Goal: Information Seeking & Learning: Learn about a topic

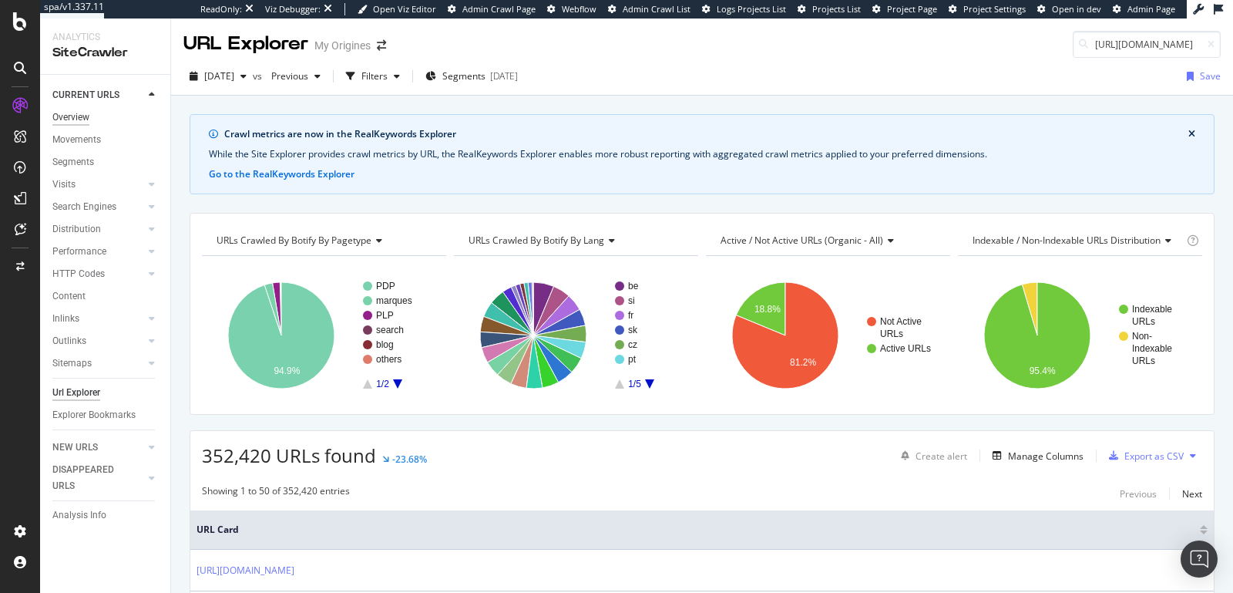
click at [71, 119] on div "Overview" at bounding box center [70, 117] width 37 height 16
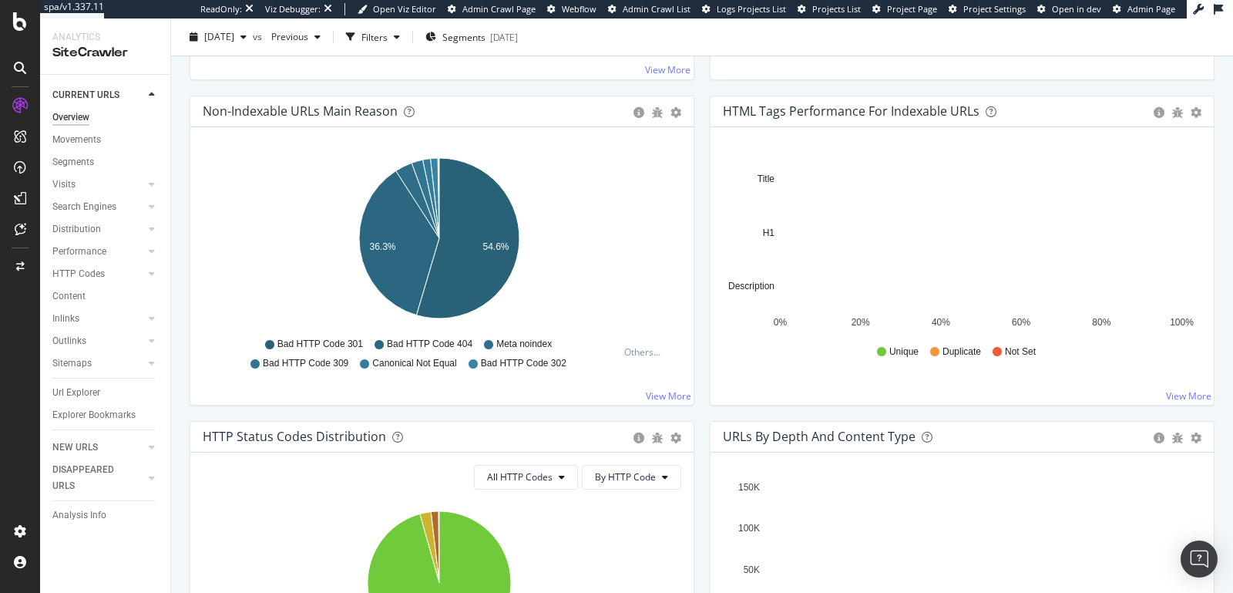
scroll to position [479, 0]
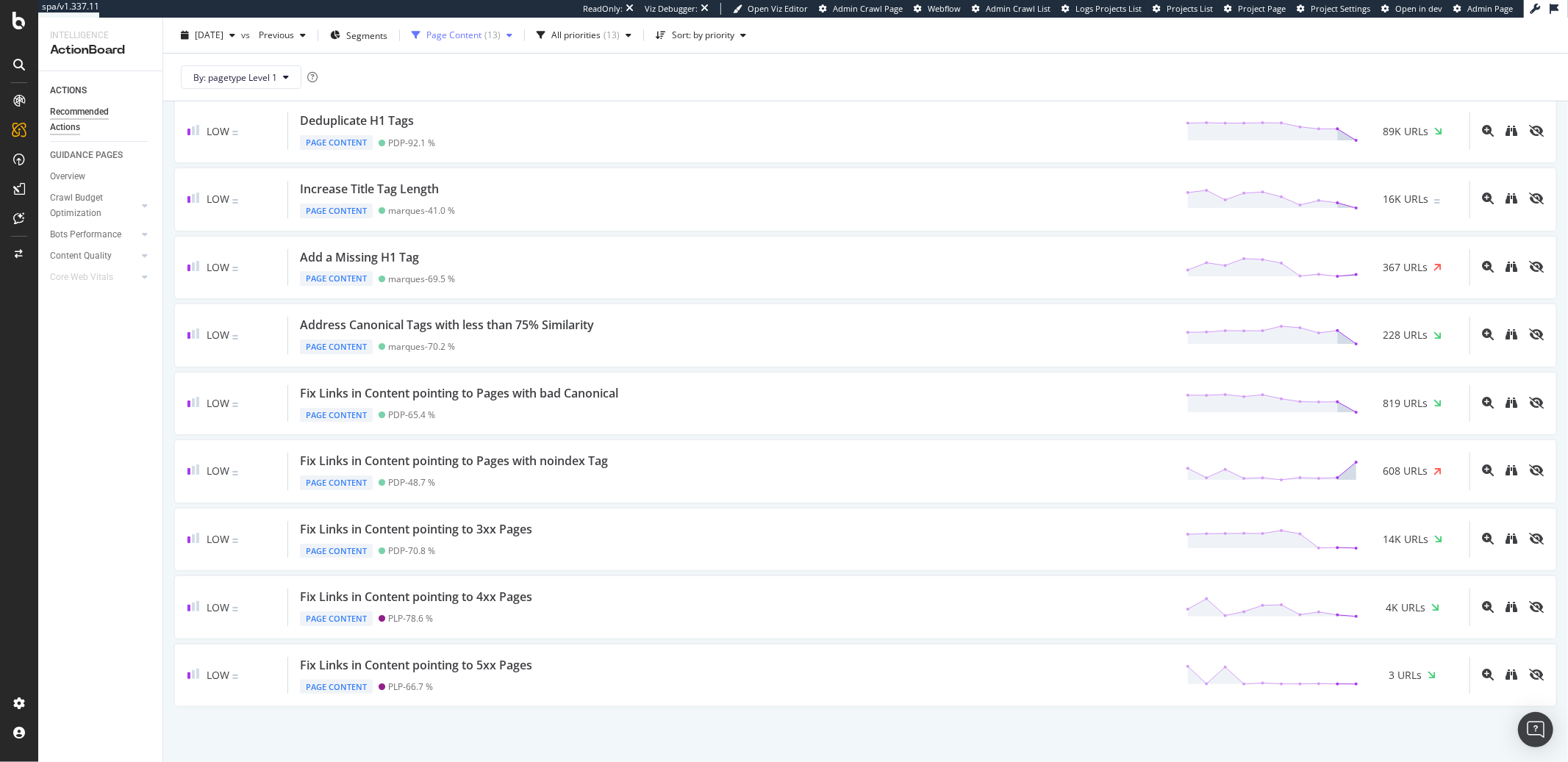
scroll to position [449, 0]
click at [480, 42] on div "Page Content ( 13 )" at bounding box center [463, 34] width 113 height 22
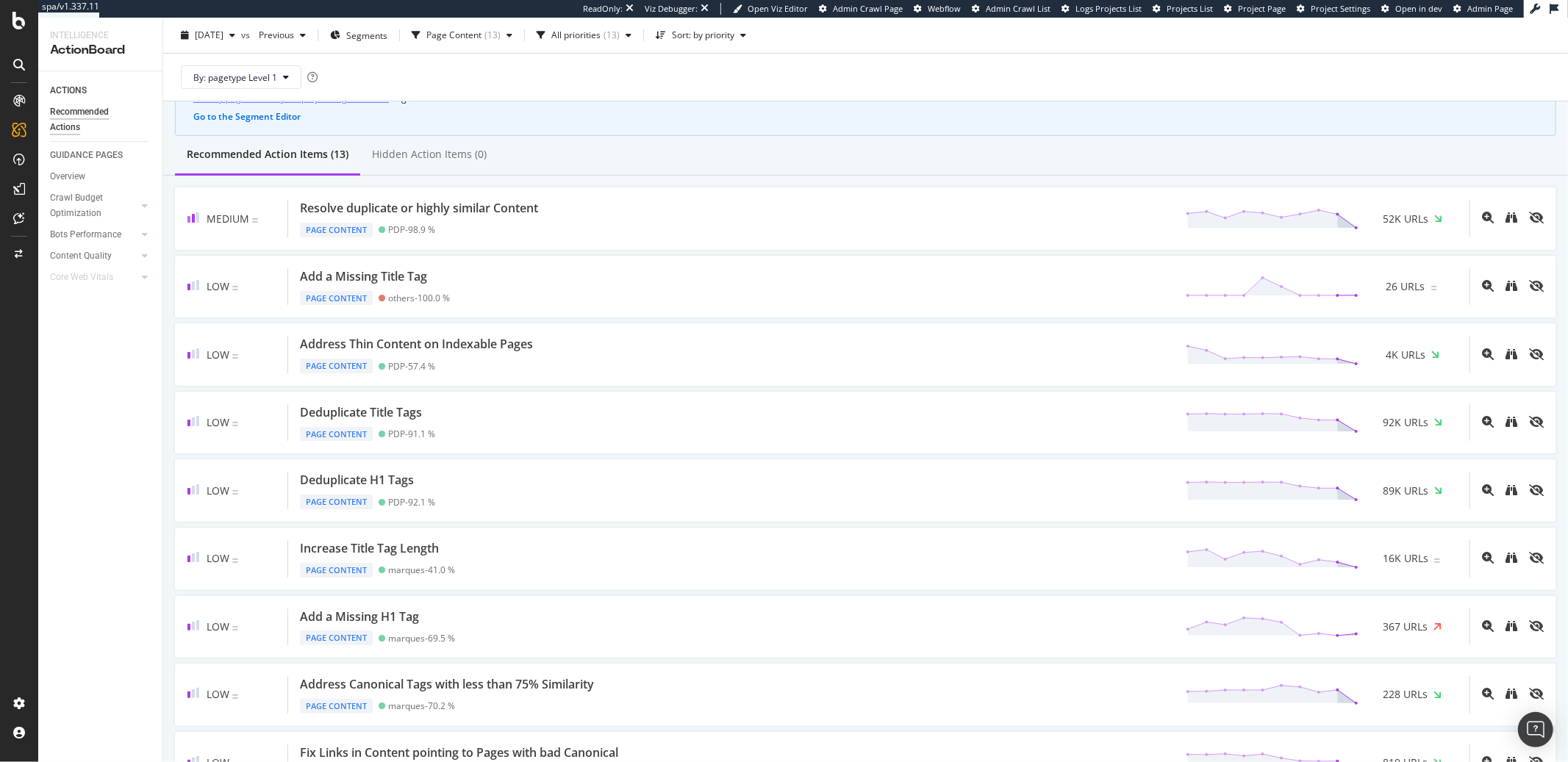
scroll to position [109, 0]
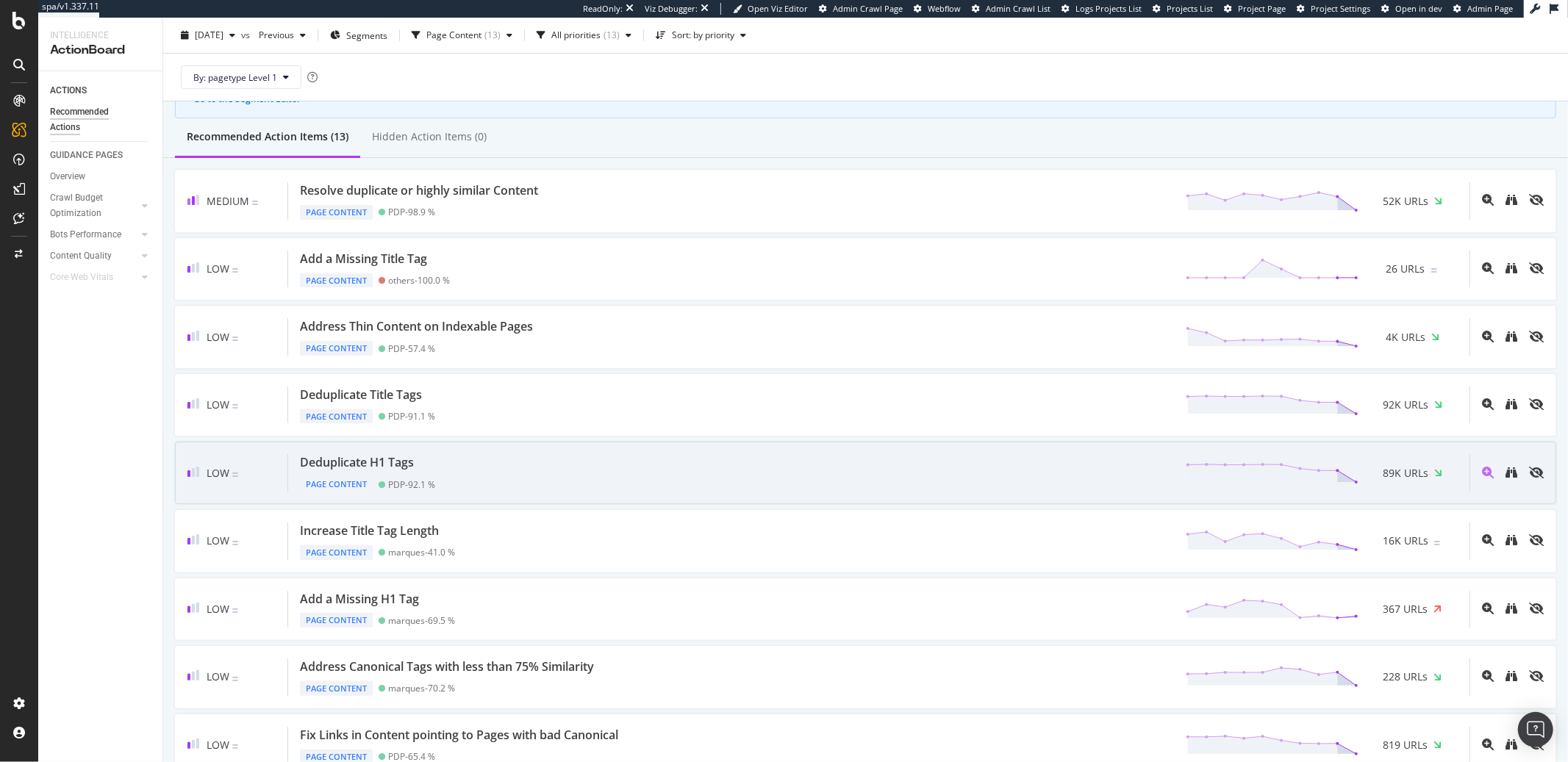
click at [496, 463] on div "Deduplicate H1 Tags Page Content PDP - 92.1 % 89K URLs" at bounding box center [878, 472] width 1182 height 37
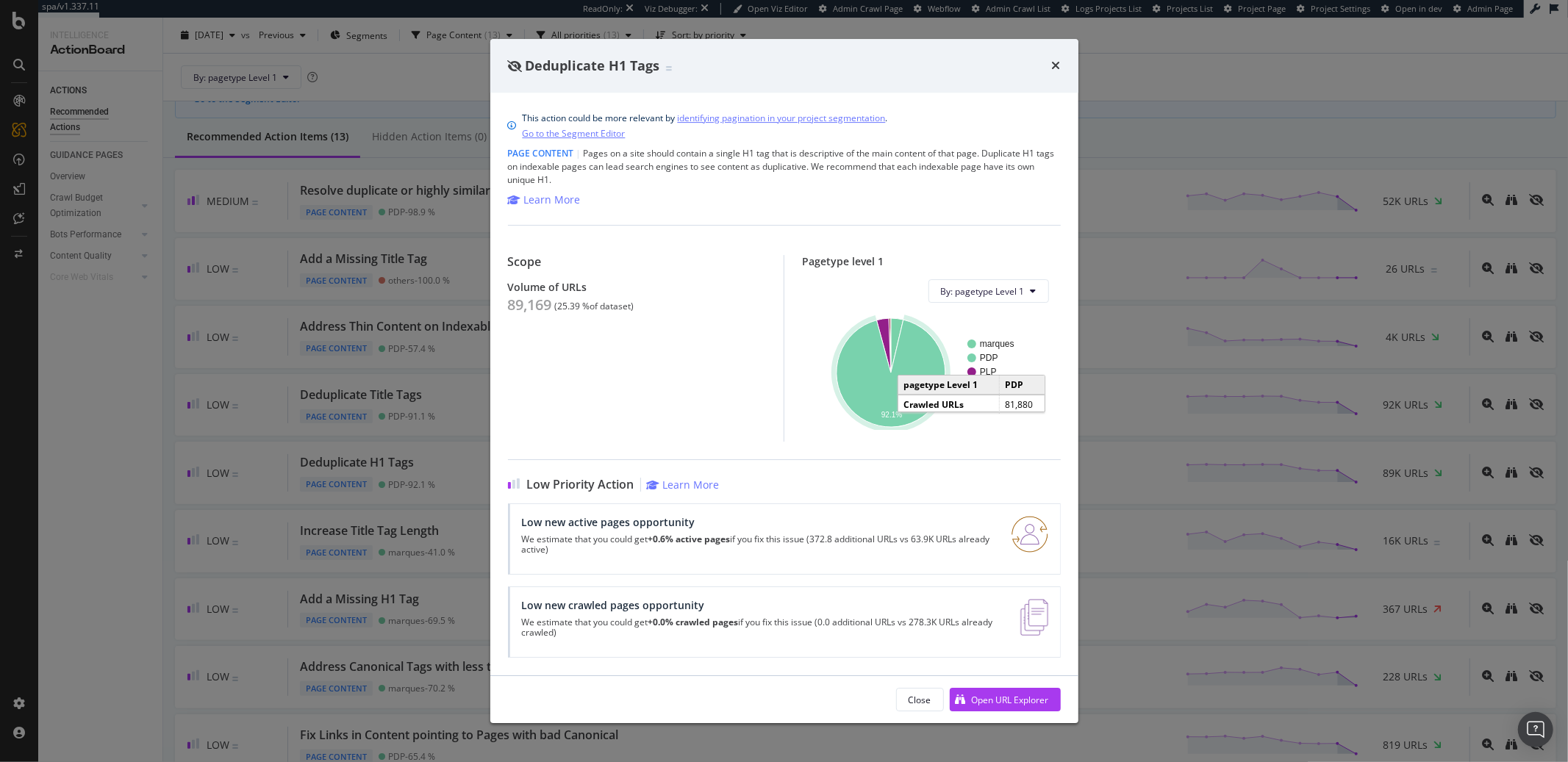
click at [884, 411] on text "92.1%" at bounding box center [892, 415] width 21 height 8
click at [1057, 69] on icon "times" at bounding box center [1056, 65] width 9 height 11
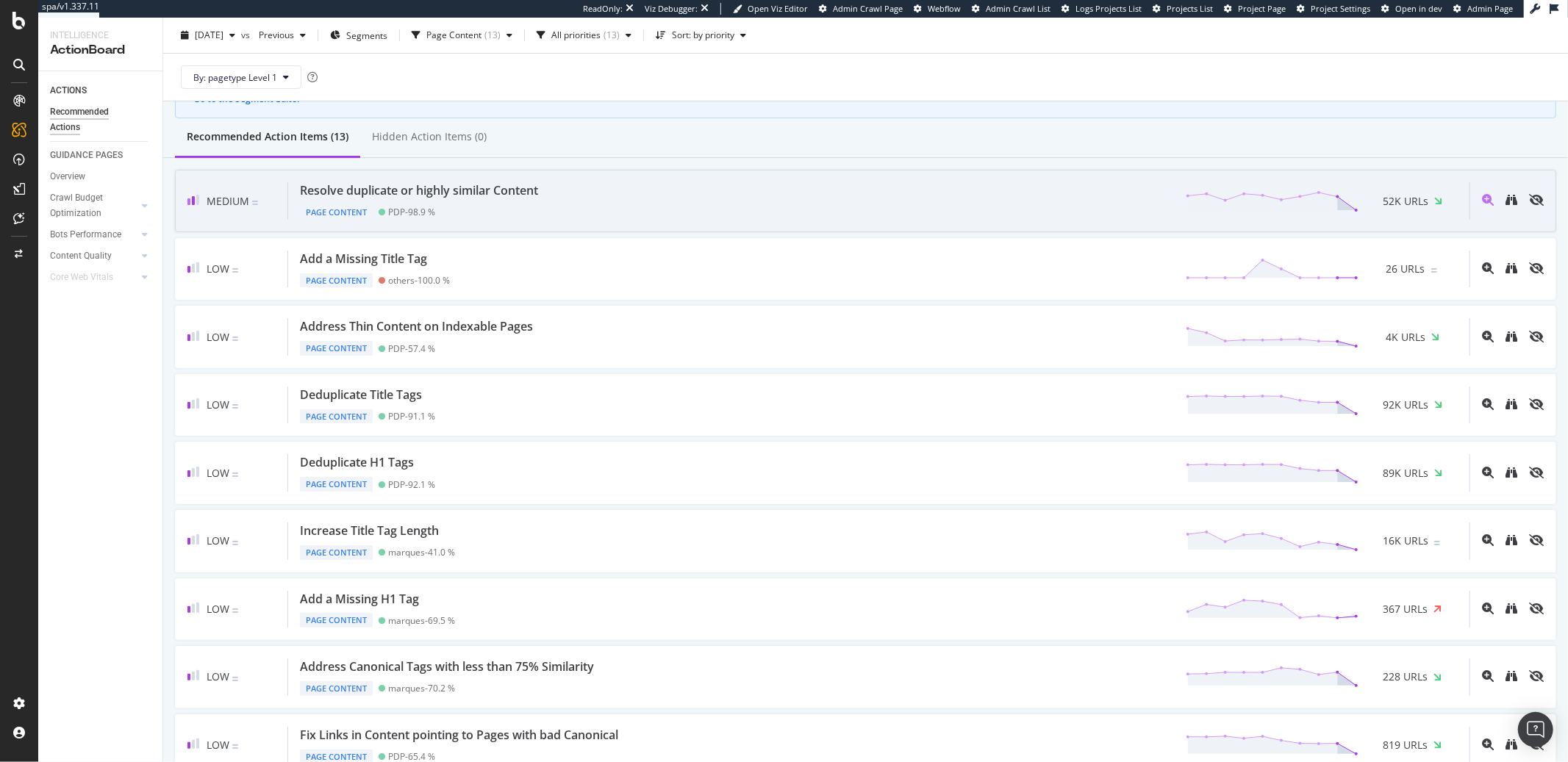
scroll to position [106, 0]
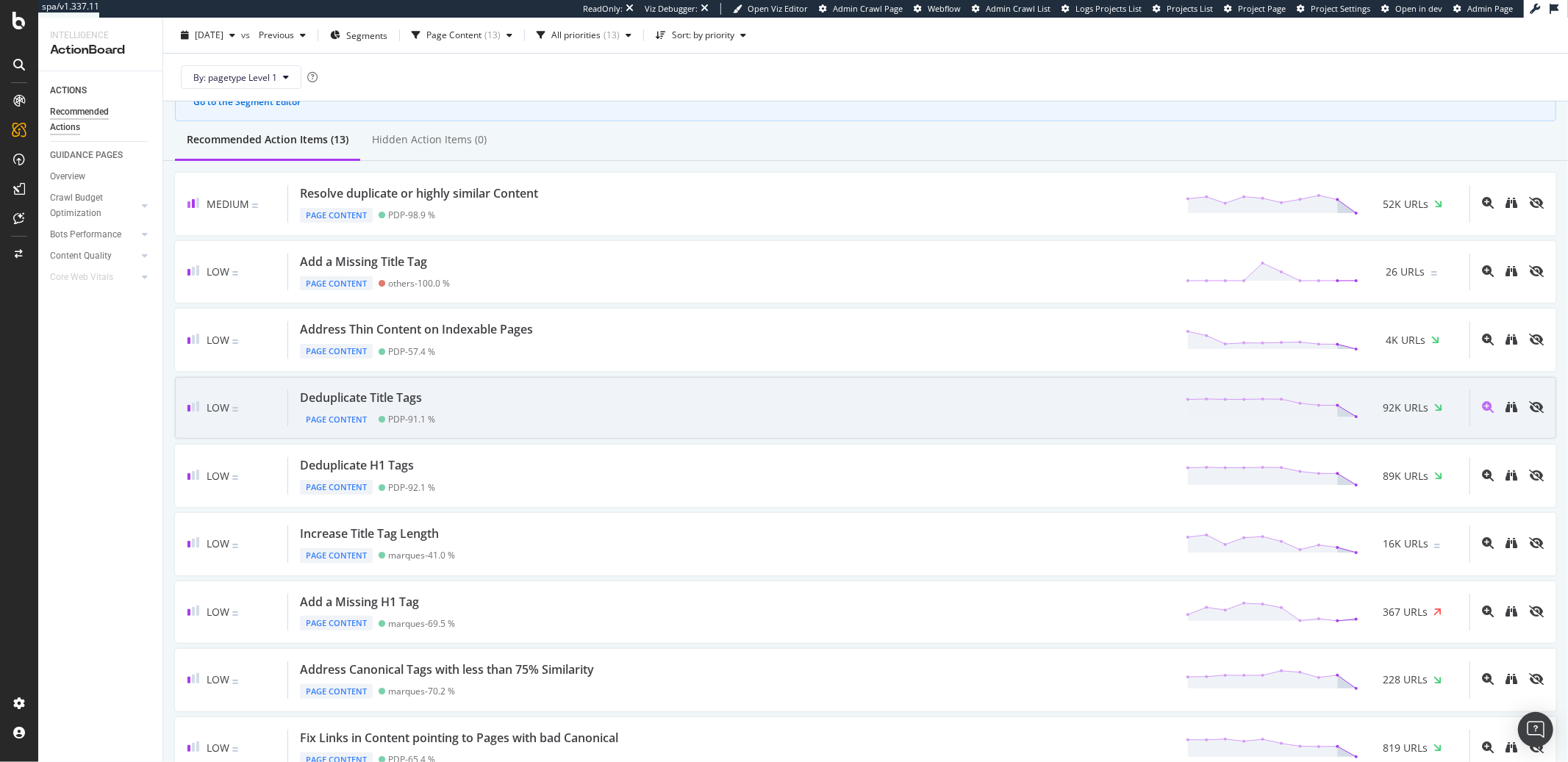
click at [383, 402] on div "Deduplicate Title Tags" at bounding box center [361, 399] width 122 height 17
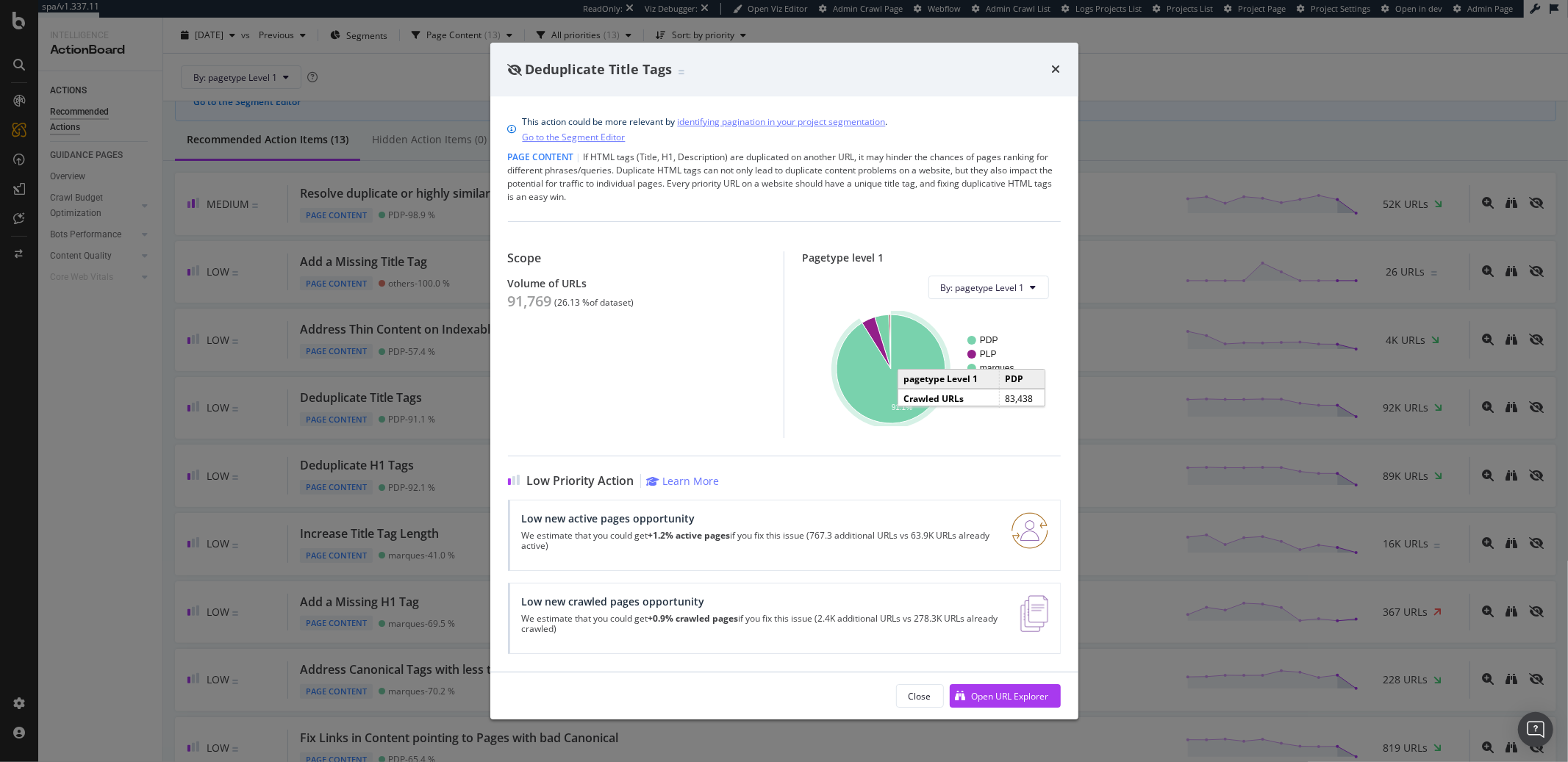
click at [875, 400] on icon "A chart." at bounding box center [891, 369] width 109 height 109
click at [1055, 70] on icon "times" at bounding box center [1056, 69] width 9 height 11
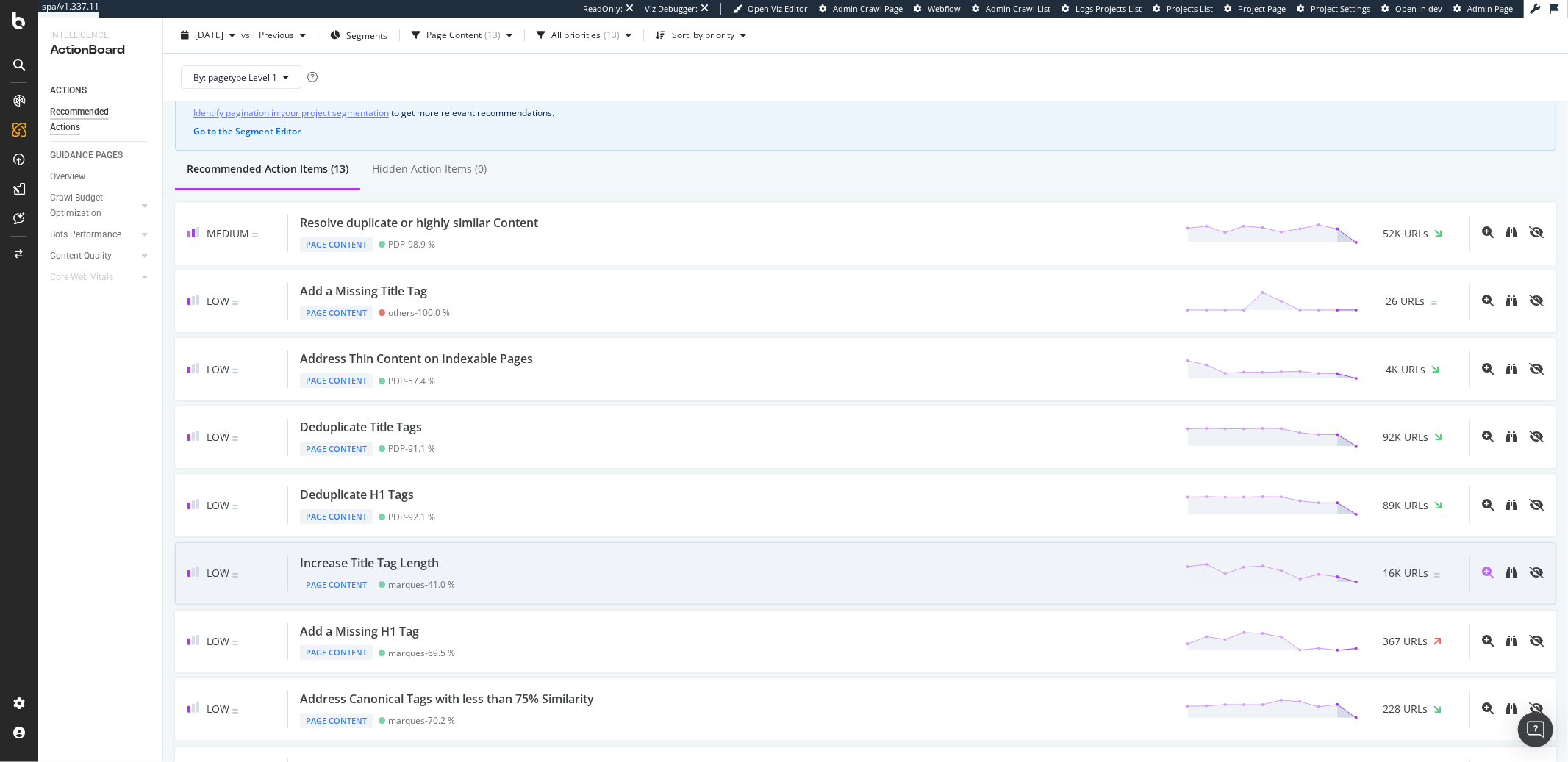
scroll to position [73, 0]
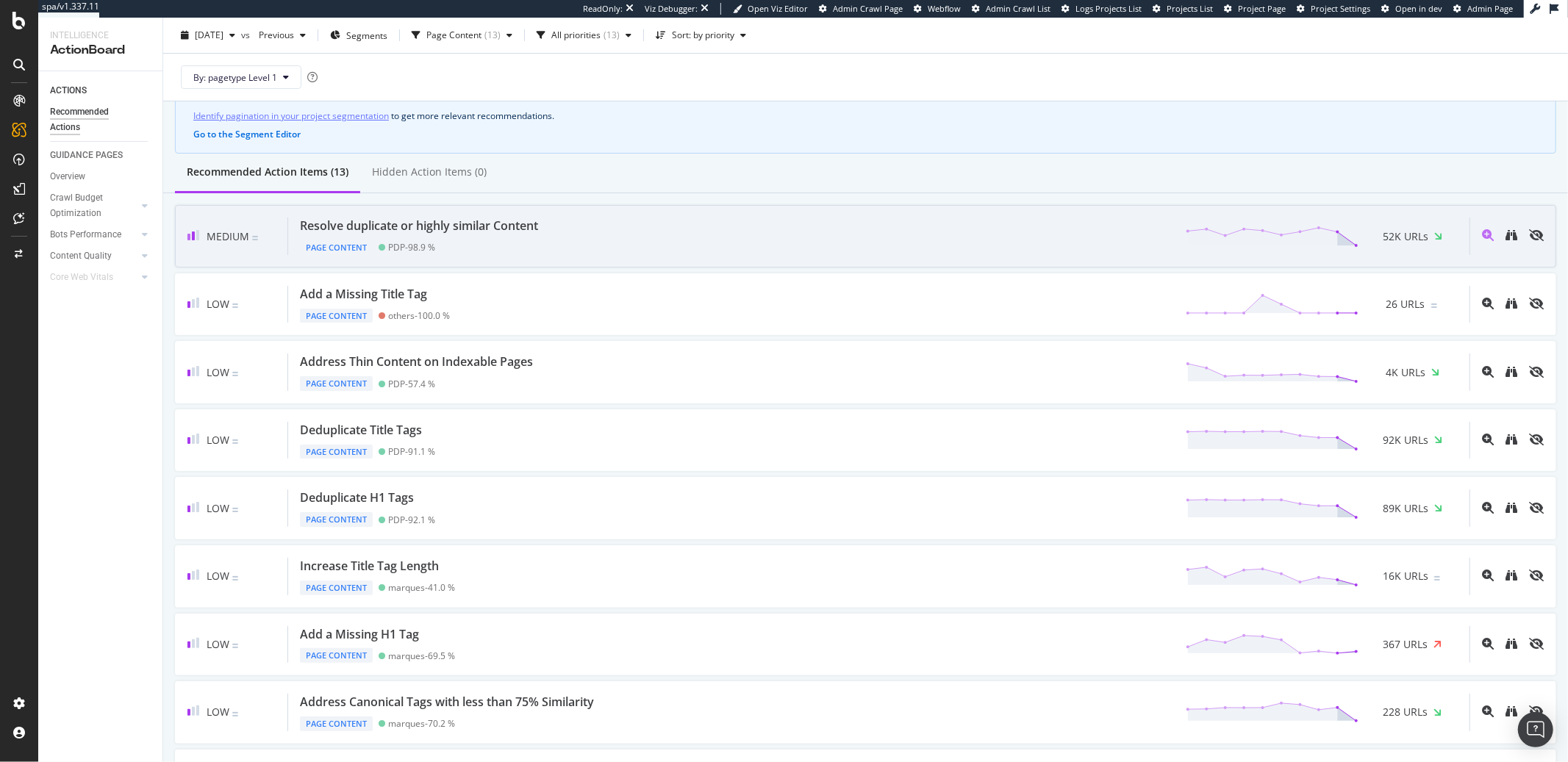
click at [517, 217] on div "Resolve duplicate or highly similar Content" at bounding box center [420, 226] width 238 height 17
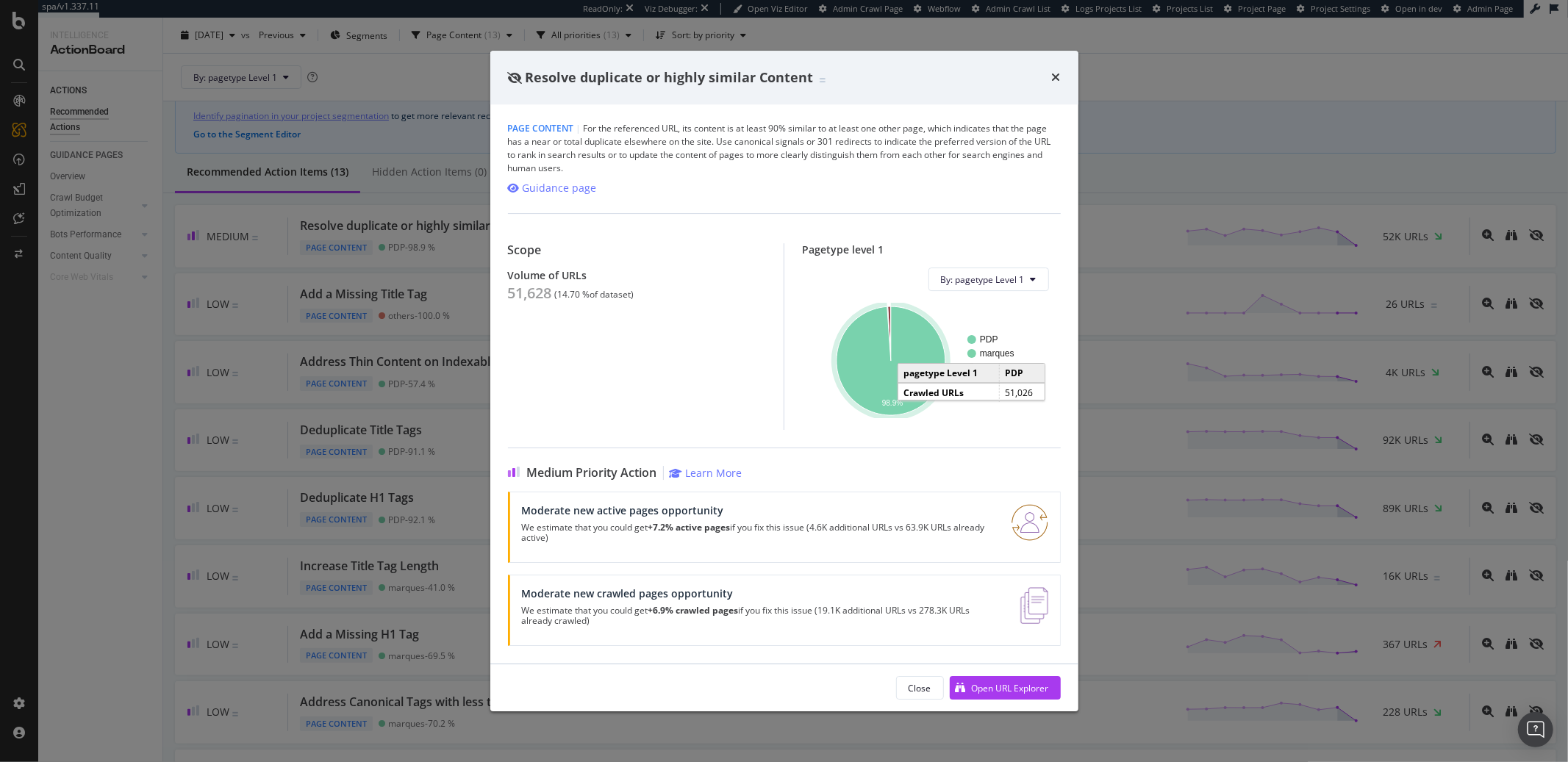
click at [877, 395] on icon "A chart." at bounding box center [891, 360] width 109 height 109
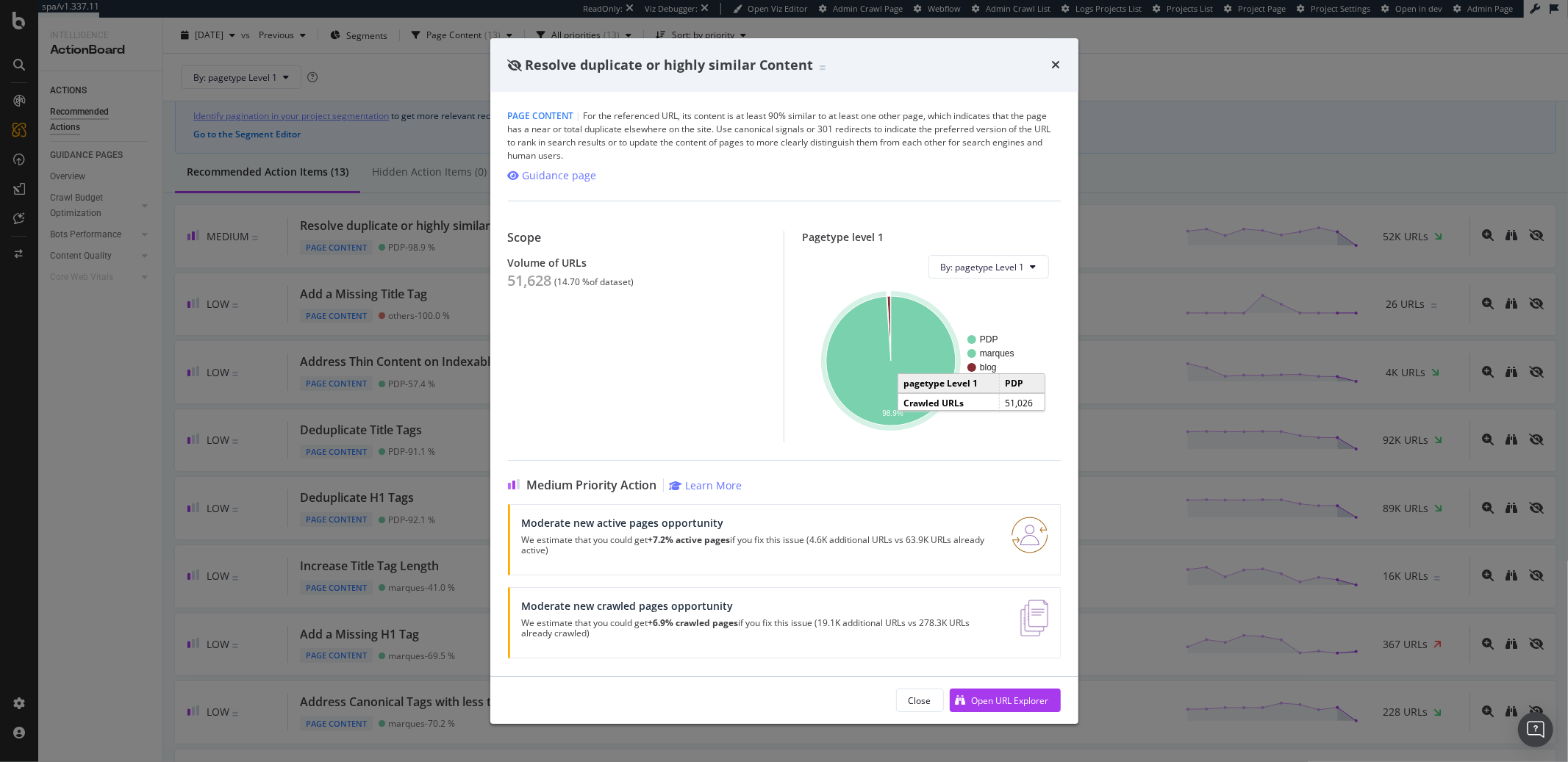
click at [863, 371] on icon "A chart." at bounding box center [892, 361] width 130 height 130
click at [1052, 65] on icon "times" at bounding box center [1056, 65] width 9 height 11
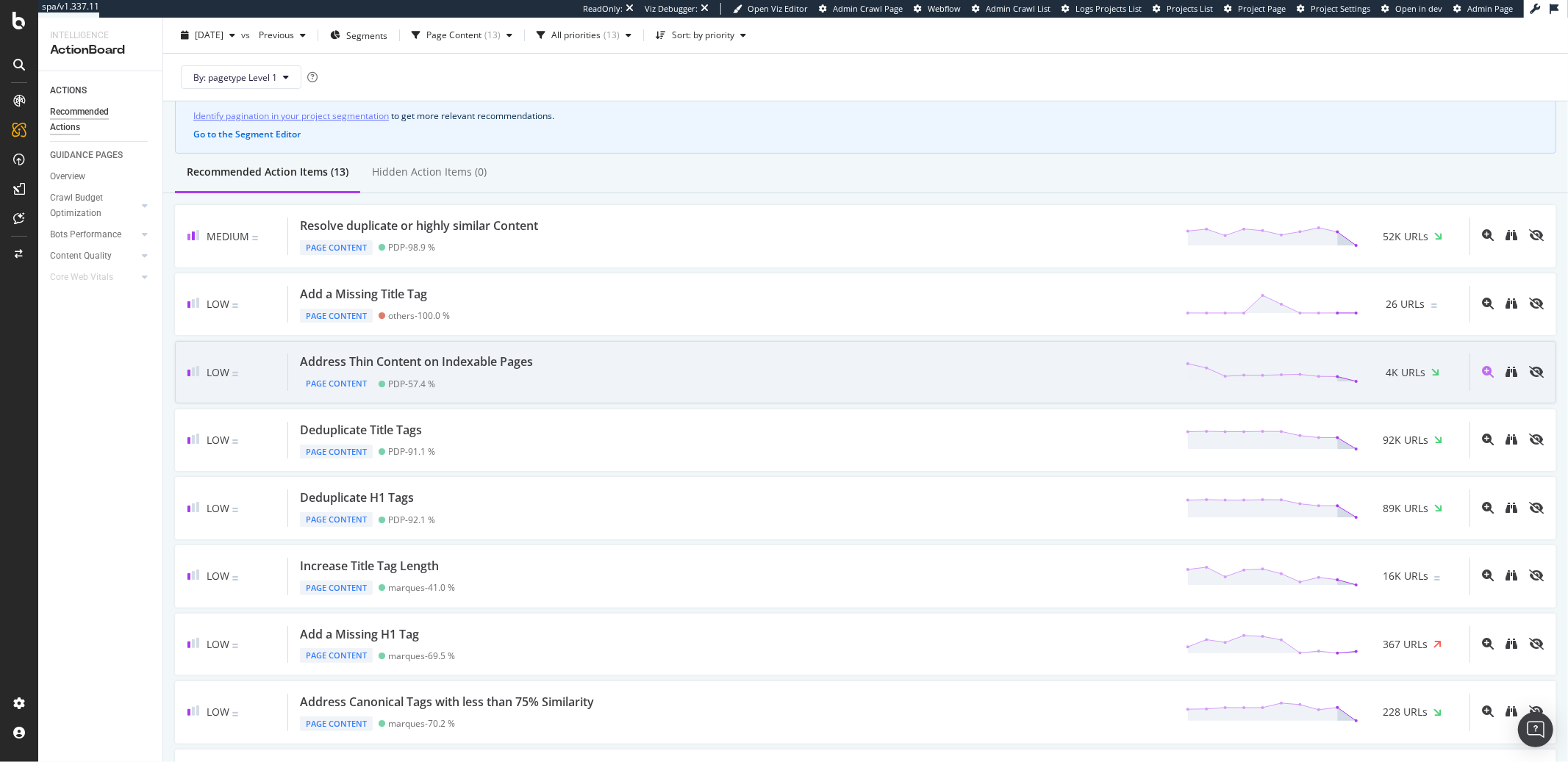
click at [507, 360] on div "Address Thin Content on Indexable Pages" at bounding box center [417, 362] width 233 height 17
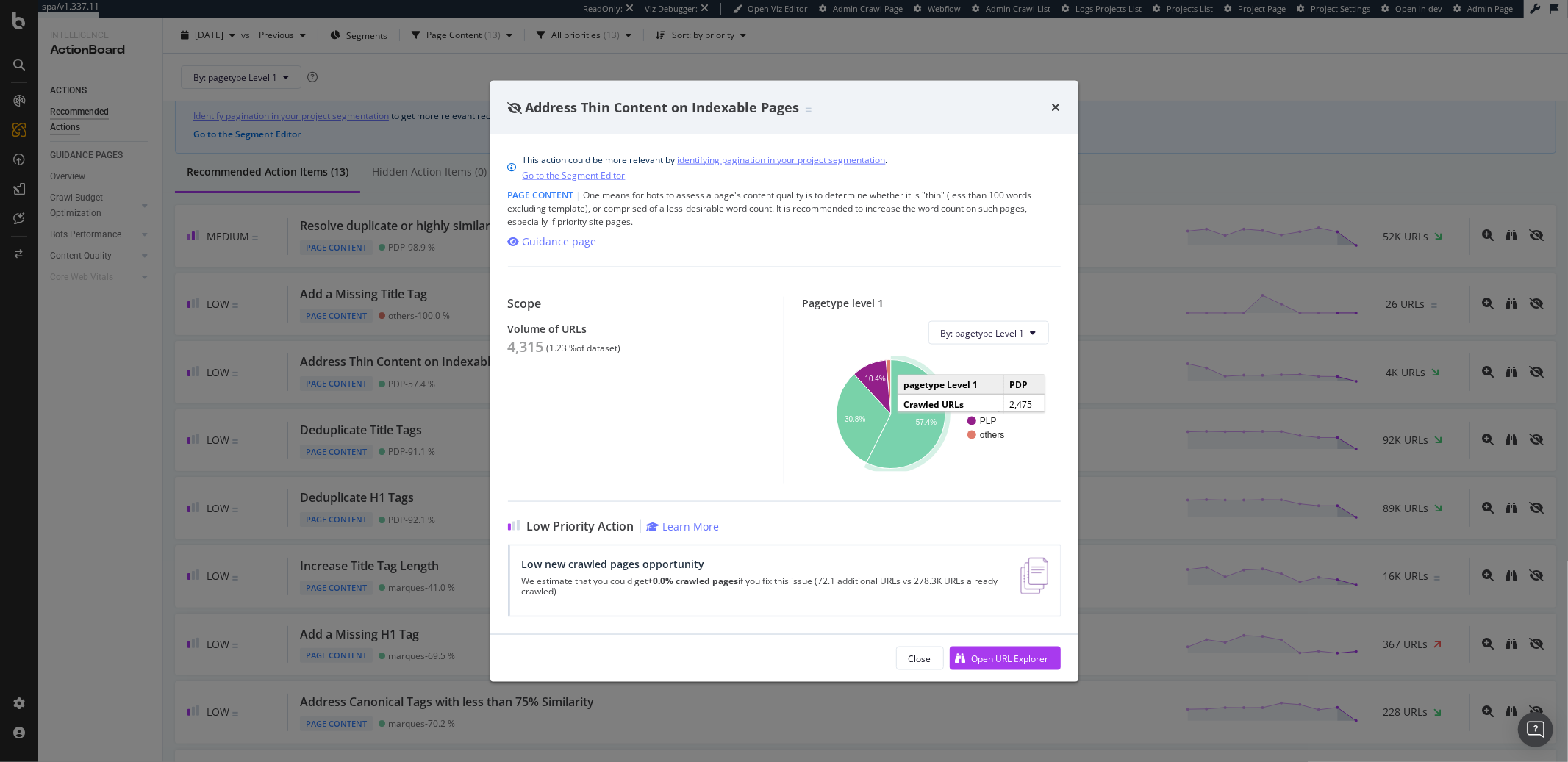
click at [895, 432] on icon "A chart." at bounding box center [906, 415] width 78 height 109
click at [1058, 107] on icon "times" at bounding box center [1056, 107] width 9 height 11
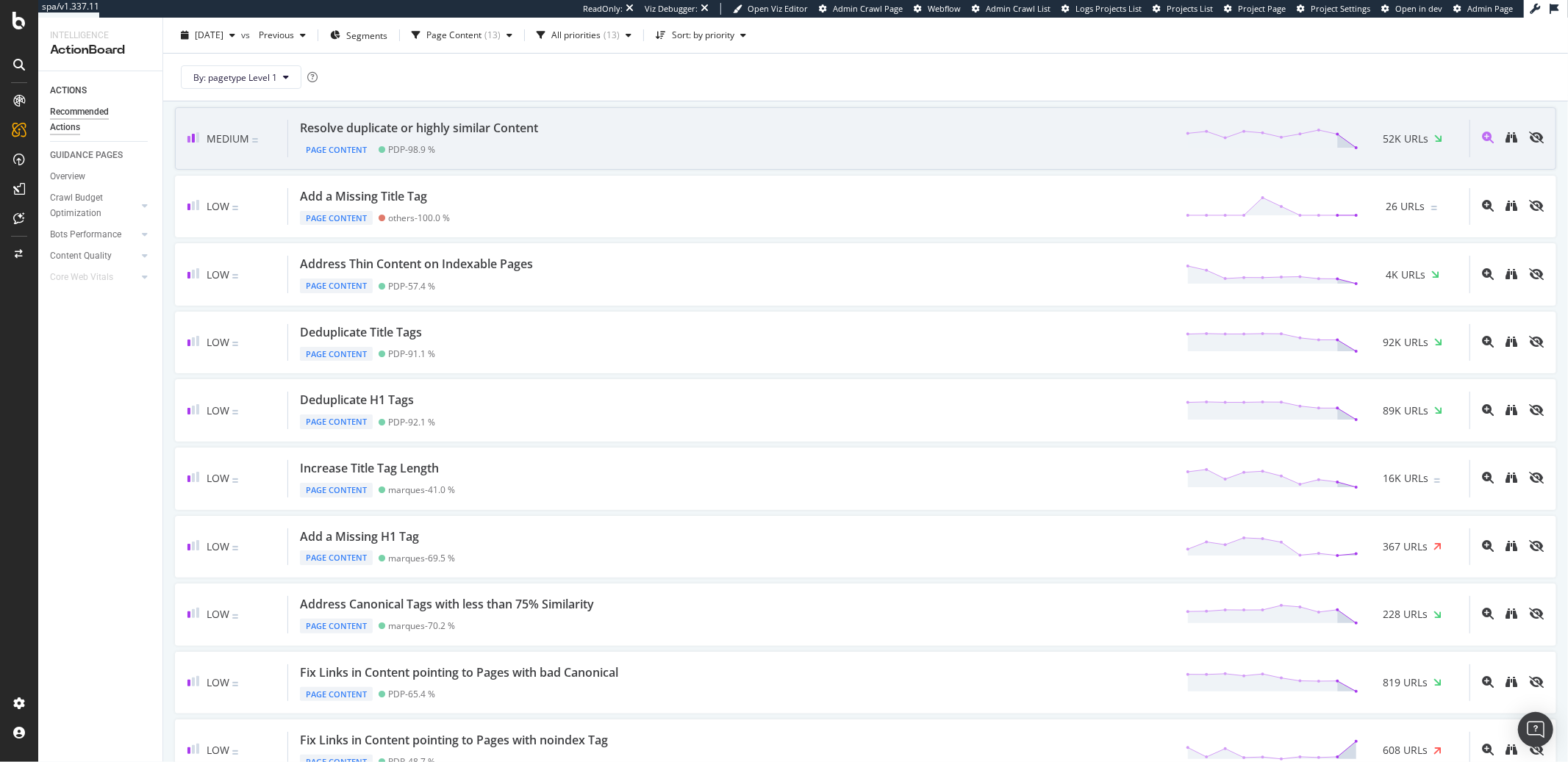
scroll to position [458, 0]
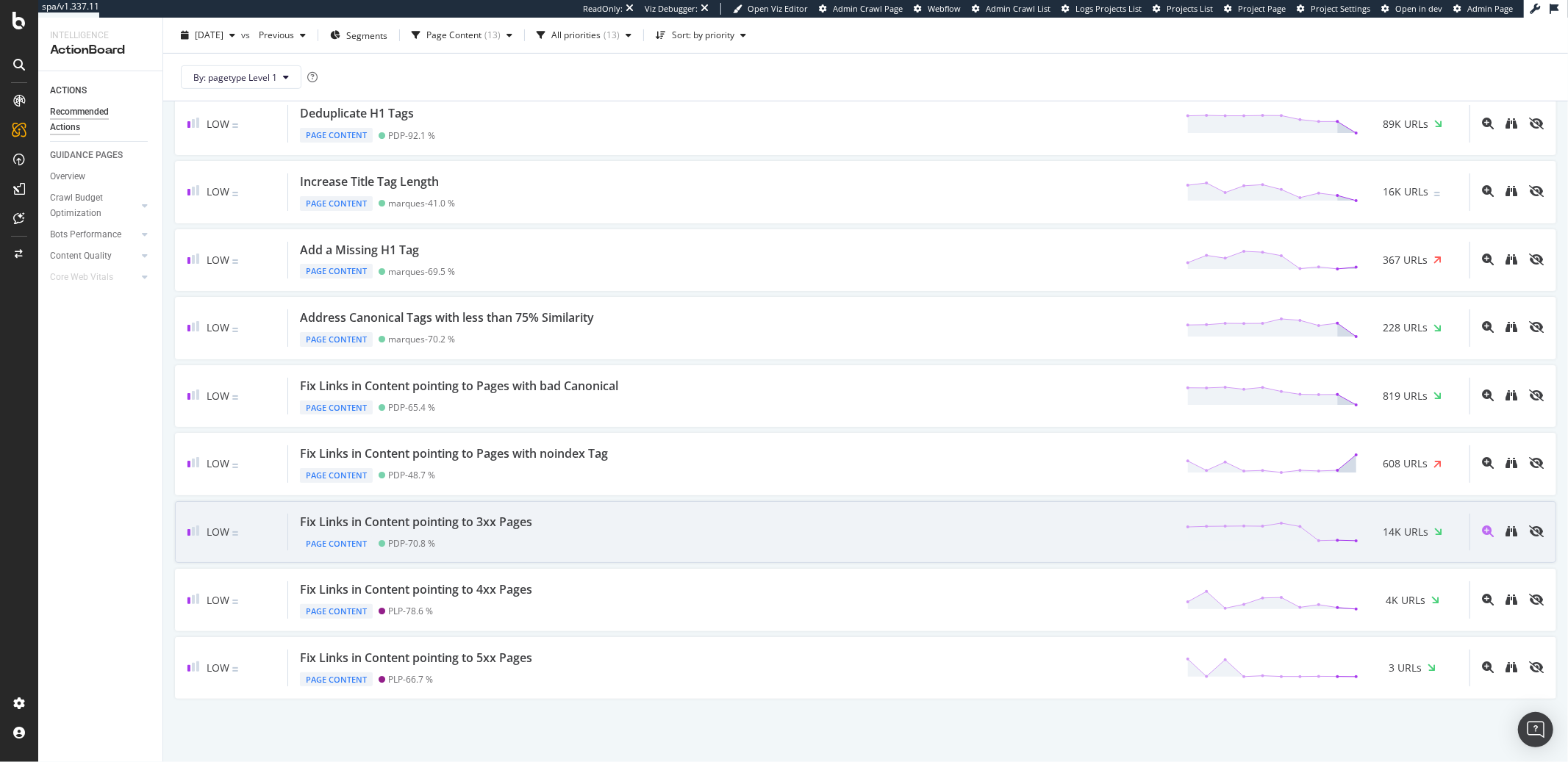
click at [498, 522] on div "Fix Links in Content pointing to 3xx Pages" at bounding box center [417, 523] width 233 height 17
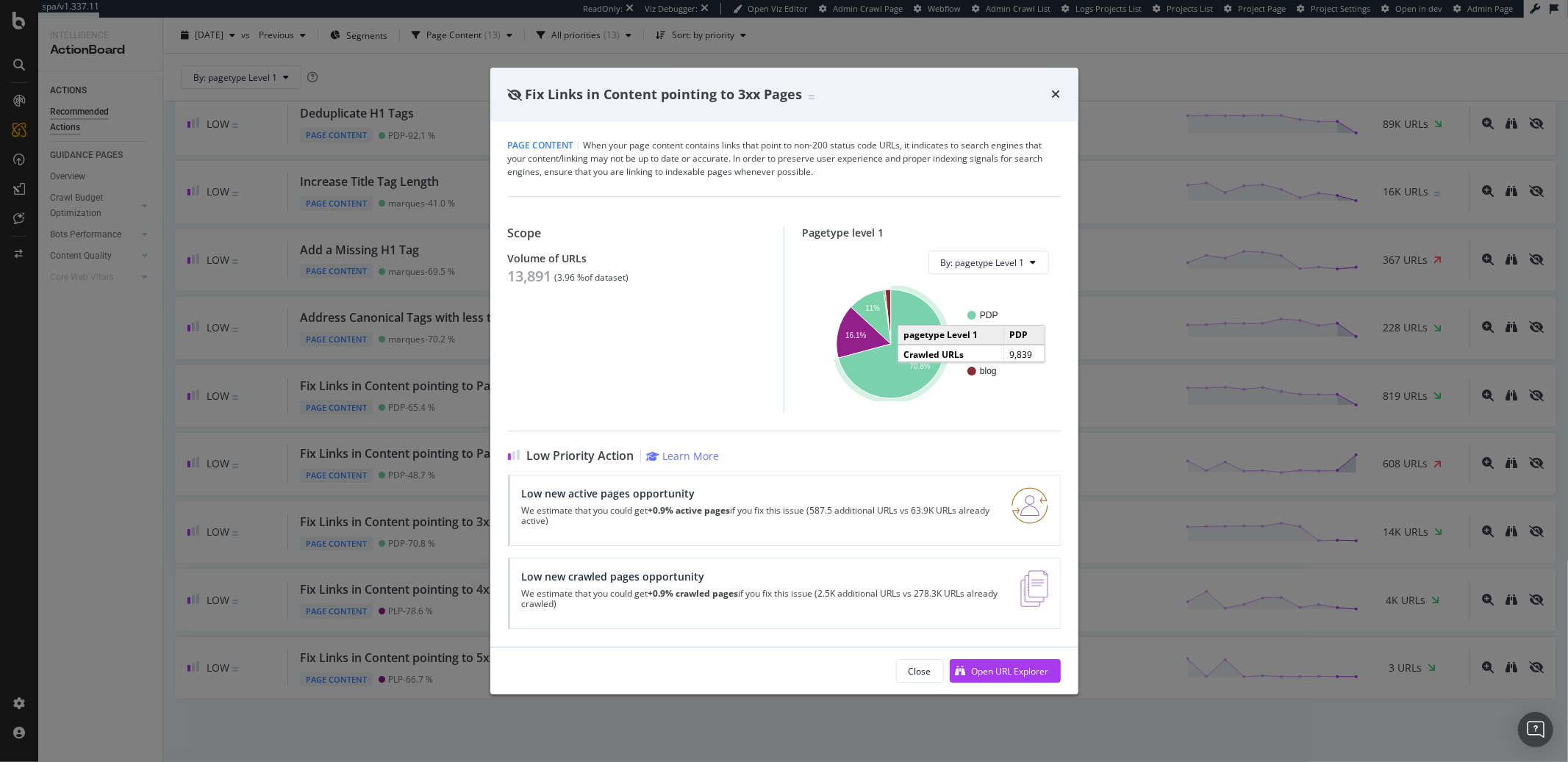
click at [881, 364] on icon "A chart." at bounding box center [893, 344] width 107 height 109
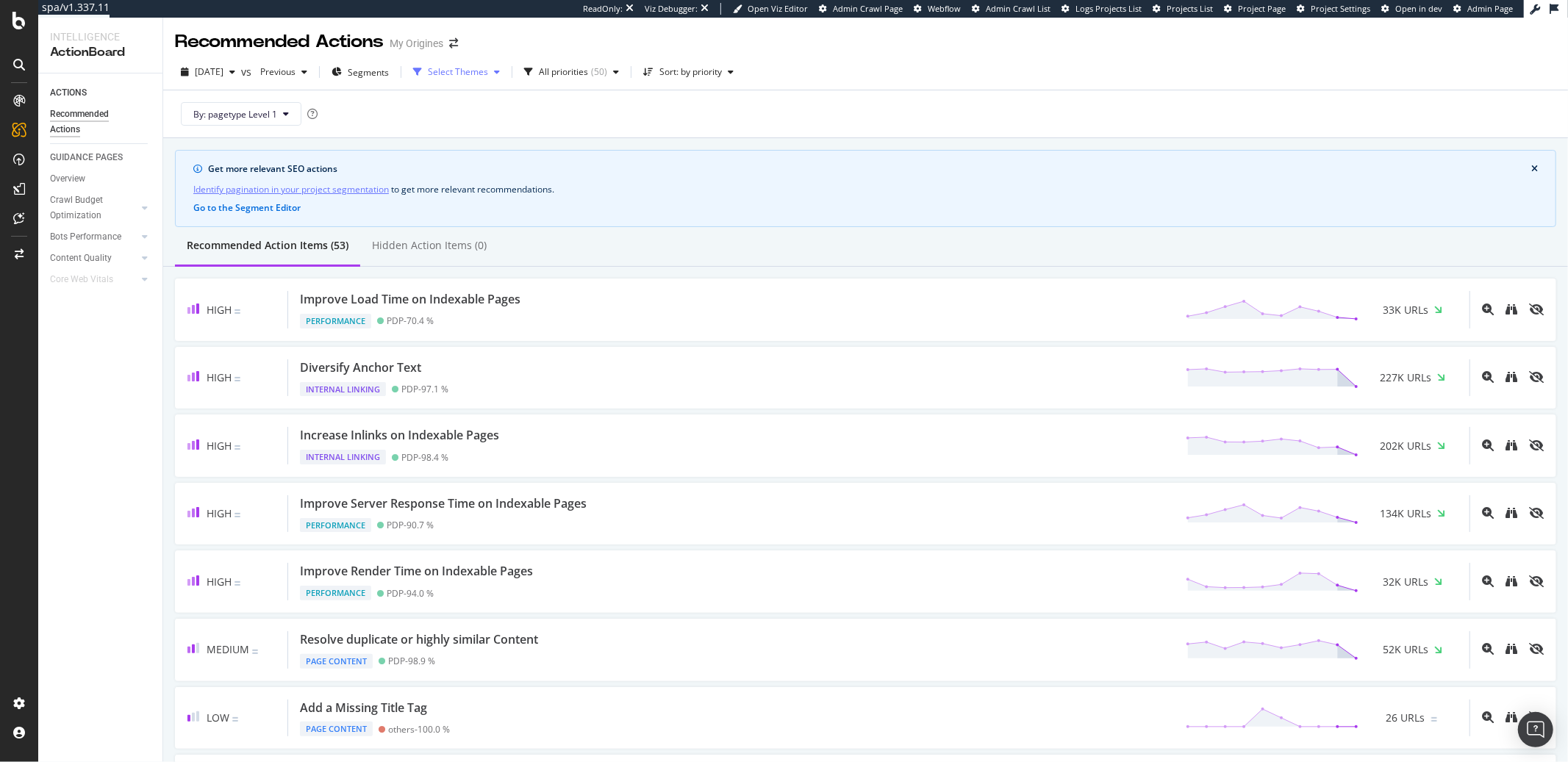
click at [474, 72] on div "Select Themes" at bounding box center [458, 72] width 60 height 9
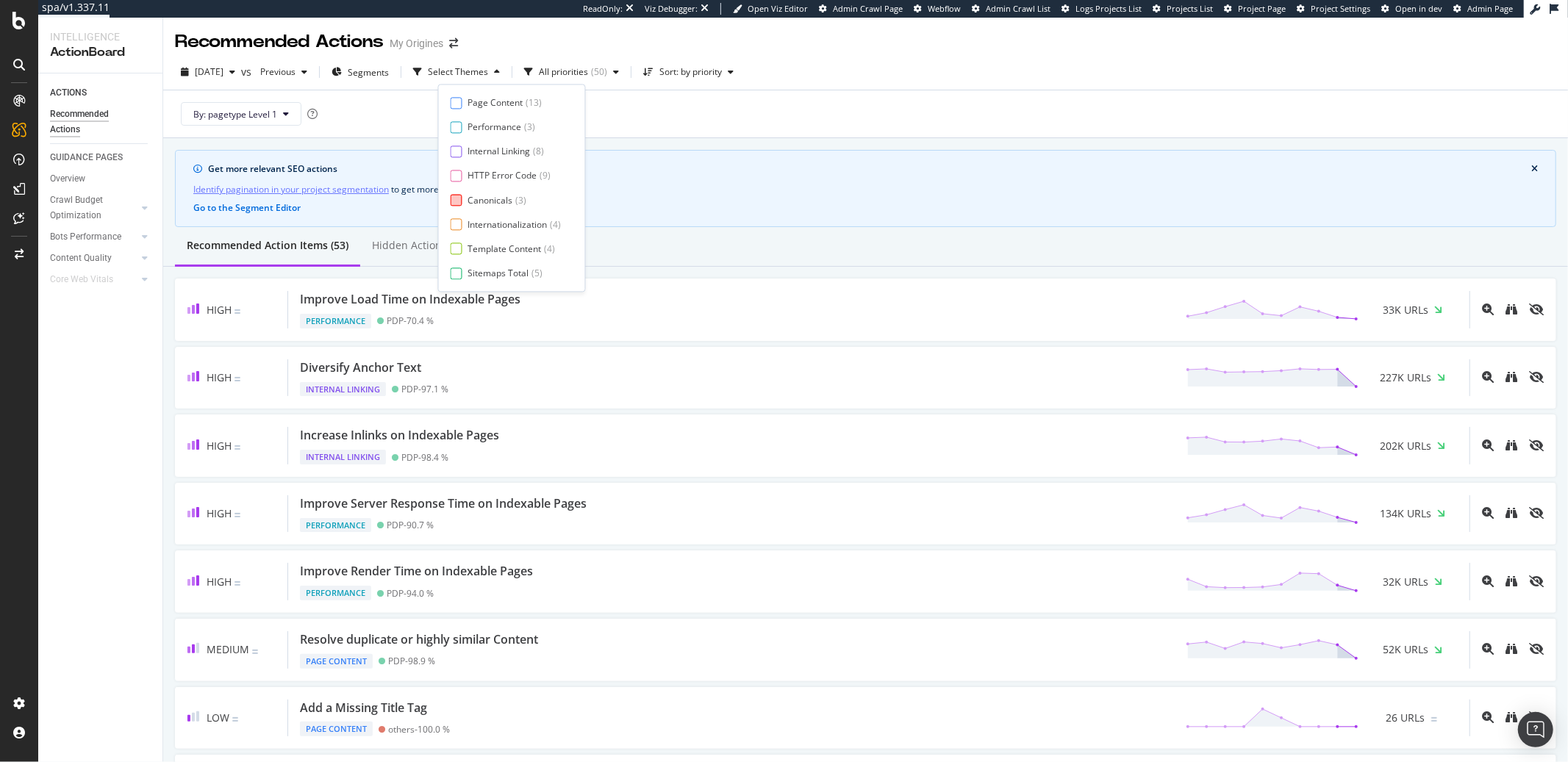
click at [457, 201] on div at bounding box center [457, 200] width 11 height 11
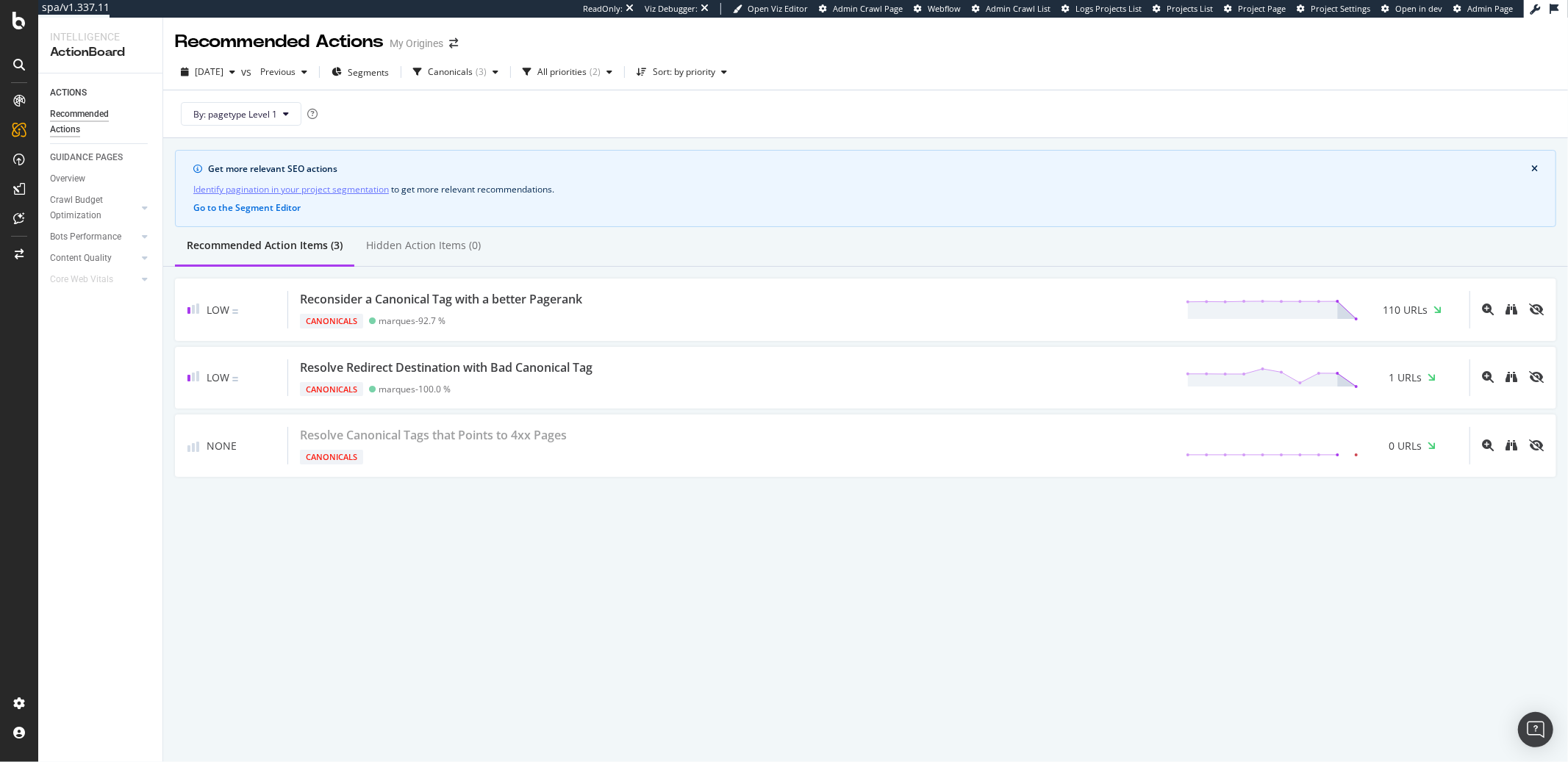
click at [832, 40] on div "Recommended Actions My Origines" at bounding box center [865, 36] width 1405 height 37
click at [223, 72] on span "[DATE]" at bounding box center [209, 72] width 29 height 12
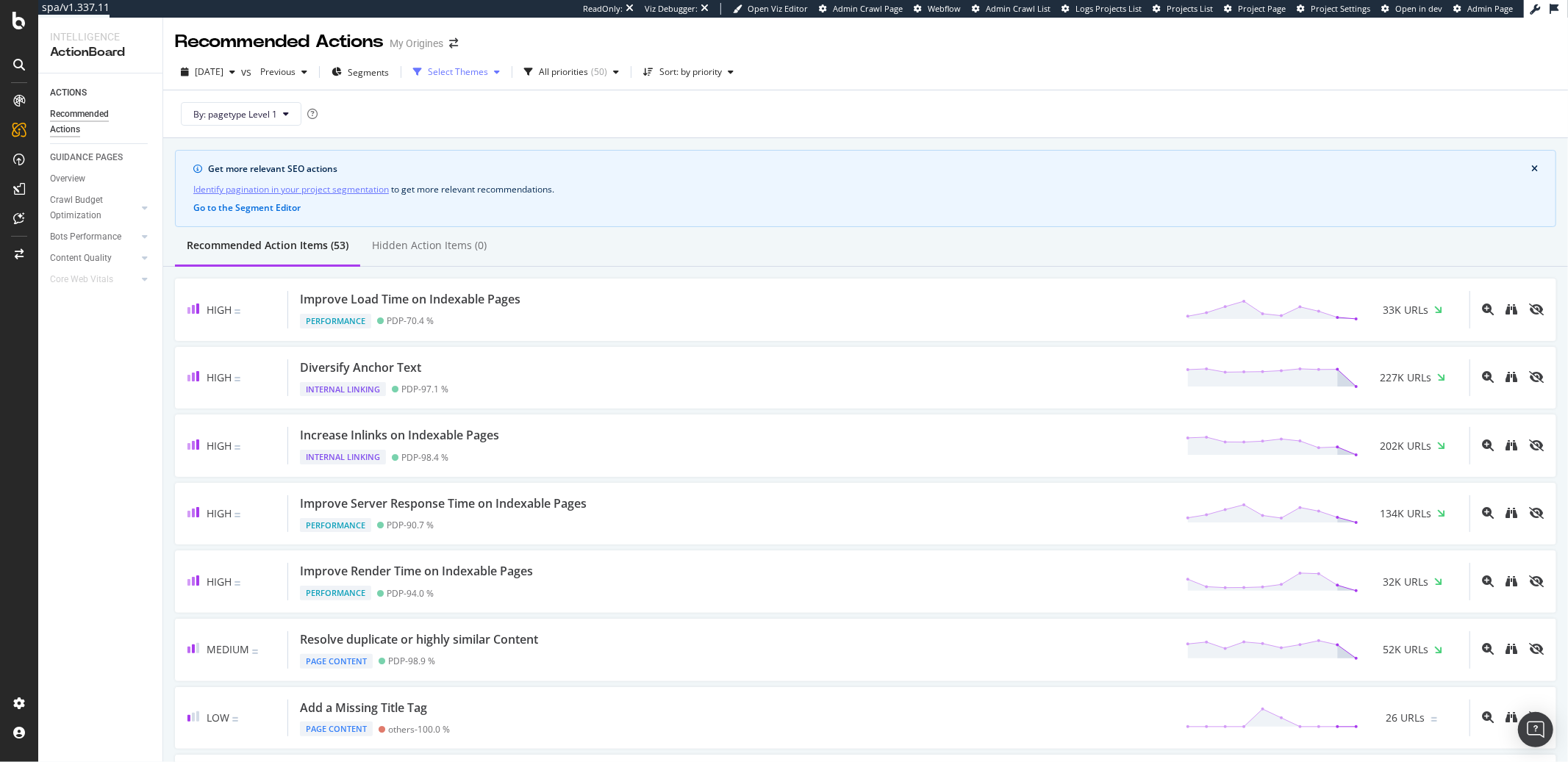
click at [488, 69] on div "Select Themes" at bounding box center [458, 72] width 60 height 9
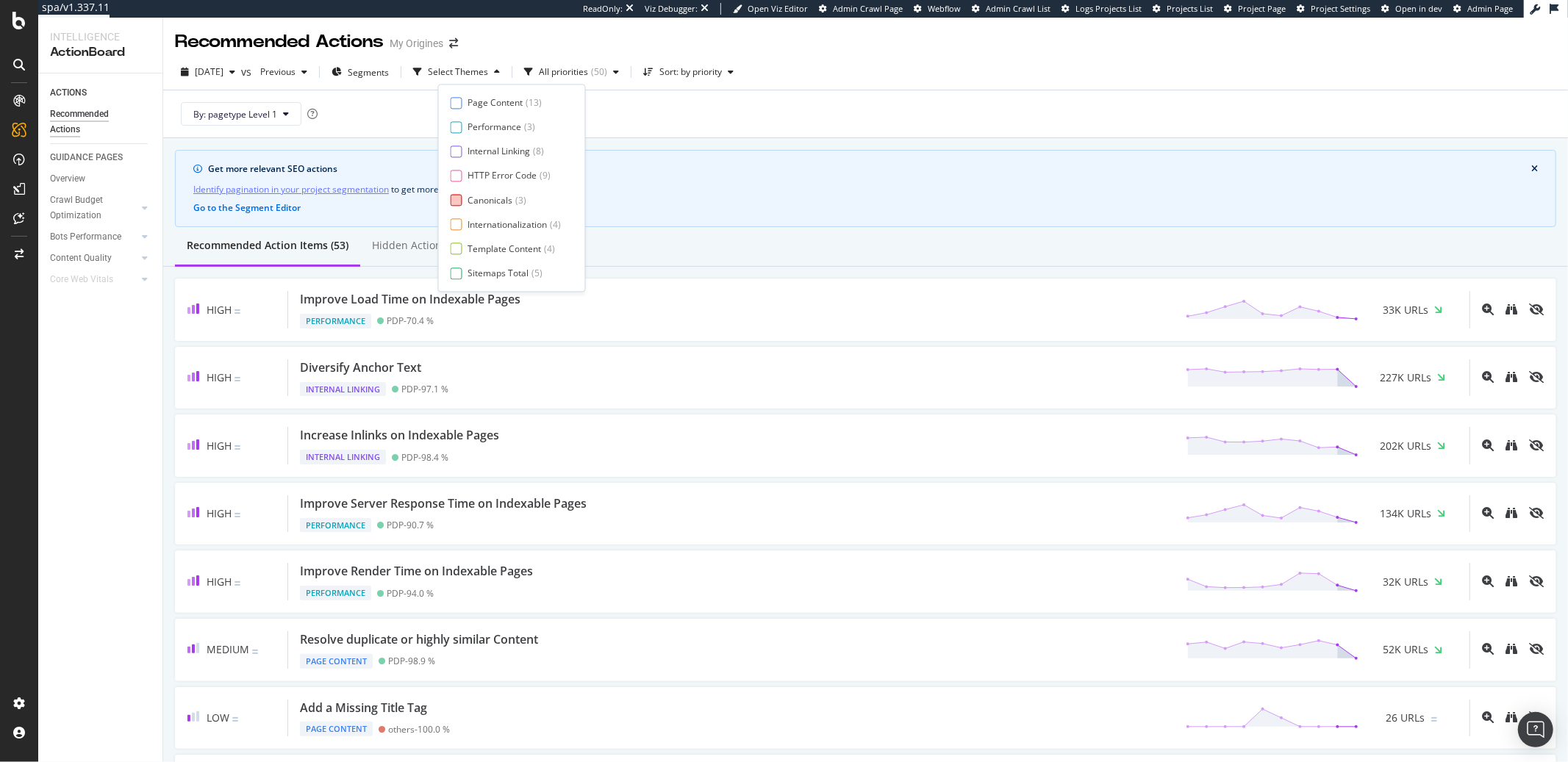
click at [510, 204] on div "Canonicals" at bounding box center [490, 200] width 45 height 12
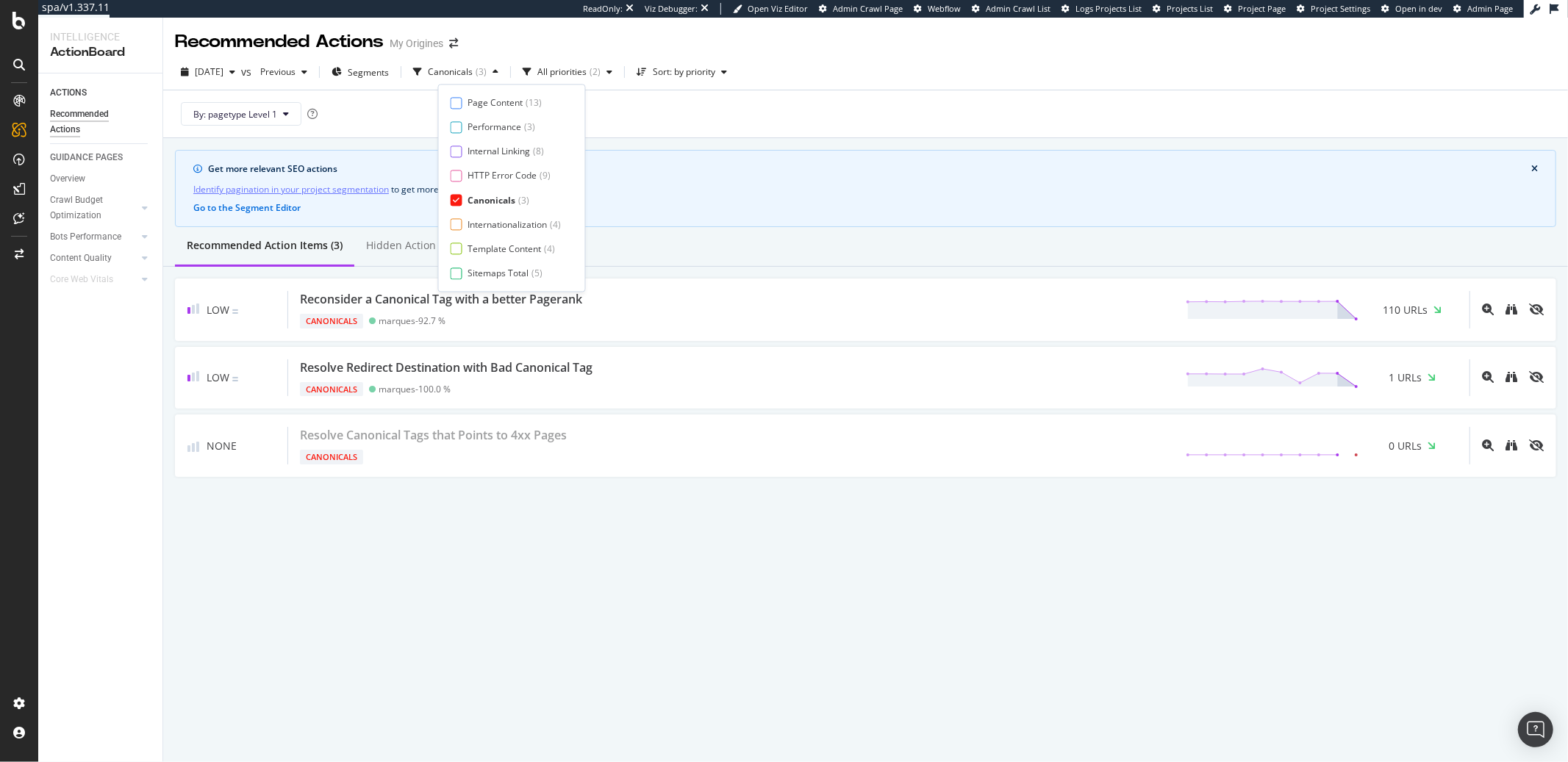
click at [510, 204] on div "Canonicals" at bounding box center [492, 200] width 48 height 12
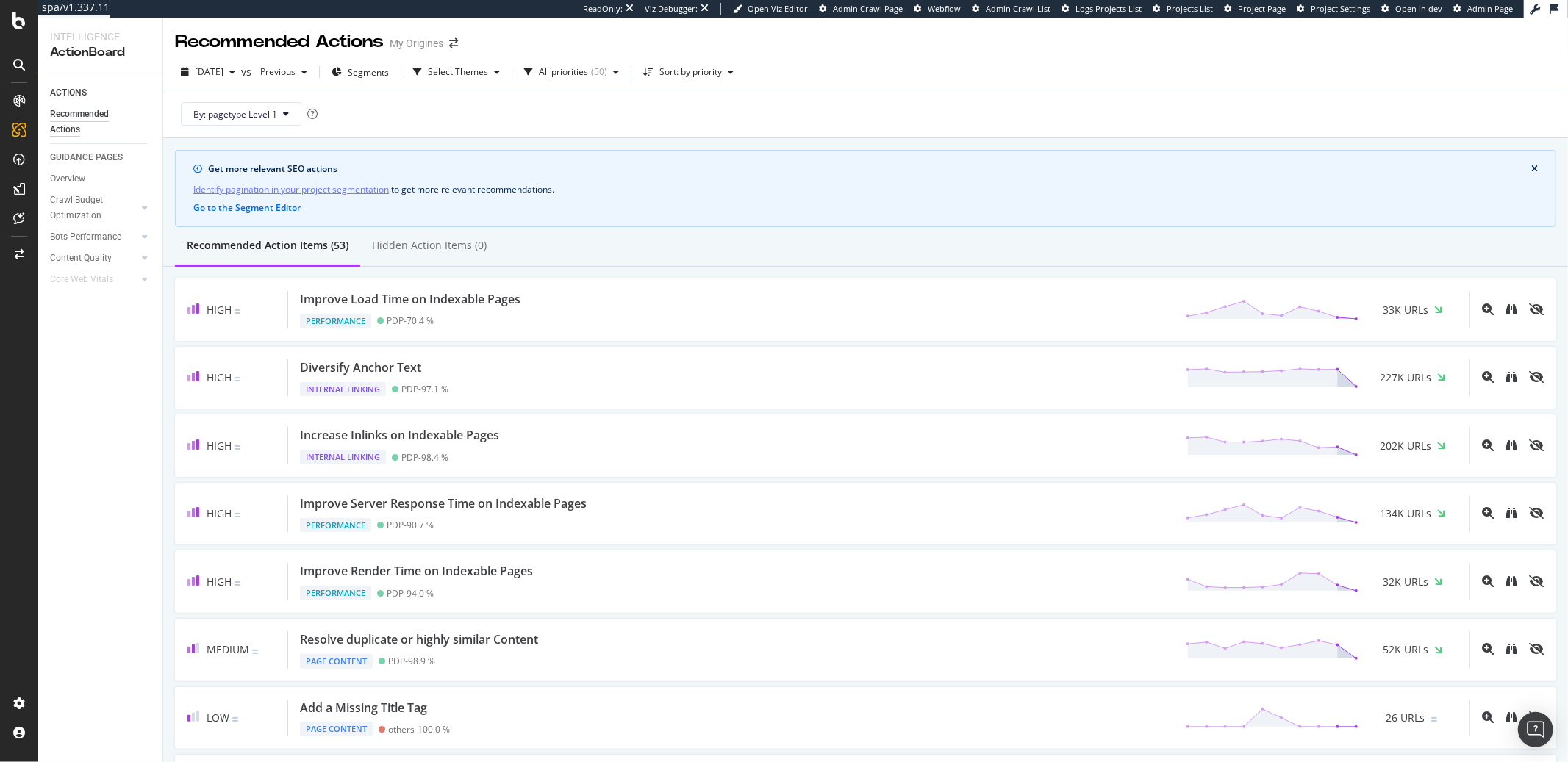
click at [799, 35] on div "Recommended Actions My Origines" at bounding box center [865, 36] width 1405 height 37
click at [474, 70] on div "Select Themes" at bounding box center [458, 72] width 60 height 9
click at [464, 103] on div "Page Content ( 13 )" at bounding box center [506, 102] width 111 height 12
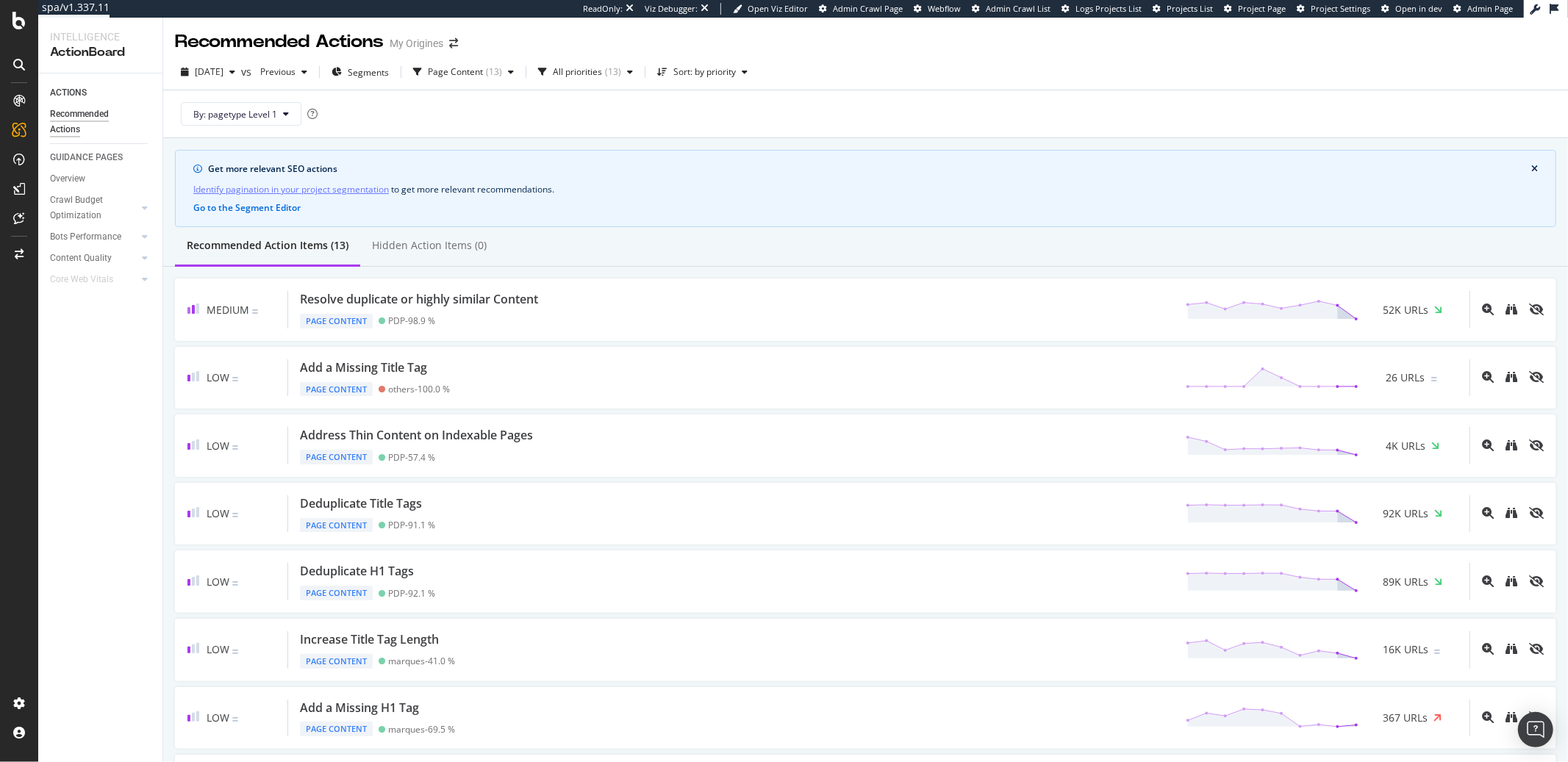
click at [877, 69] on div "2025 Aug. 19th vs Previous Segments Page Content ( 13 ) All priorities ( 13 ) S…" at bounding box center [865, 74] width 1405 height 30
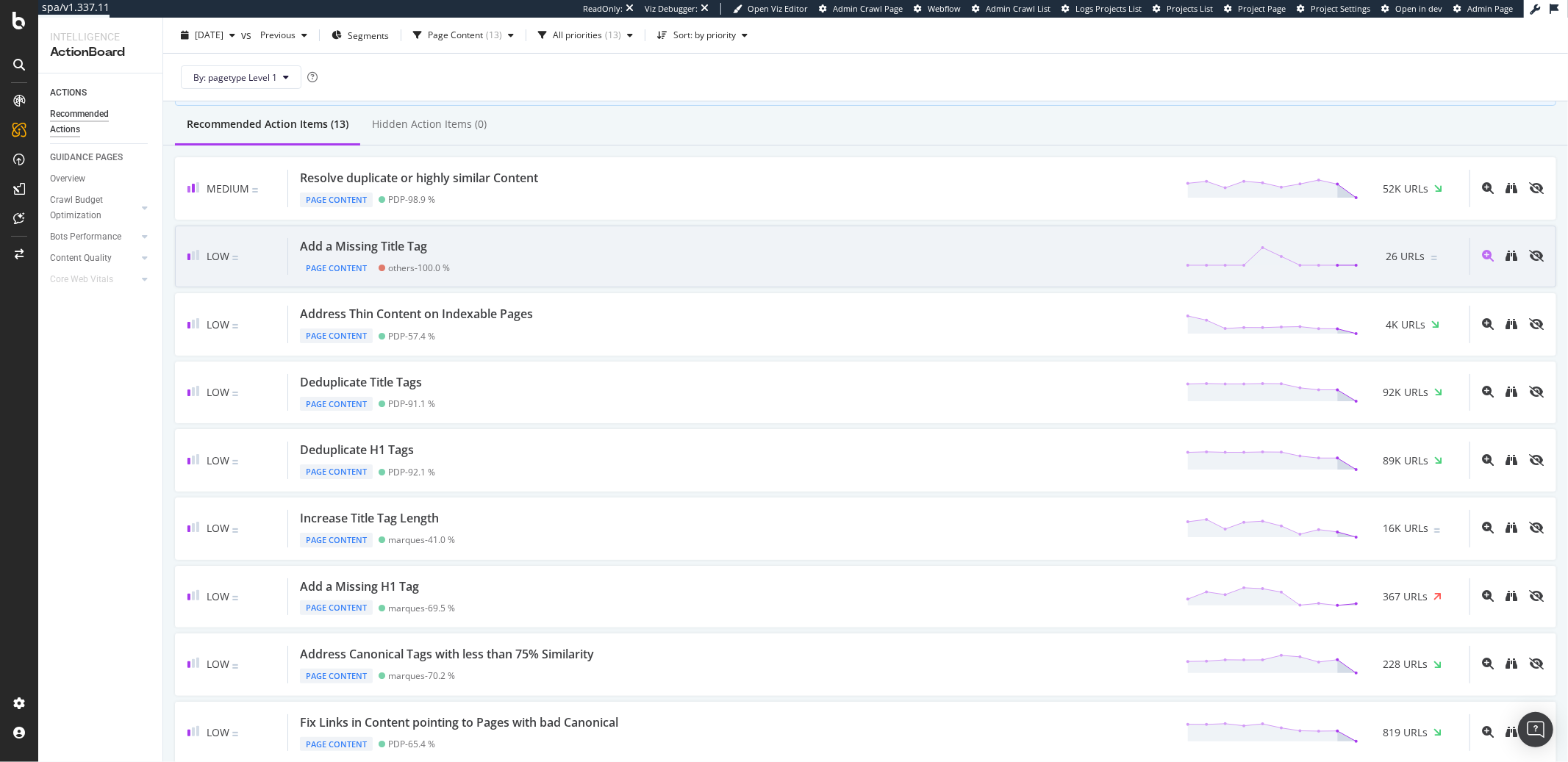
scroll to position [309, 0]
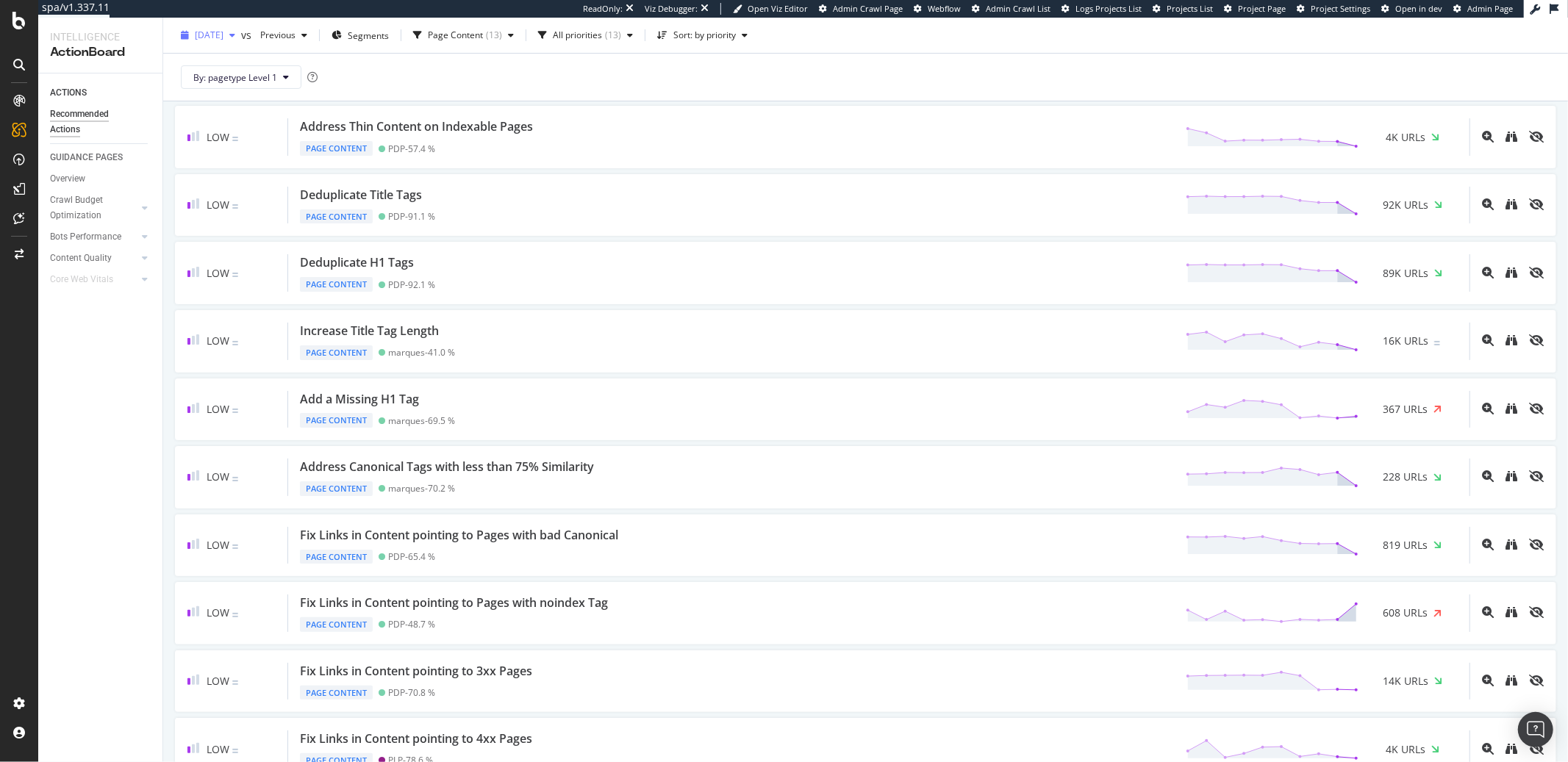
click at [223, 35] on span "2025 Aug. 19th" at bounding box center [209, 34] width 29 height 12
click at [249, 113] on div "2025 Aug. 5th" at bounding box center [236, 115] width 78 height 13
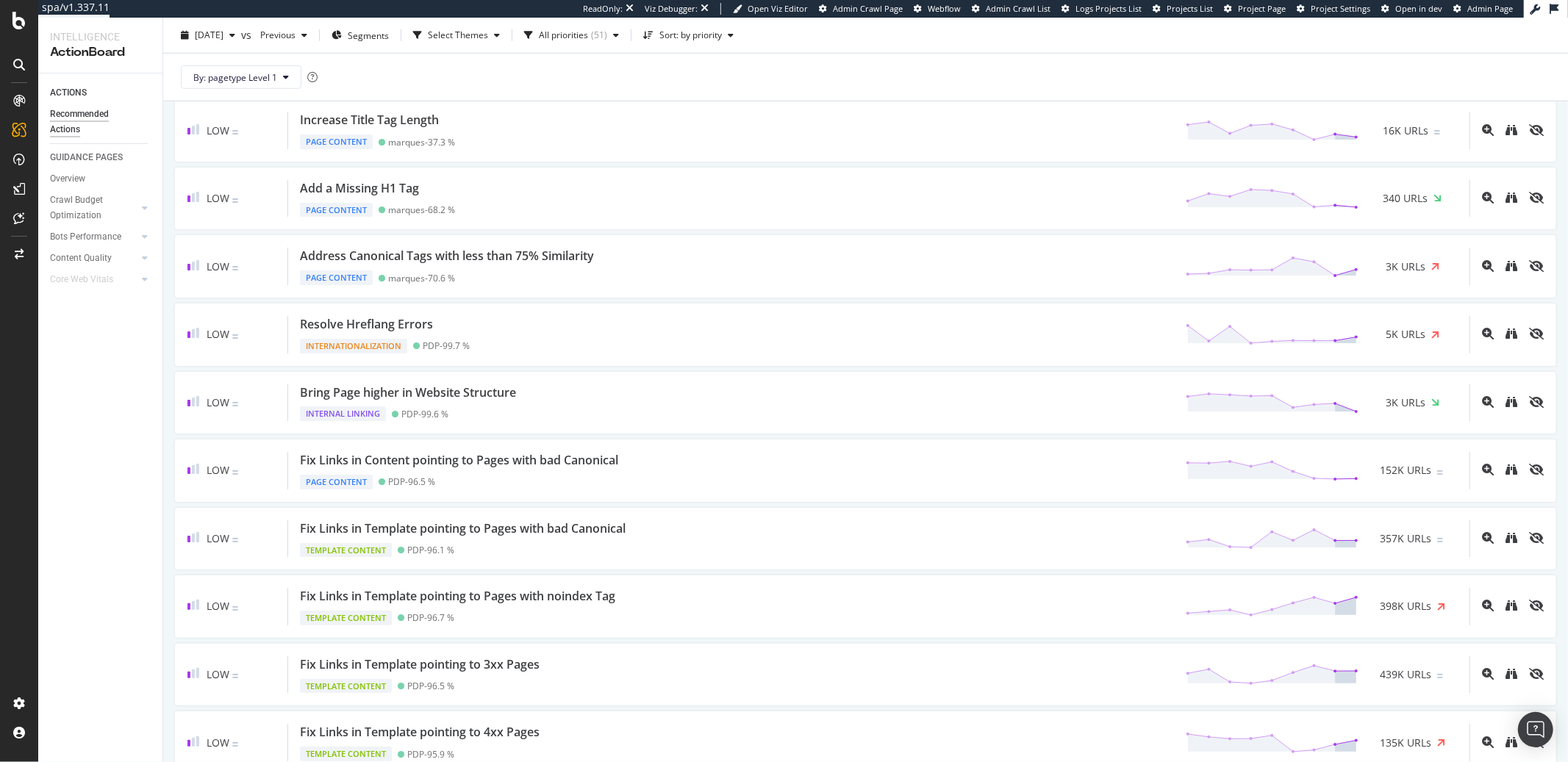
scroll to position [1075, 0]
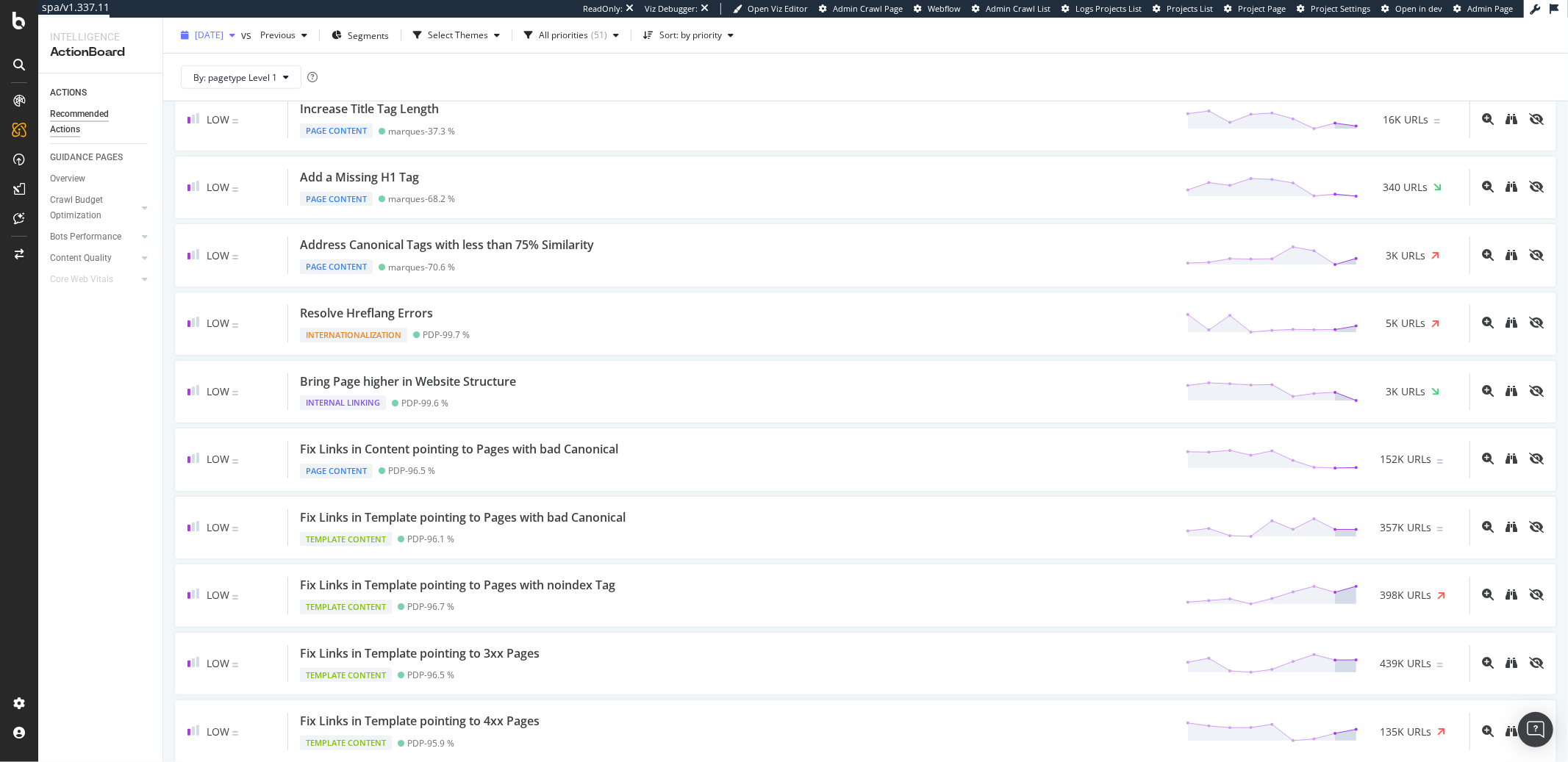
click at [241, 33] on div "button" at bounding box center [232, 34] width 18 height 9
click at [257, 91] on div "[DATE]" at bounding box center [236, 89] width 78 height 13
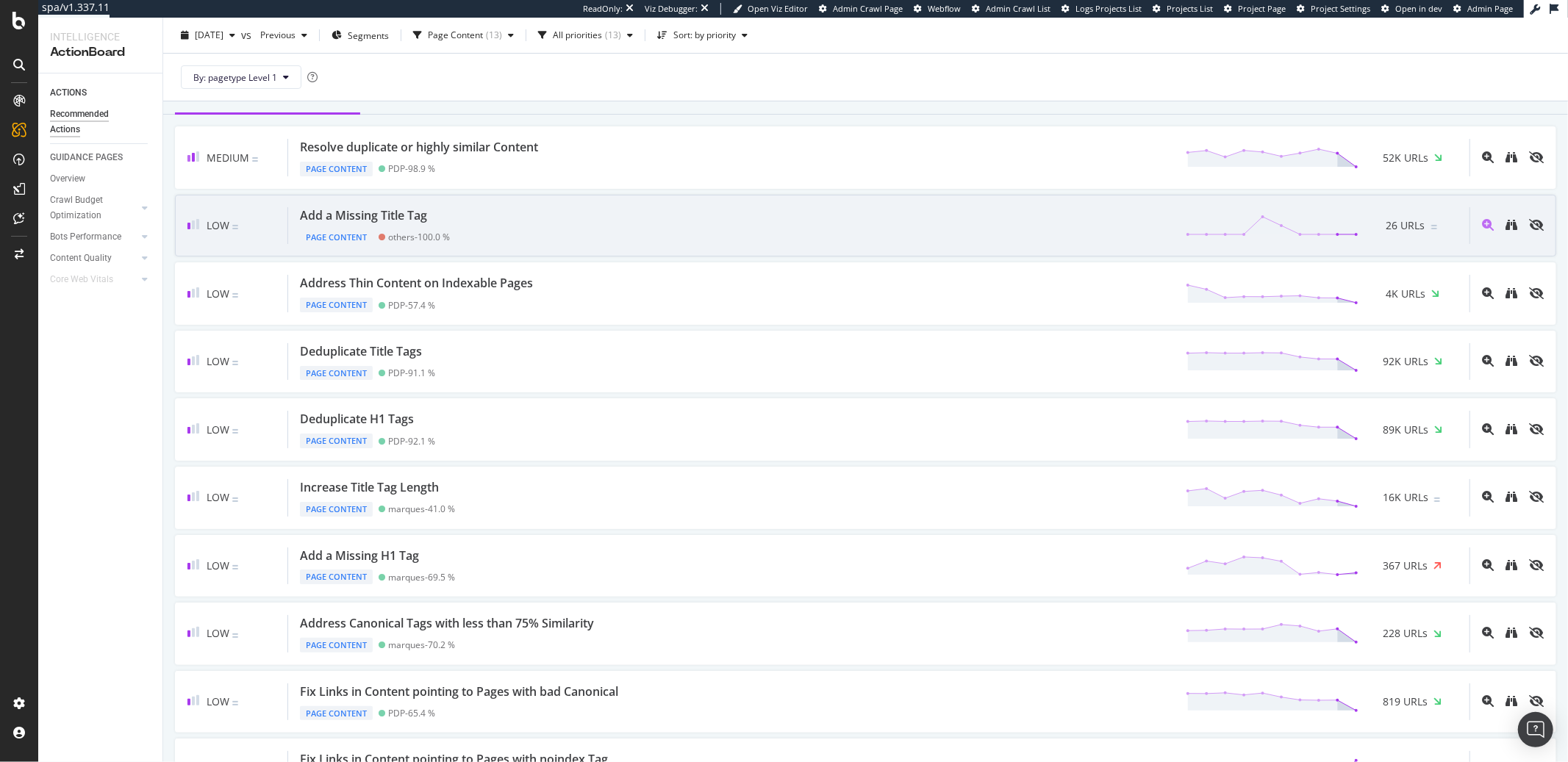
scroll to position [460, 0]
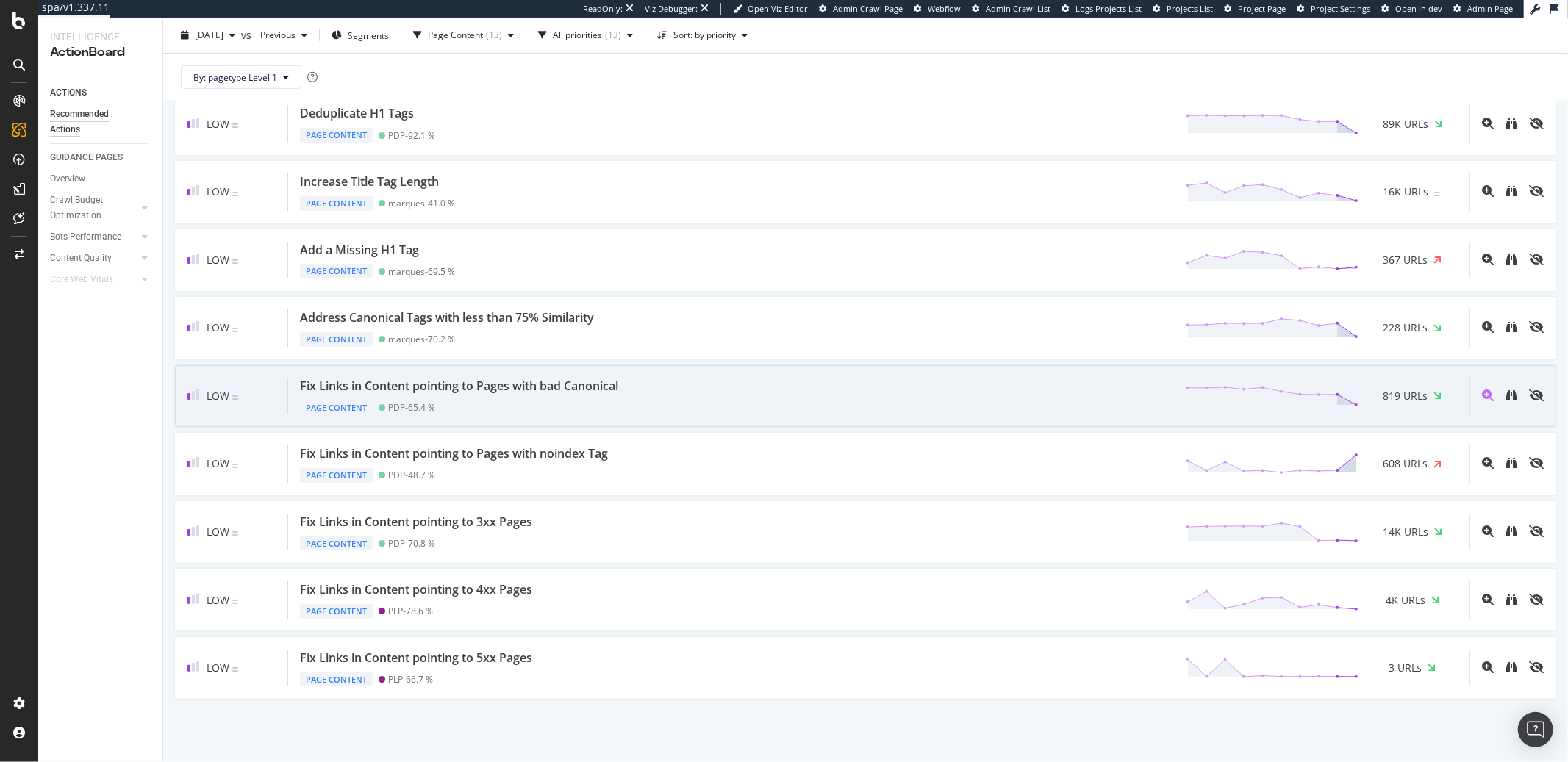
click at [509, 383] on div "Fix Links in Content pointing to Pages with bad Canonical" at bounding box center [460, 386] width 319 height 17
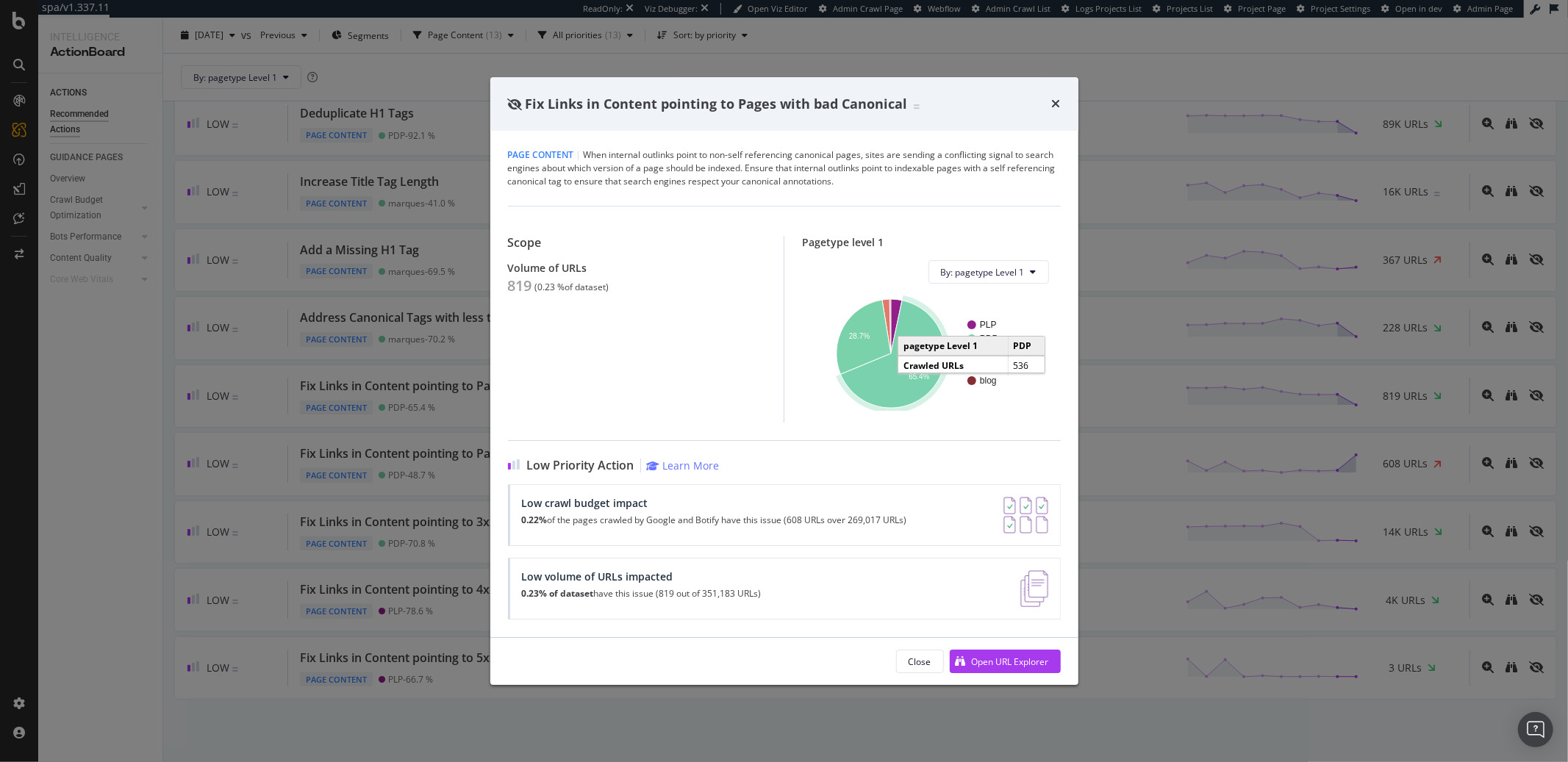
click at [875, 386] on icon "A chart." at bounding box center [893, 354] width 104 height 108
click at [1054, 106] on icon "times" at bounding box center [1056, 104] width 9 height 11
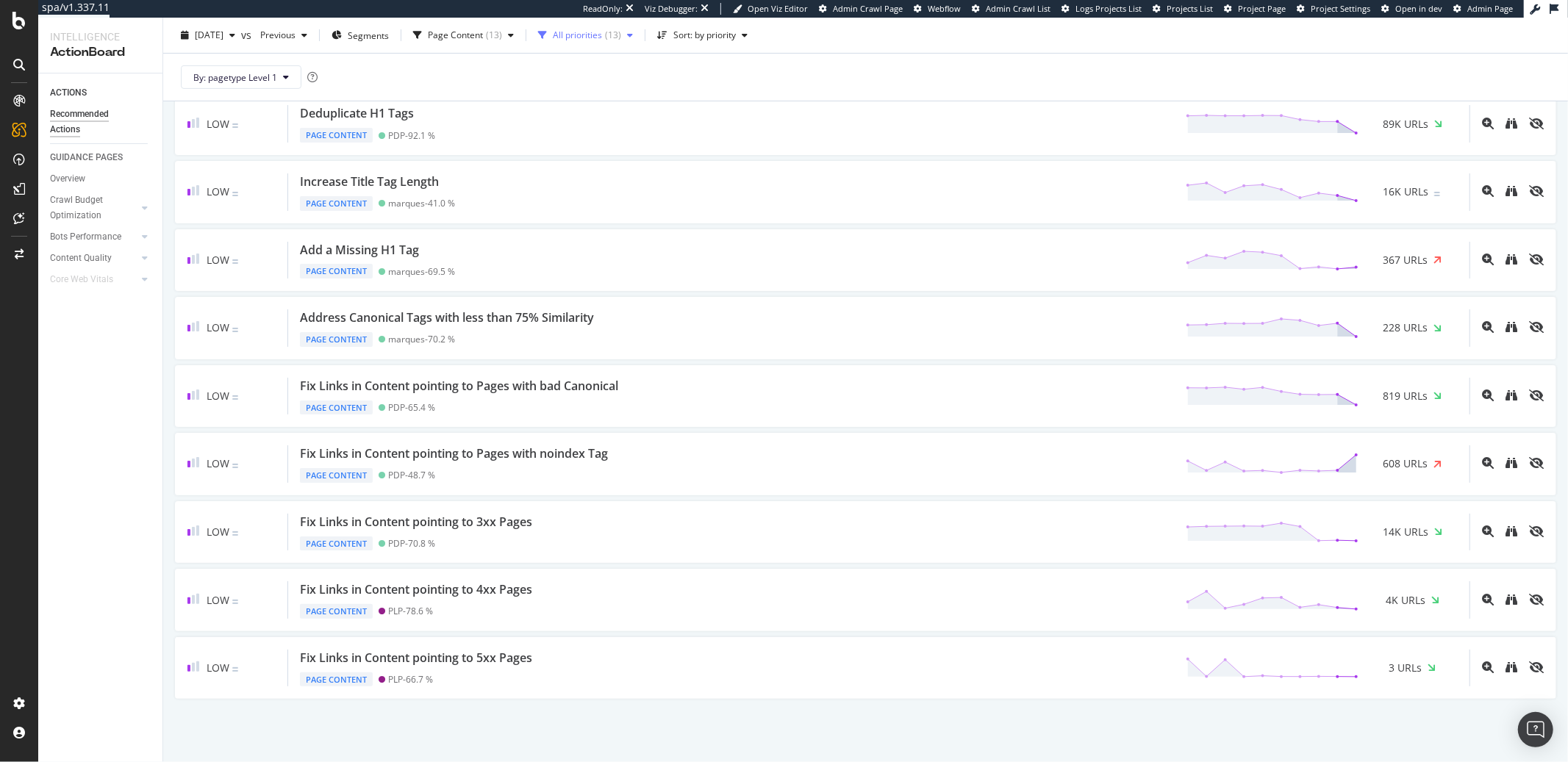
click at [602, 31] on div "All priorities" at bounding box center [578, 34] width 50 height 9
click at [223, 39] on span "[DATE]" at bounding box center [209, 34] width 29 height 12
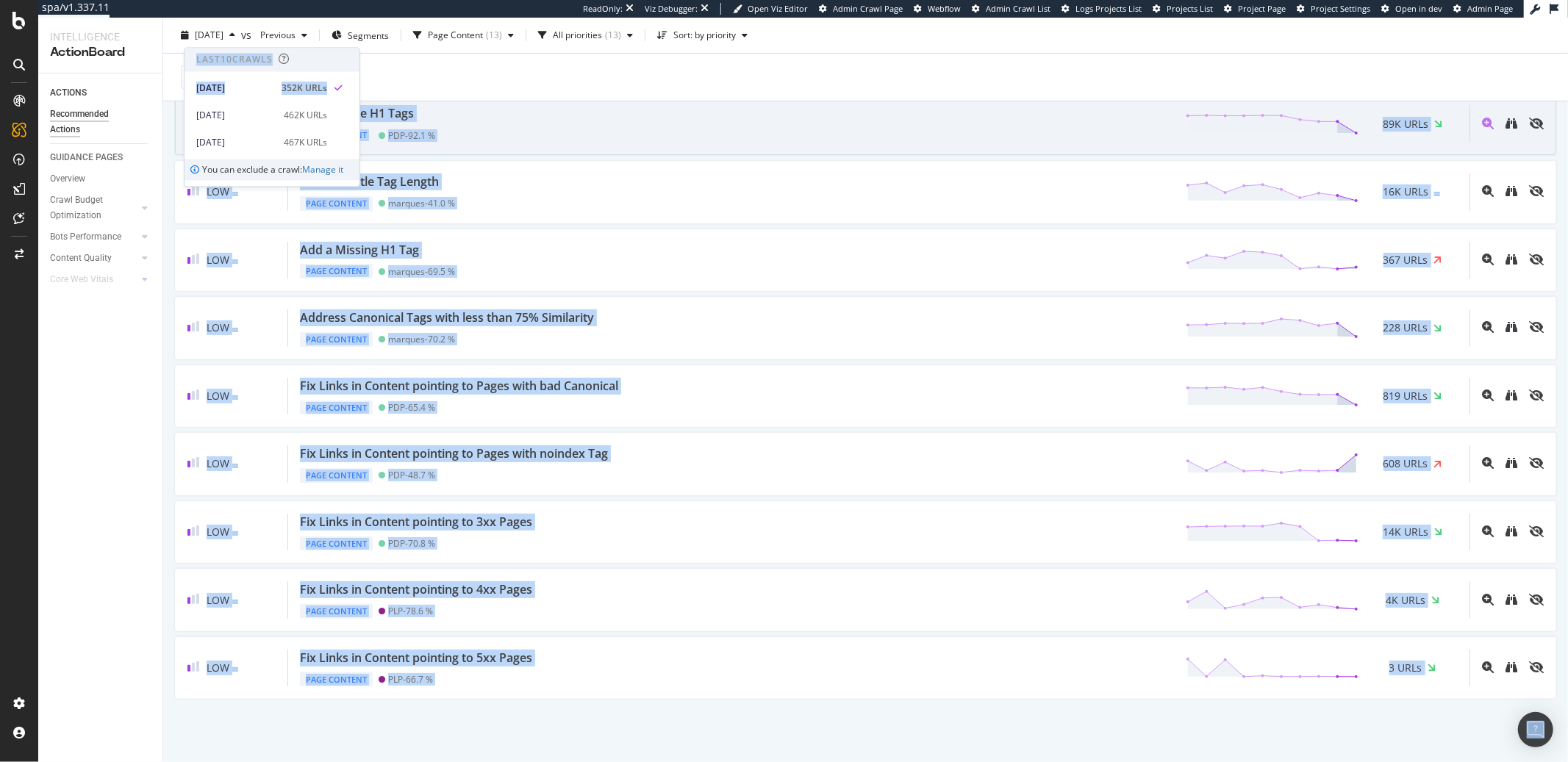
drag, startPoint x: 359, startPoint y: 72, endPoint x: 363, endPoint y: 111, distance: 39.2
click at [363, 111] on body "spa/v1.337.11 ReadOnly: Viz Debugger: Open Viz Editor Admin Crawl Page Webflow …" at bounding box center [784, 381] width 1568 height 762
drag, startPoint x: 353, startPoint y: 75, endPoint x: 360, endPoint y: 84, distance: 11.4
click at [361, 102] on body "spa/v1.337.11 ReadOnly: Viz Debugger: Open Viz Editor Admin Crawl Page Webflow …" at bounding box center [784, 381] width 1568 height 762
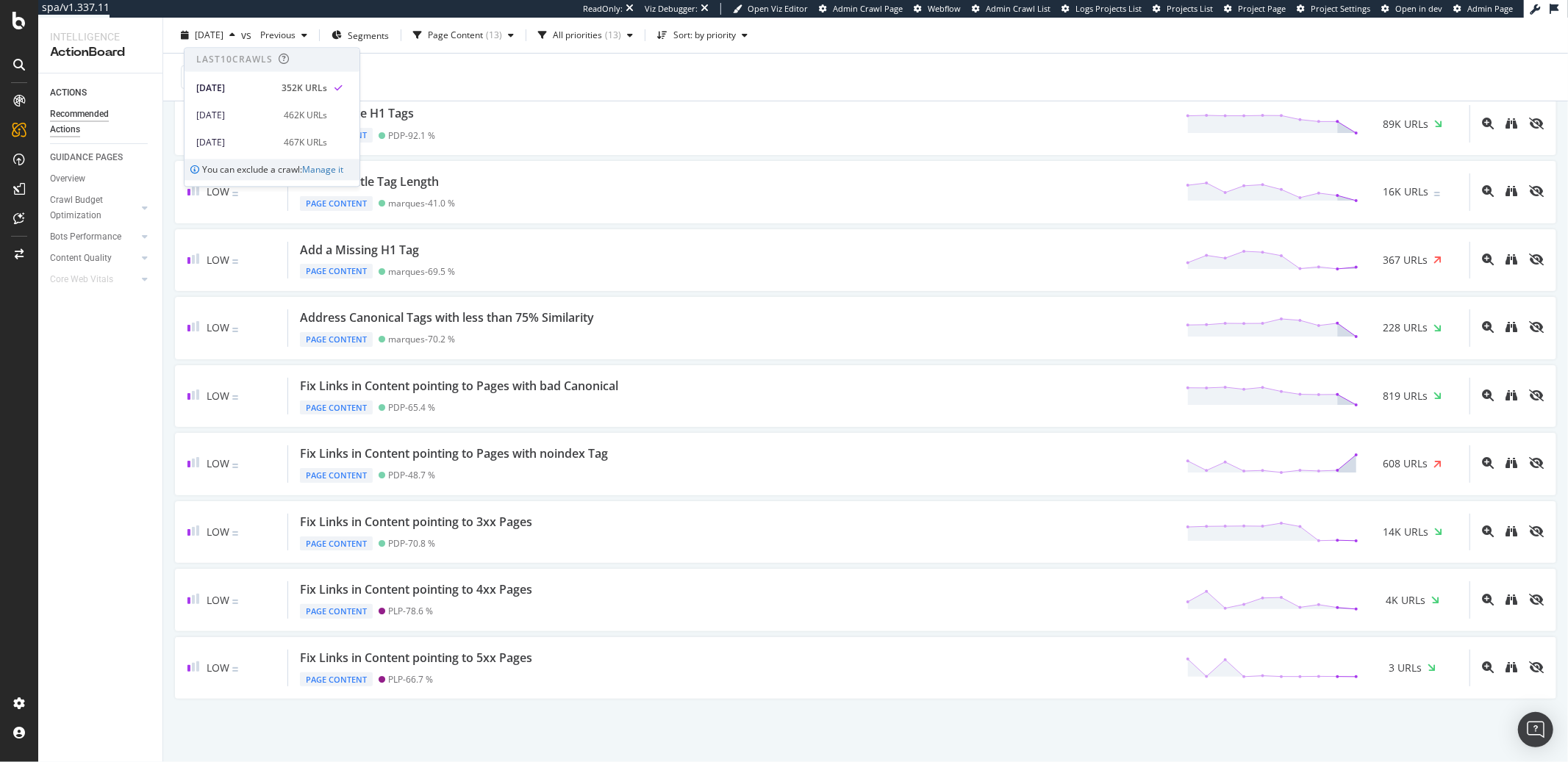
click at [381, 70] on div "By: pagetype Level 1" at bounding box center [865, 76] width 1382 height 47
click at [241, 39] on div "button" at bounding box center [232, 34] width 18 height 9
click at [233, 87] on div "2025 Aug. 19th" at bounding box center [235, 89] width 76 height 13
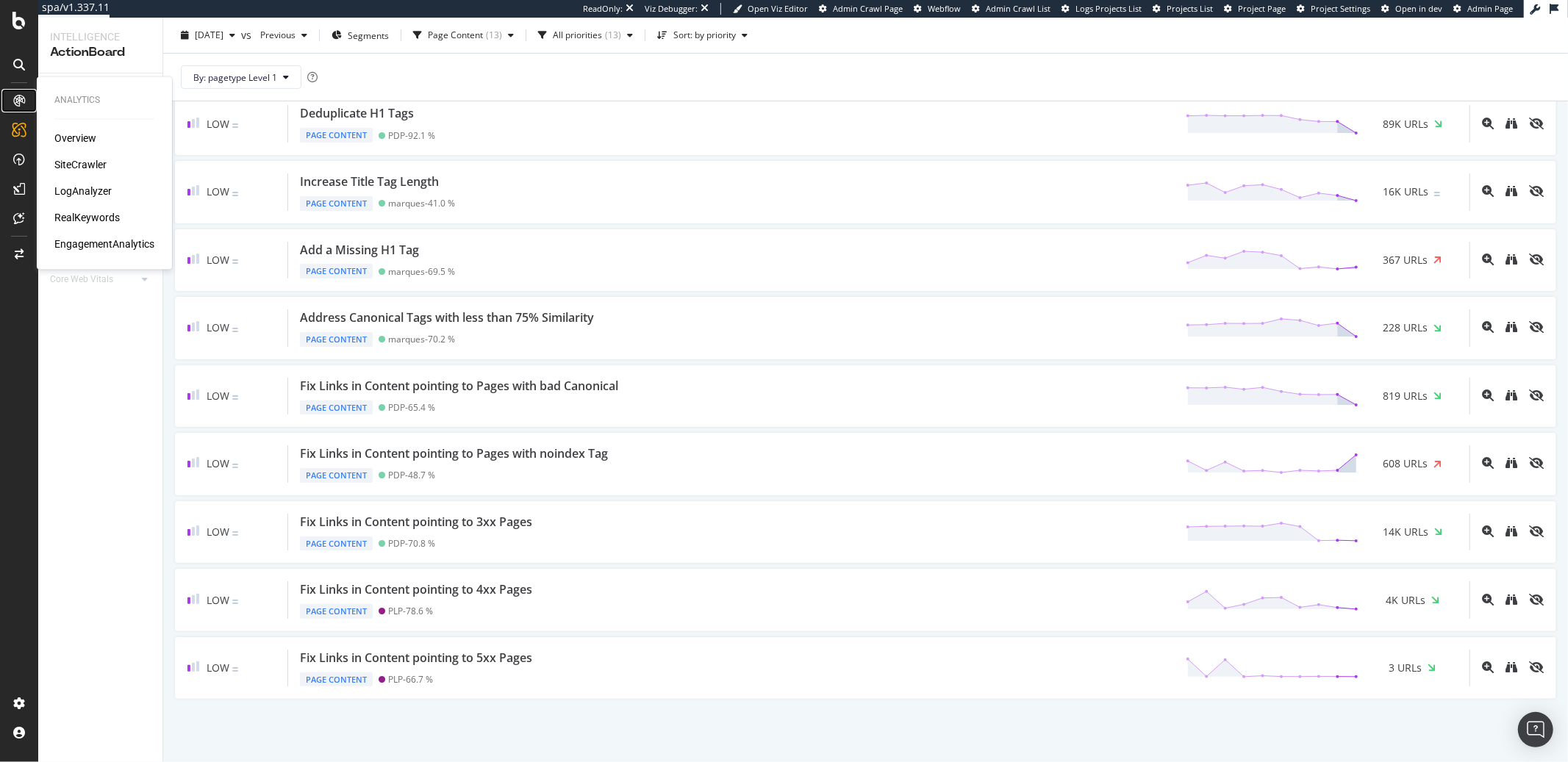
click at [20, 101] on icon at bounding box center [19, 100] width 11 height 11
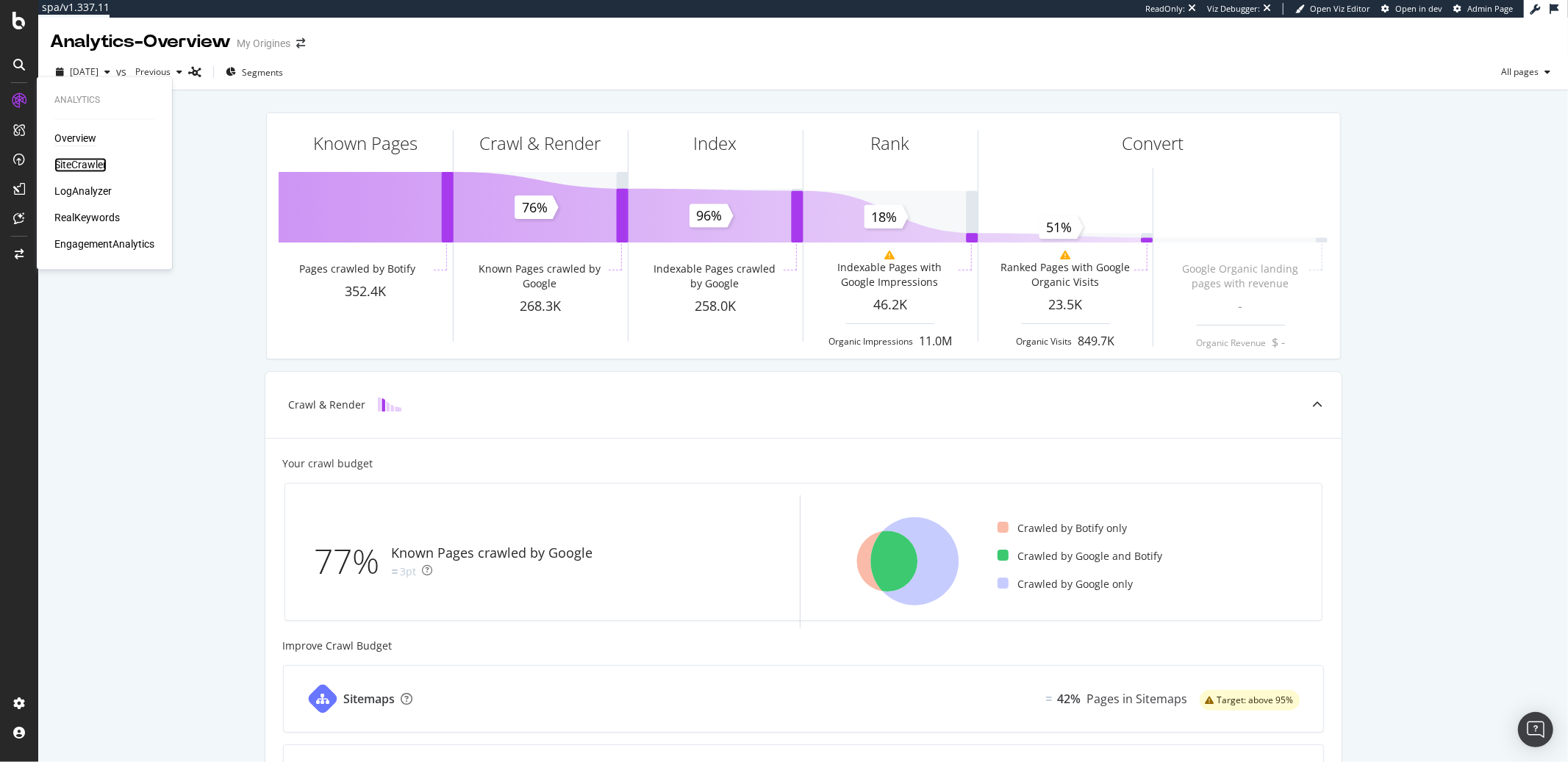
click at [79, 165] on div "SiteCrawler" at bounding box center [80, 165] width 52 height 14
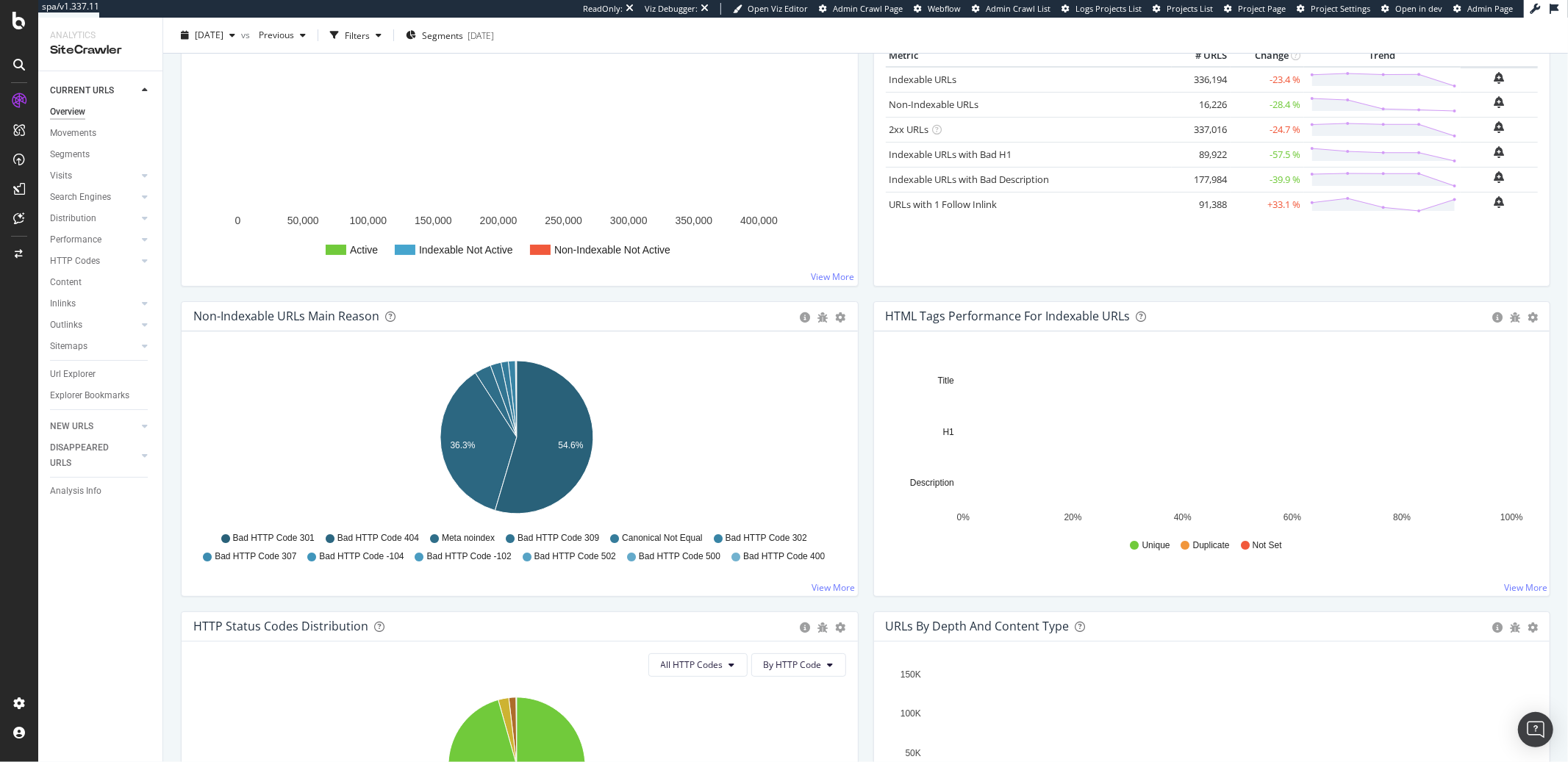
scroll to position [247, 0]
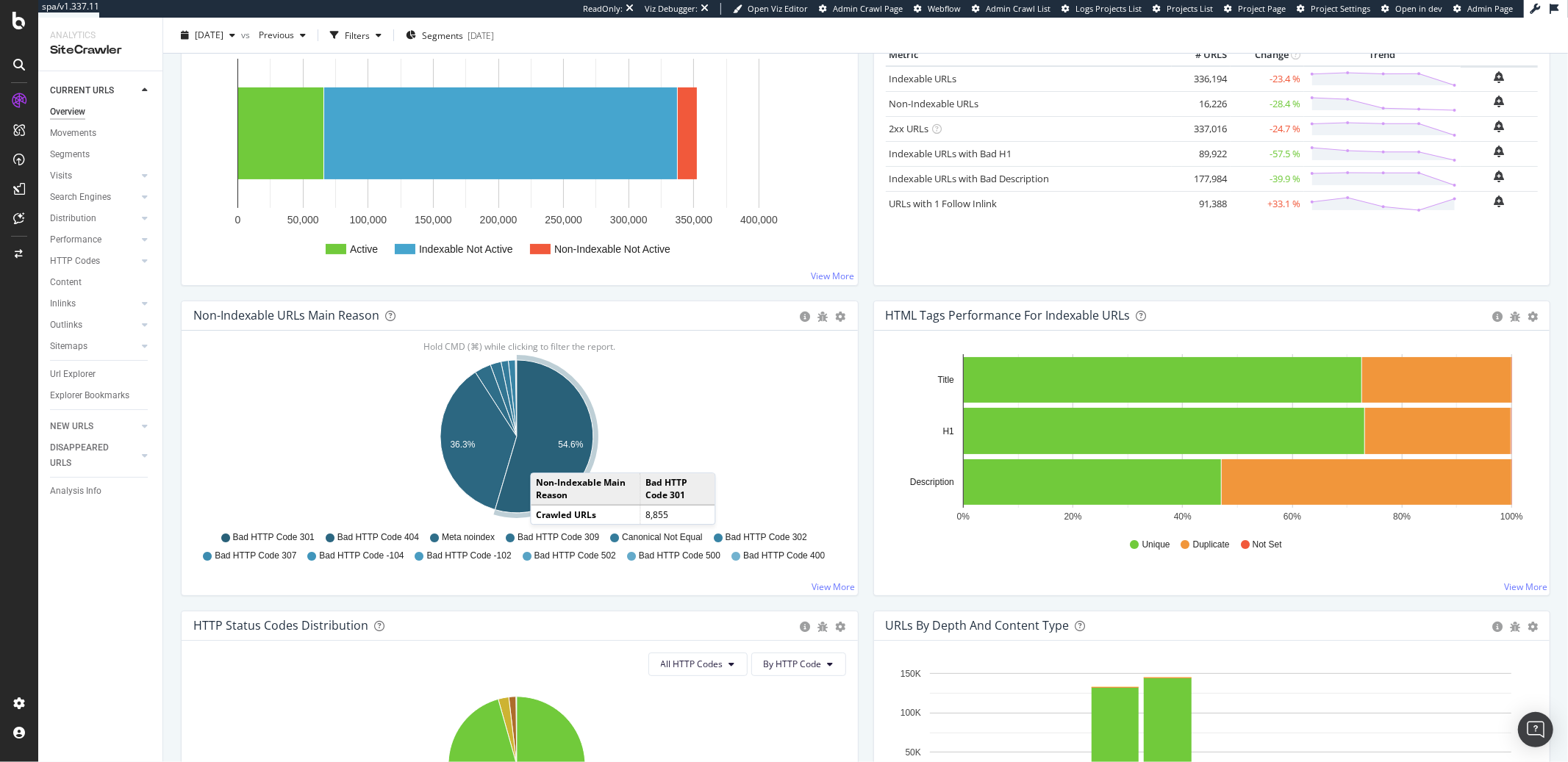
click at [546, 458] on icon "A chart." at bounding box center [545, 437] width 98 height 153
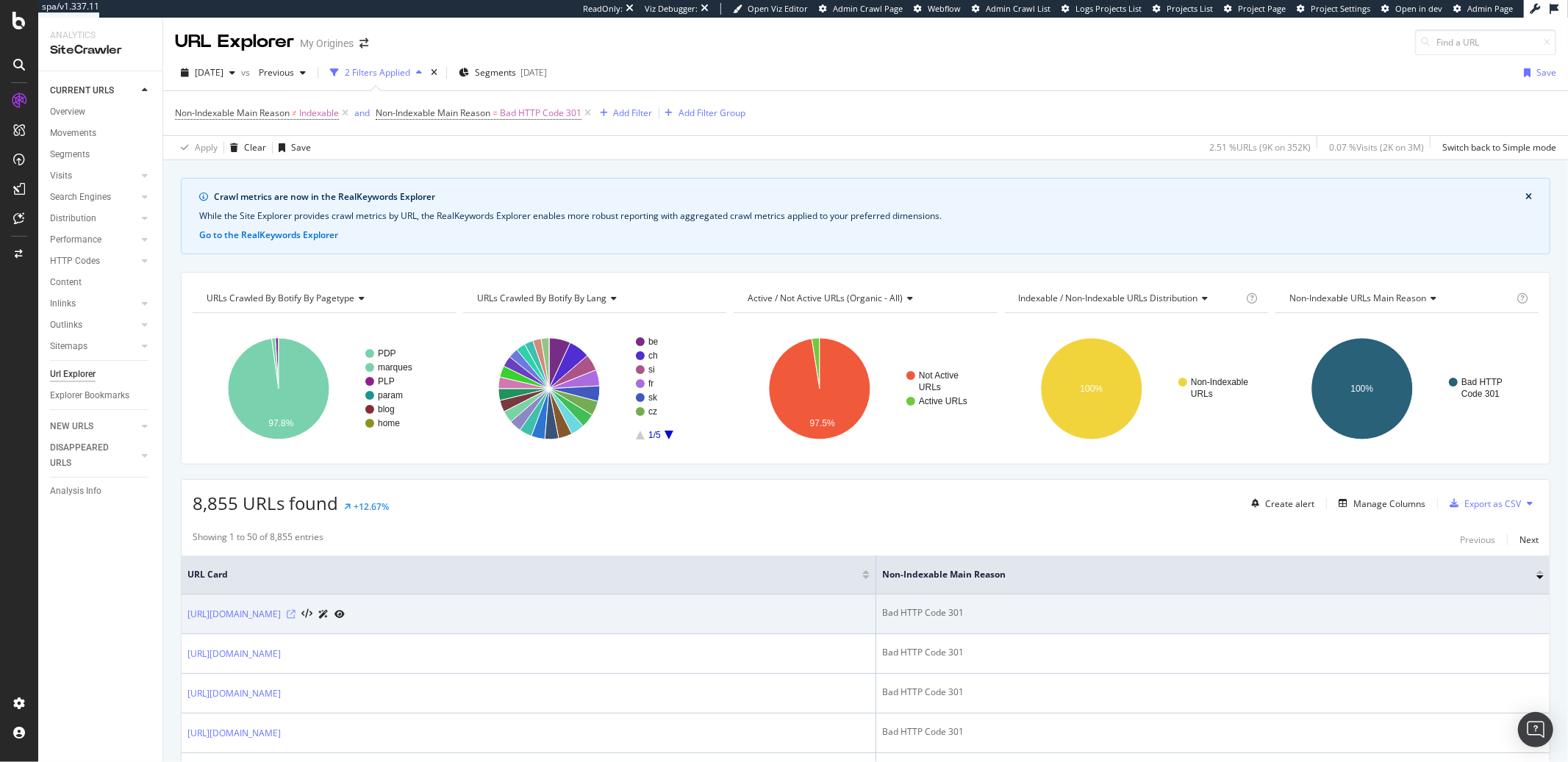
click at [296, 618] on icon at bounding box center [291, 614] width 9 height 9
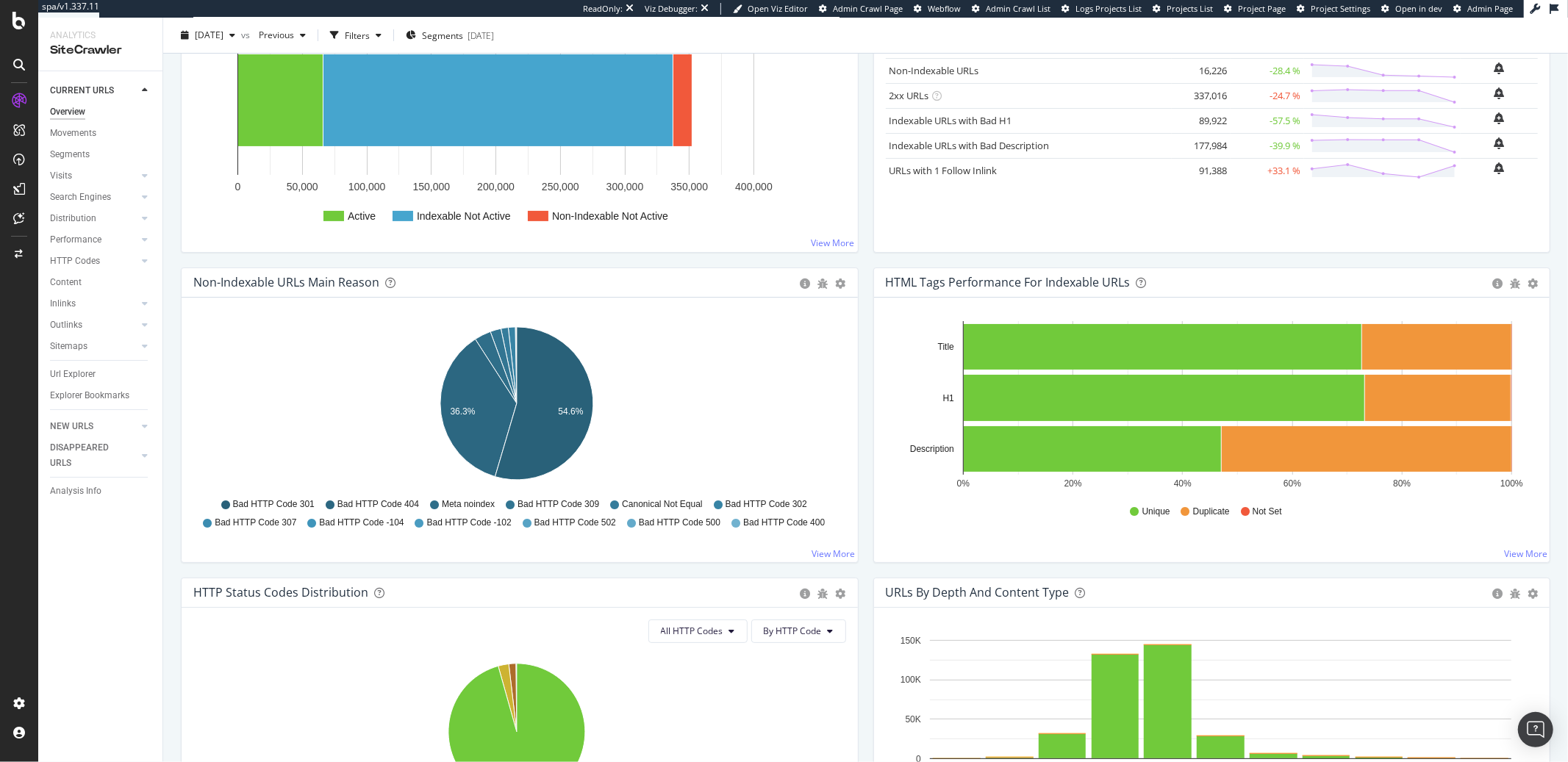
scroll to position [281, 0]
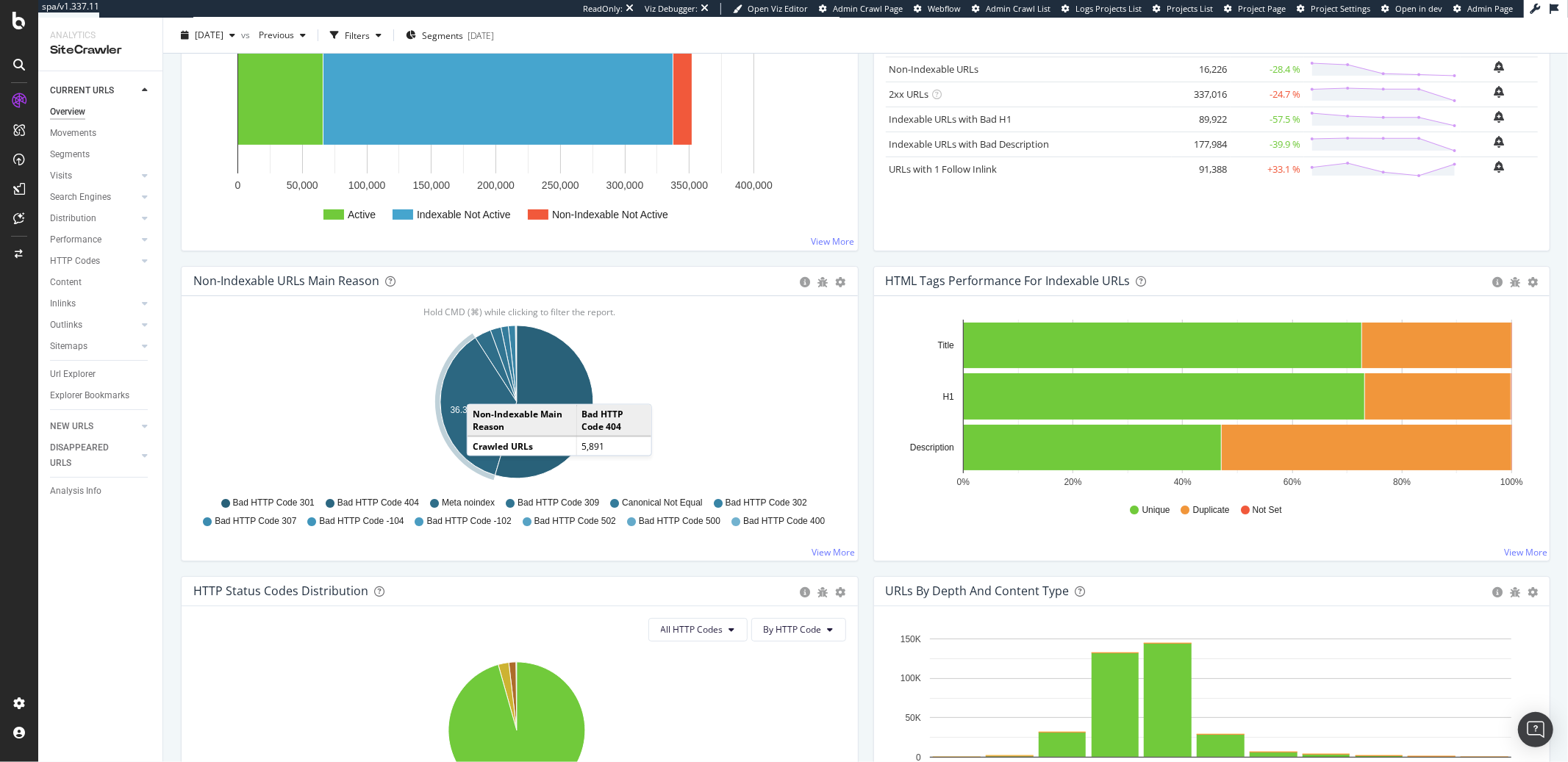
click at [482, 390] on icon "A chart." at bounding box center [479, 407] width 76 height 137
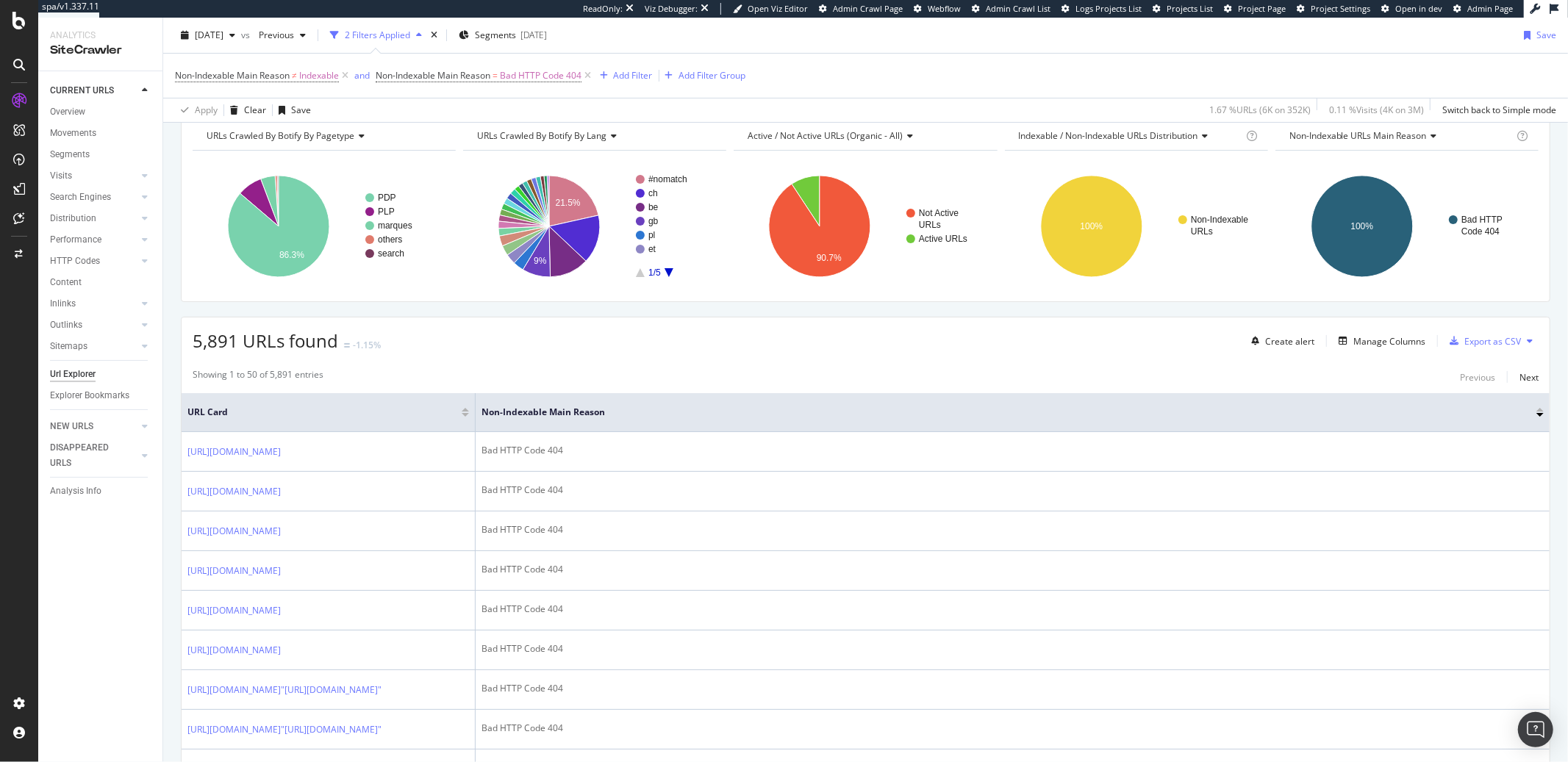
scroll to position [120, 0]
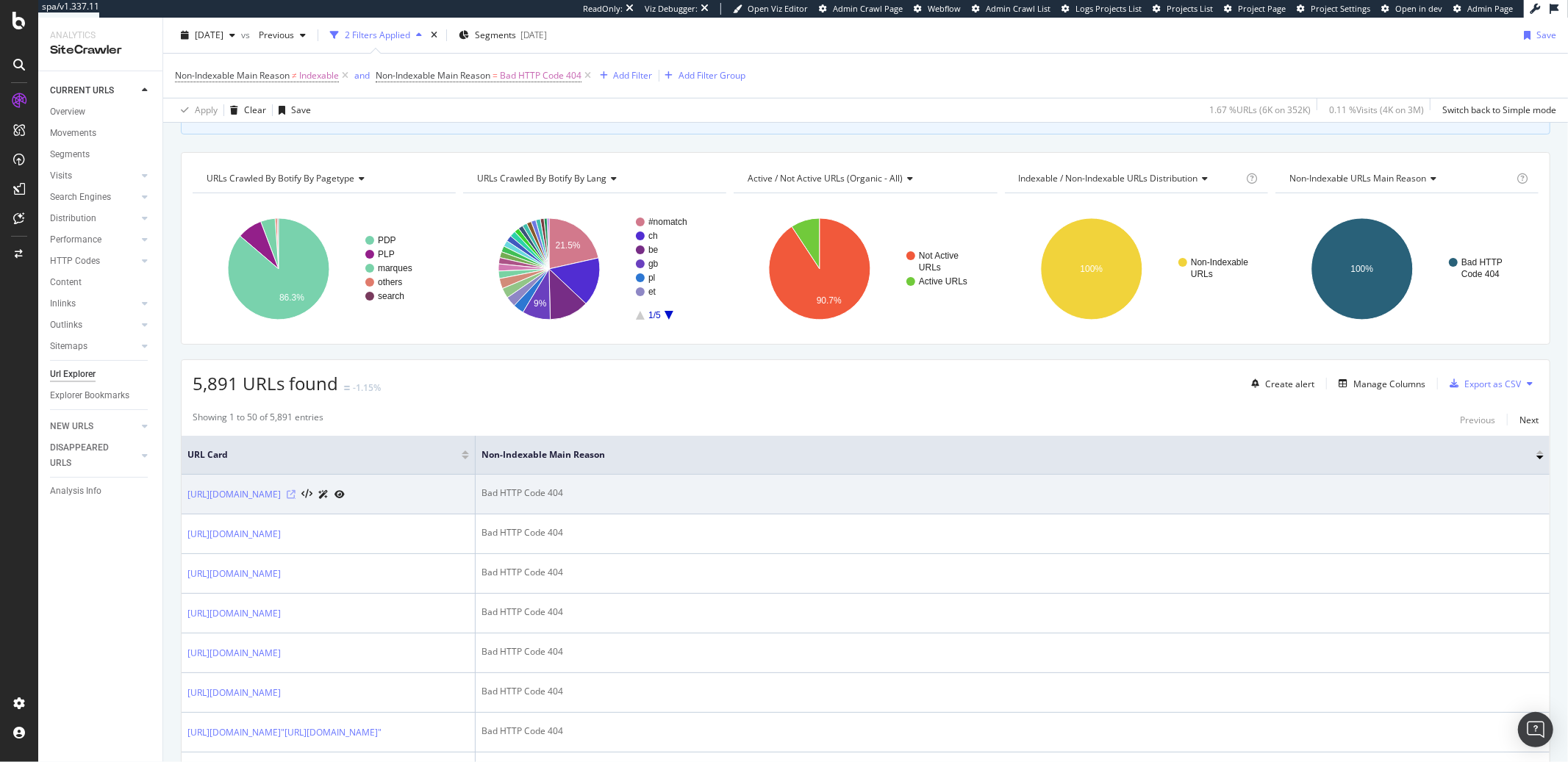
click at [296, 499] on icon at bounding box center [291, 494] width 9 height 9
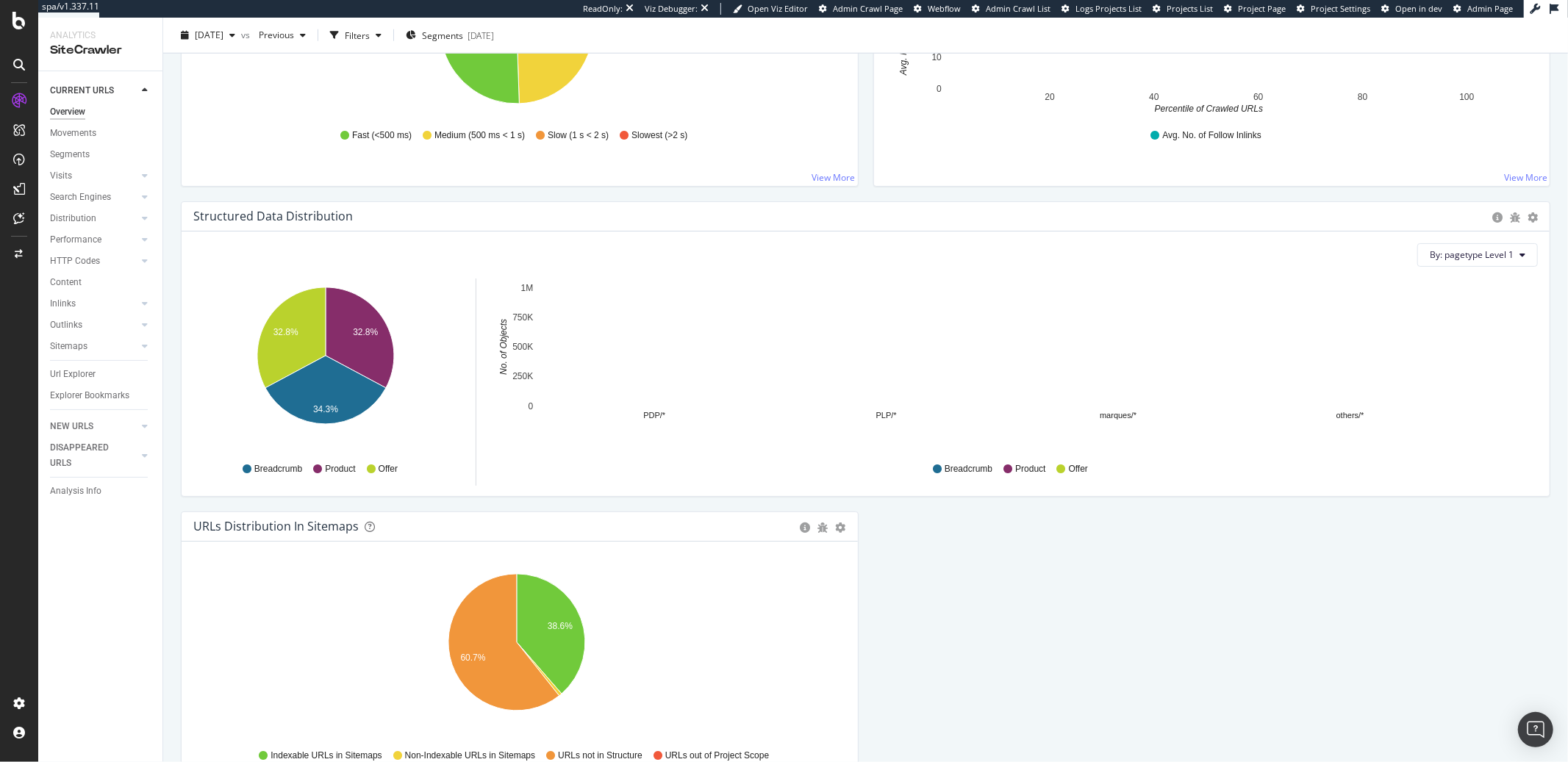
scroll to position [1092, 0]
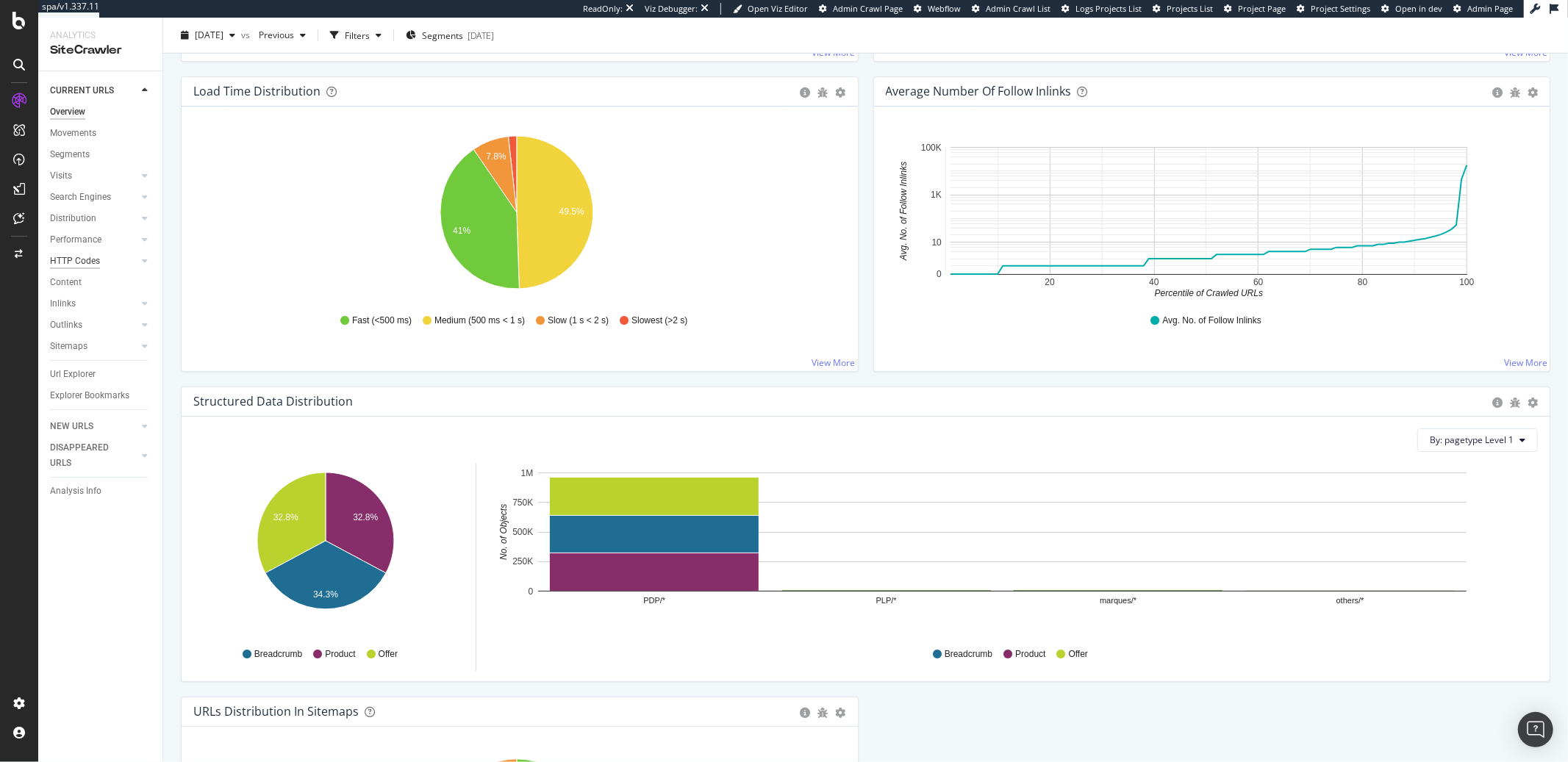
click at [72, 257] on div "HTTP Codes" at bounding box center [74, 261] width 50 height 15
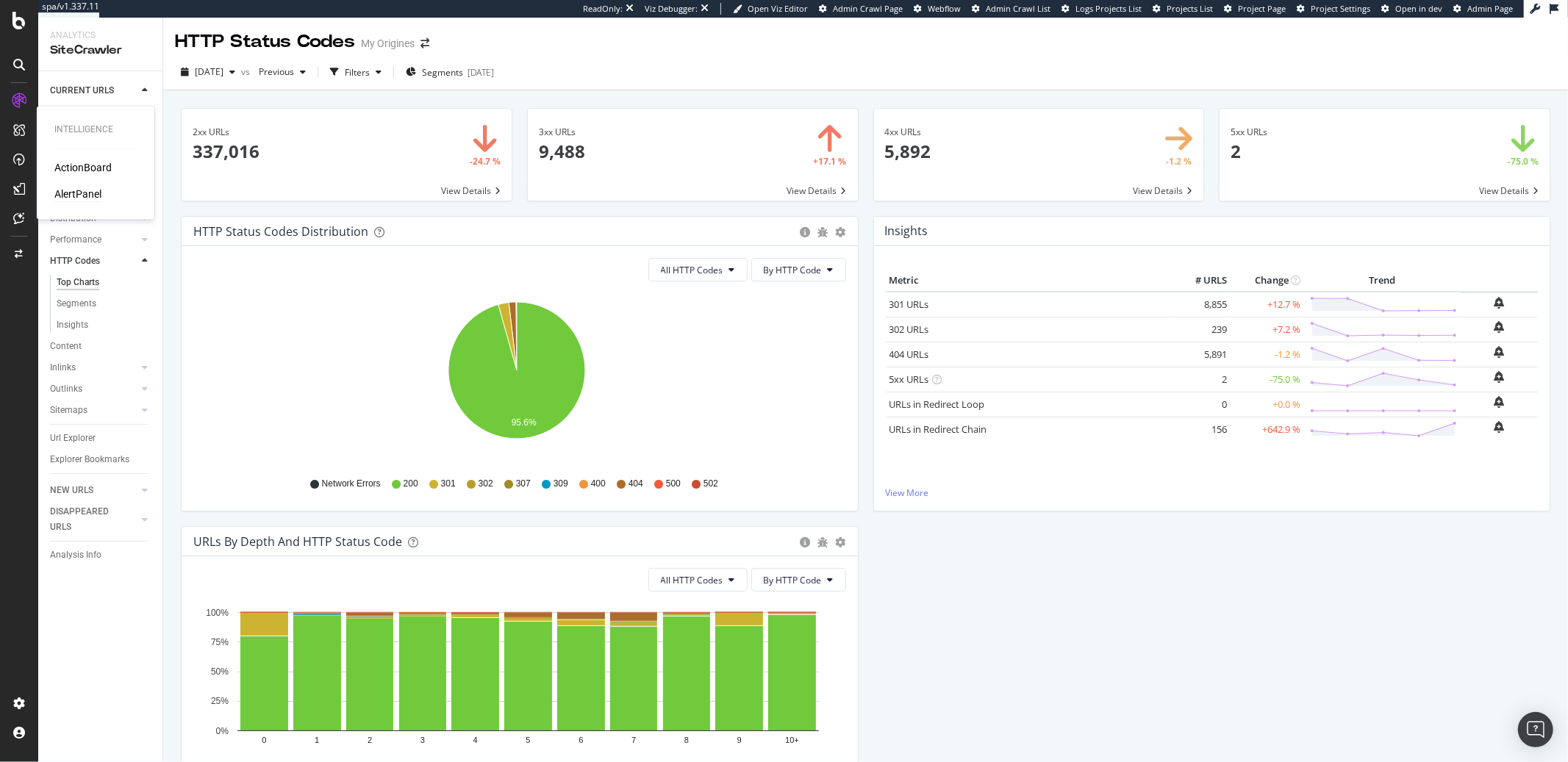
click at [63, 188] on div "AlertPanel" at bounding box center [77, 195] width 47 height 14
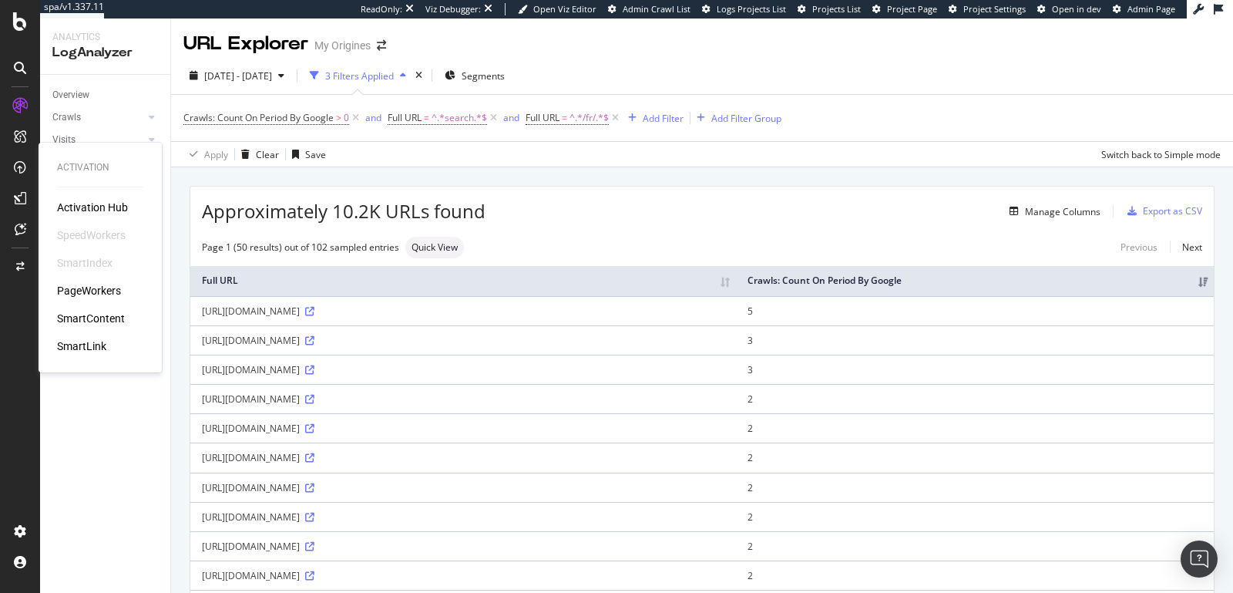
click at [96, 285] on div "PageWorkers" at bounding box center [89, 290] width 64 height 15
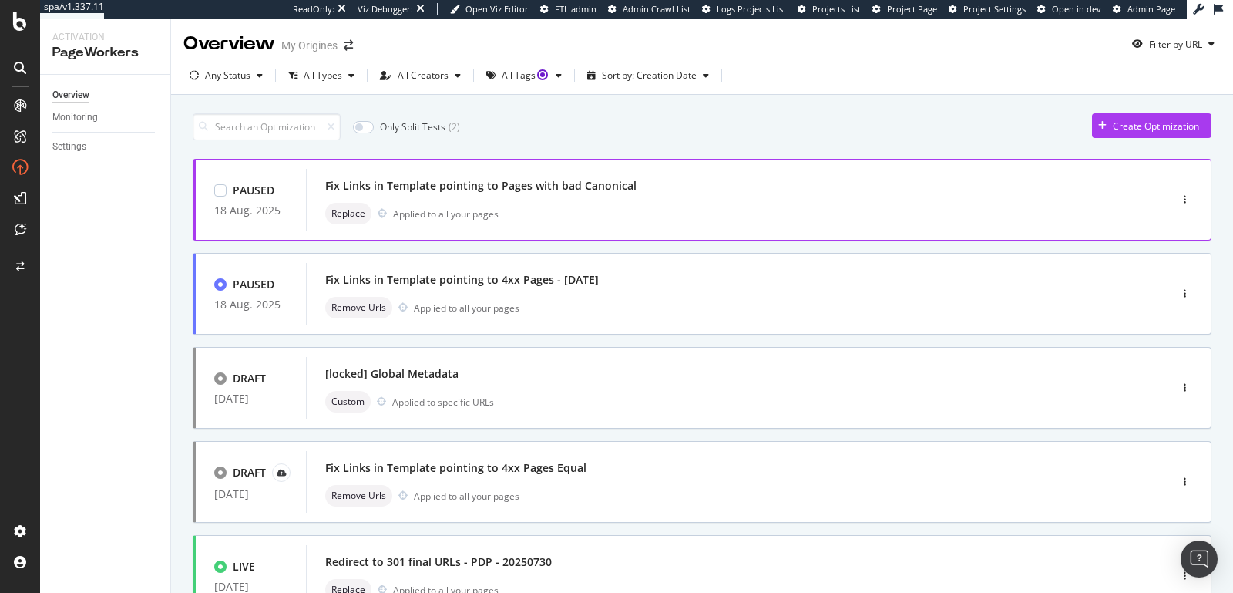
click at [548, 191] on div "Fix Links in Template pointing to Pages with bad Canonical" at bounding box center [480, 185] width 311 height 15
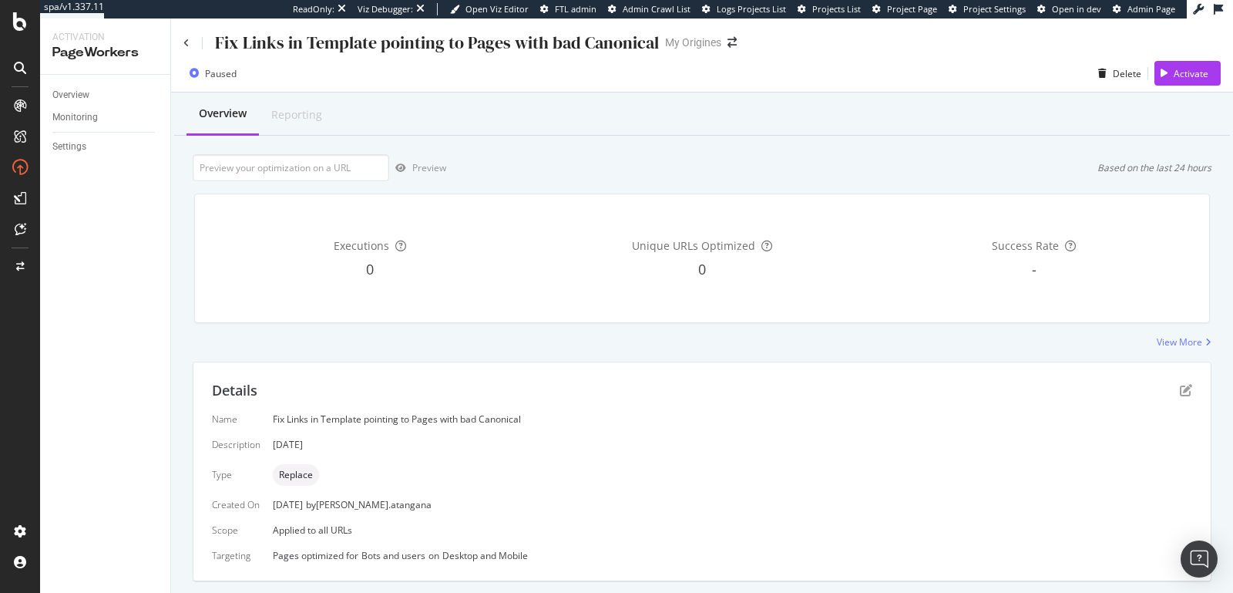
click at [188, 51] on div "Fix Links in Template pointing to Pages with bad Canonical" at bounding box center [421, 43] width 476 height 24
click at [188, 46] on icon at bounding box center [186, 43] width 6 height 9
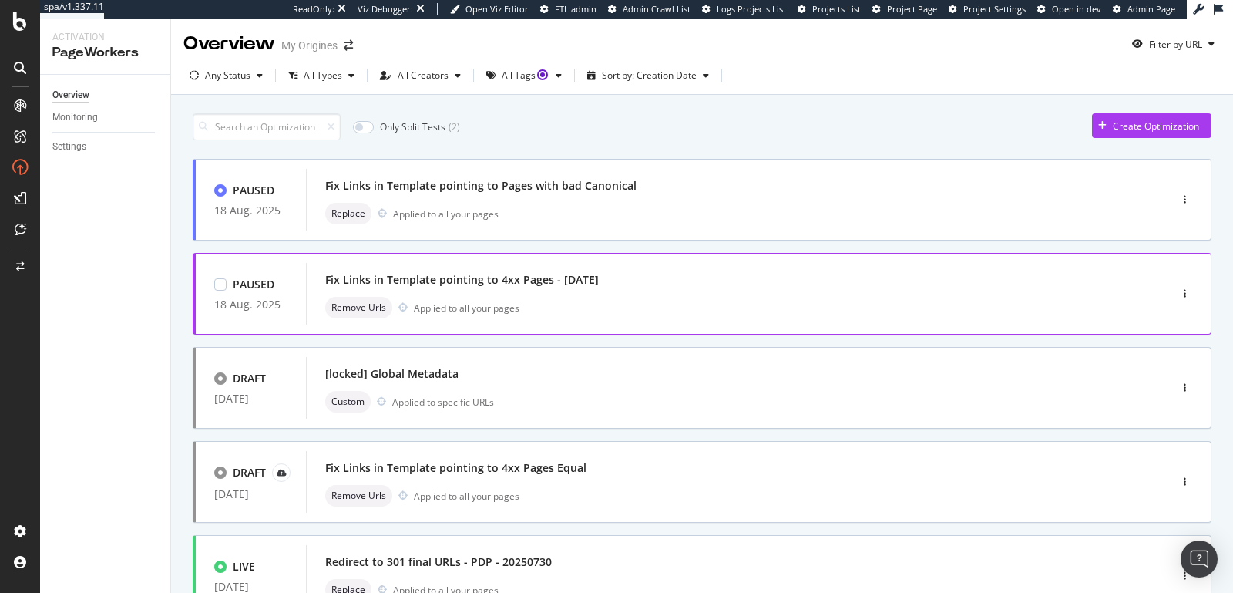
click at [557, 286] on div "Fix Links in Template pointing to 4xx Pages - [DATE]" at bounding box center [714, 280] width 779 height 22
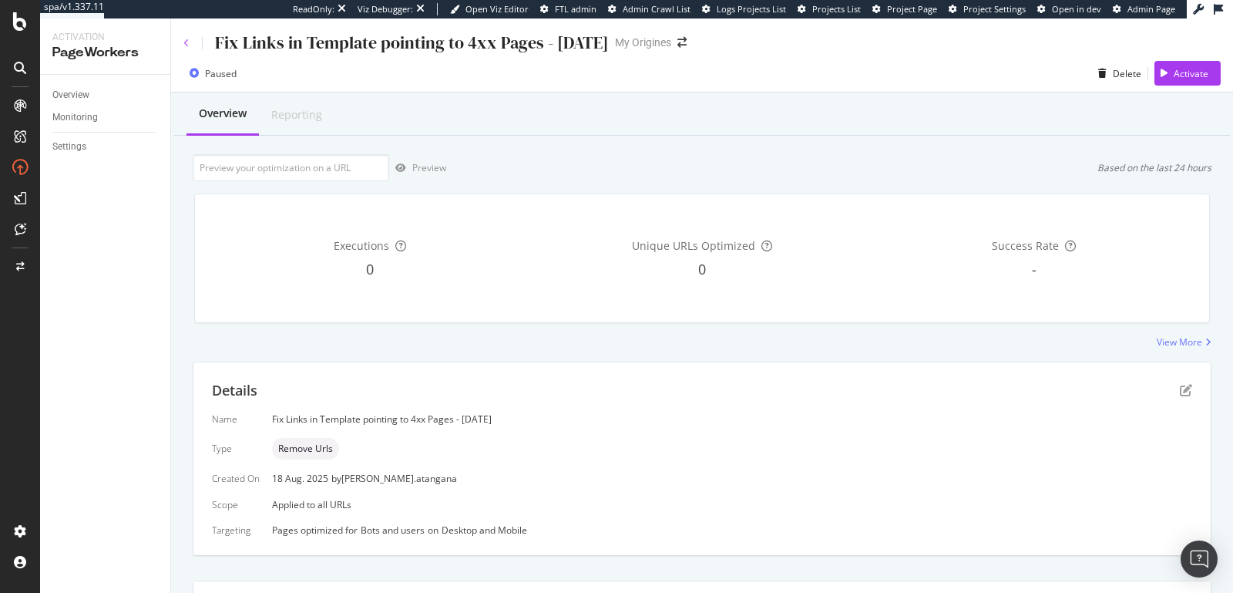
click at [188, 39] on icon at bounding box center [186, 43] width 6 height 9
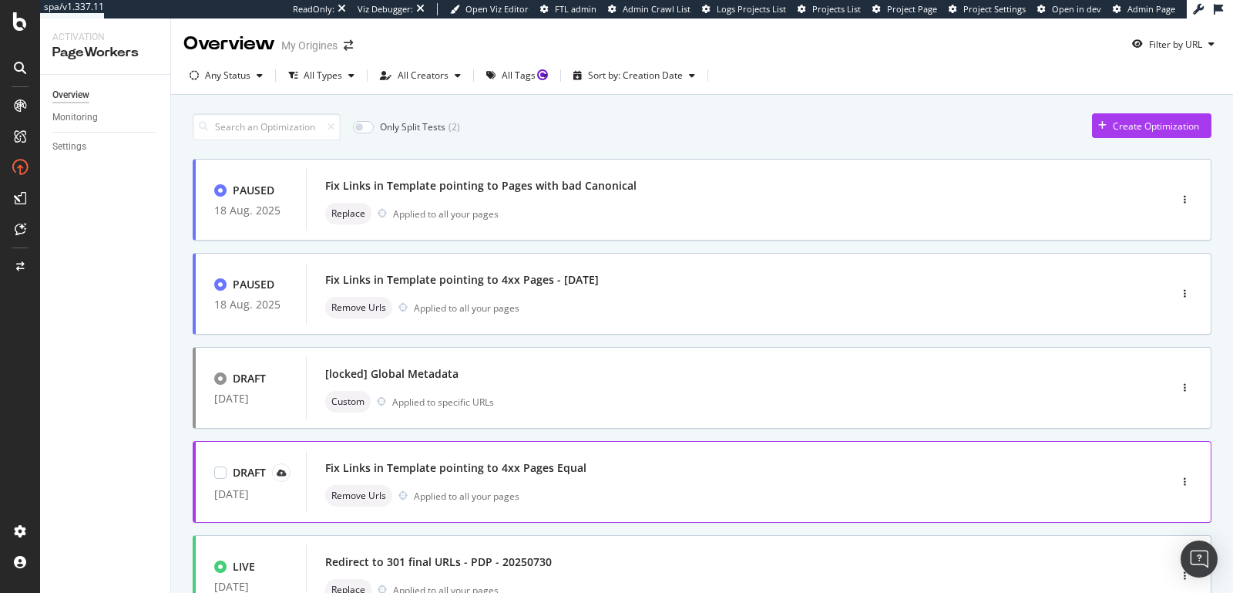
click at [587, 474] on div "Fix Links in Template pointing to 4xx Pages Equal" at bounding box center [714, 468] width 779 height 22
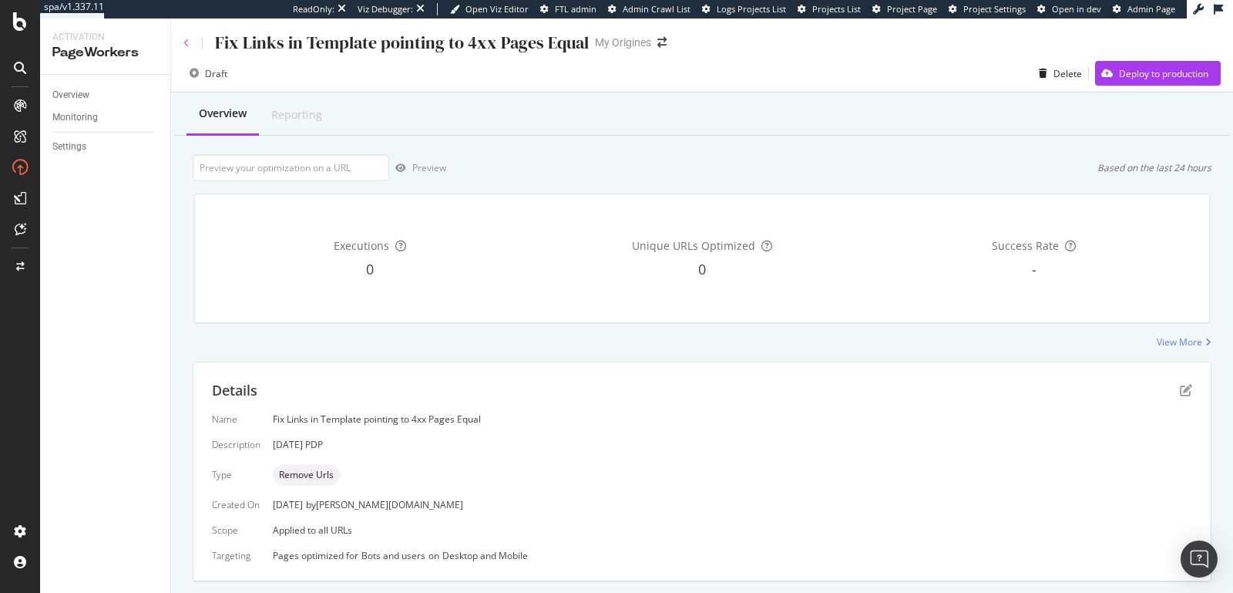
click at [186, 44] on icon at bounding box center [186, 43] width 6 height 9
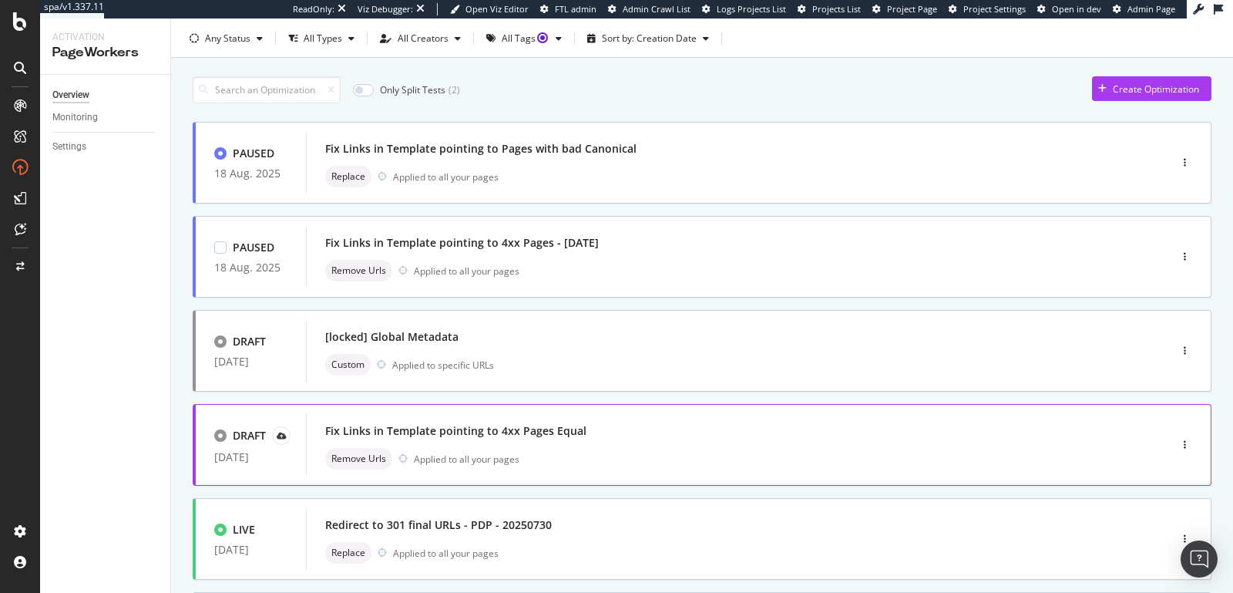
scroll to position [264, 0]
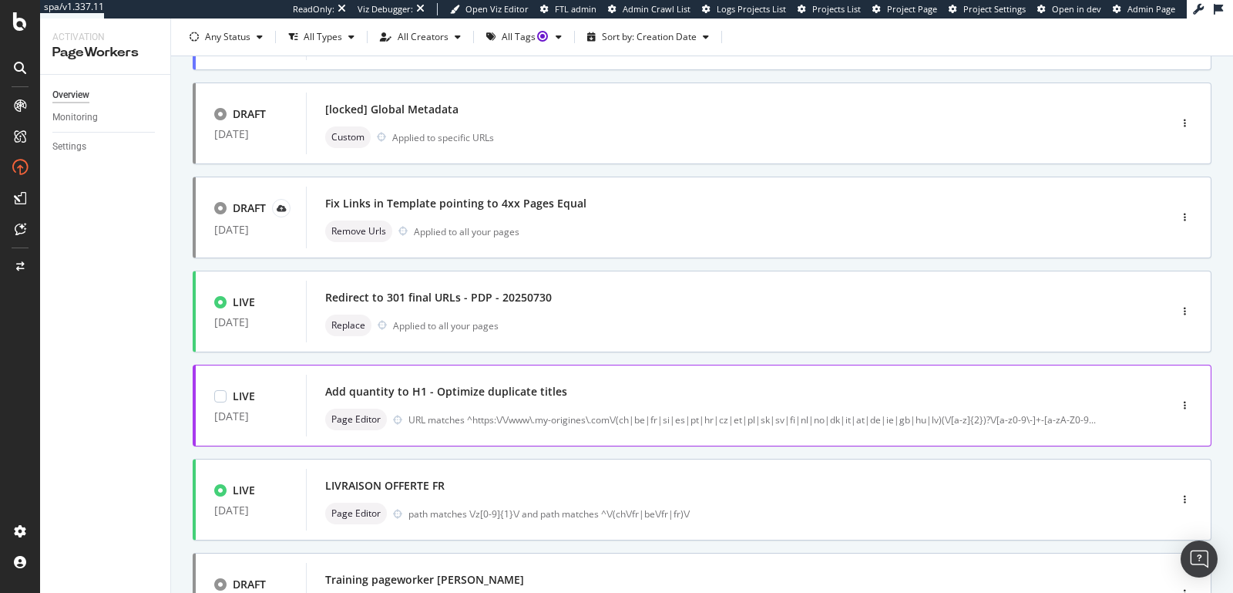
click at [595, 393] on div "Add quantity to H1 - Optimize duplicate titles" at bounding box center [714, 392] width 779 height 22
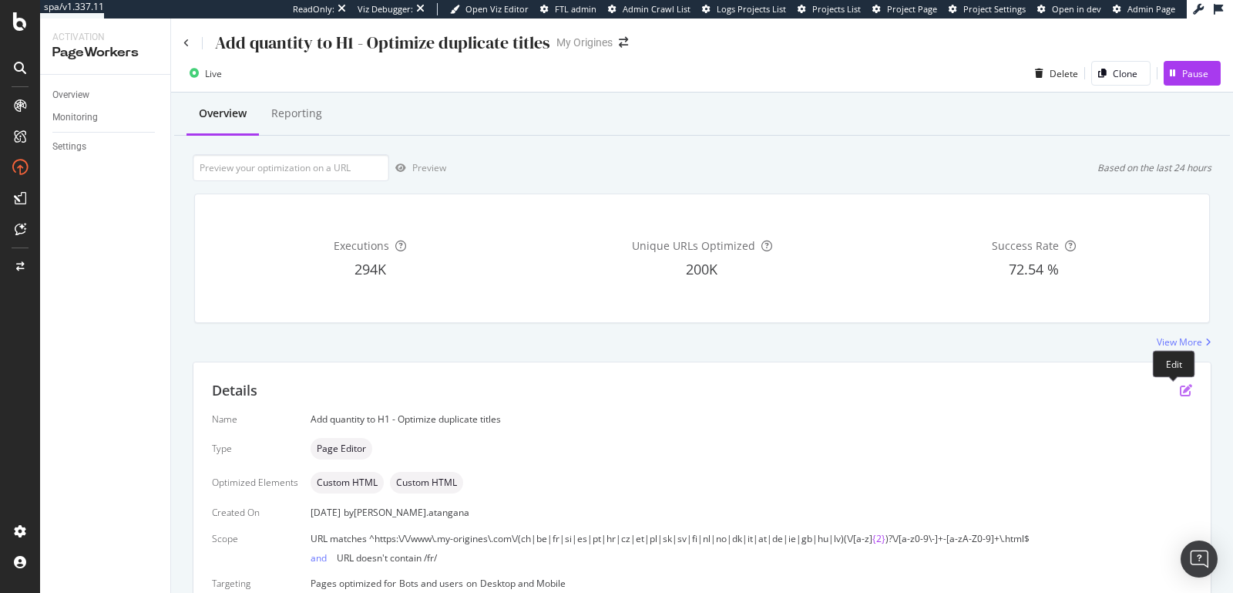
click at [1180, 388] on icon "pen-to-square" at bounding box center [1186, 390] width 12 height 12
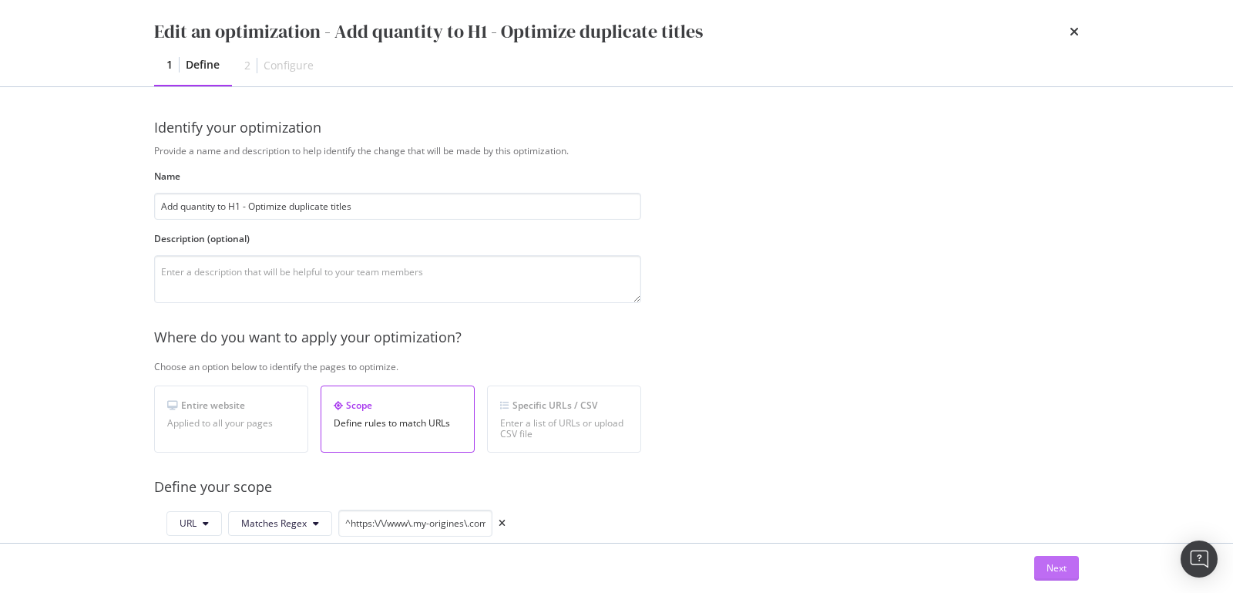
click at [1058, 567] on div "Next" at bounding box center [1057, 567] width 20 height 13
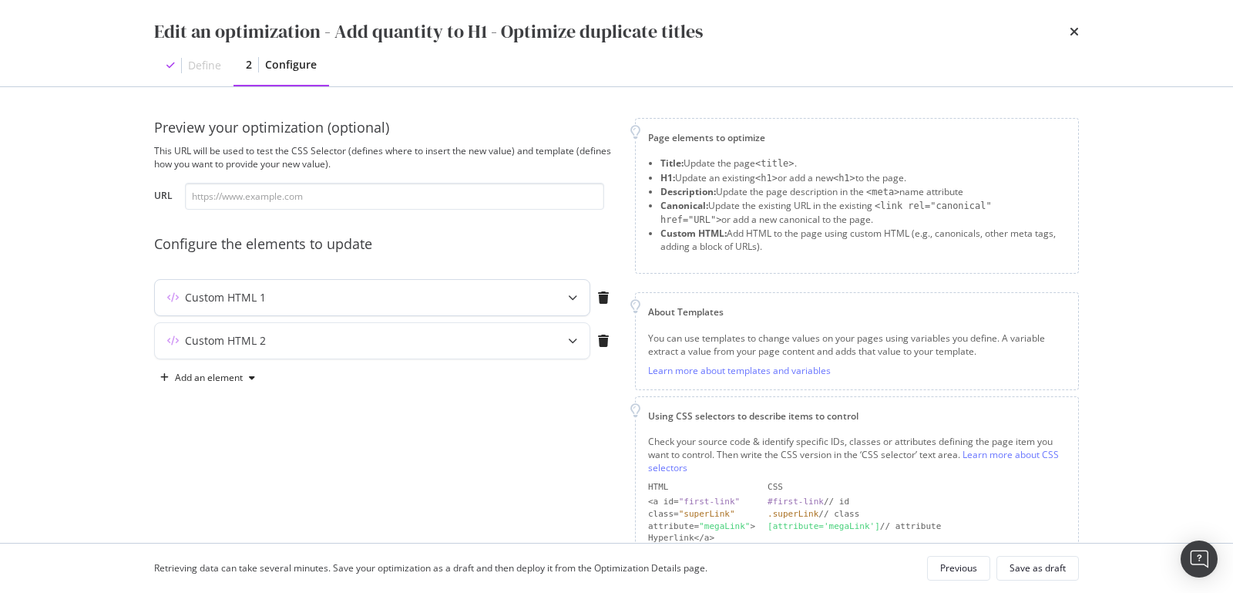
click at [567, 298] on div "modal" at bounding box center [573, 297] width 34 height 35
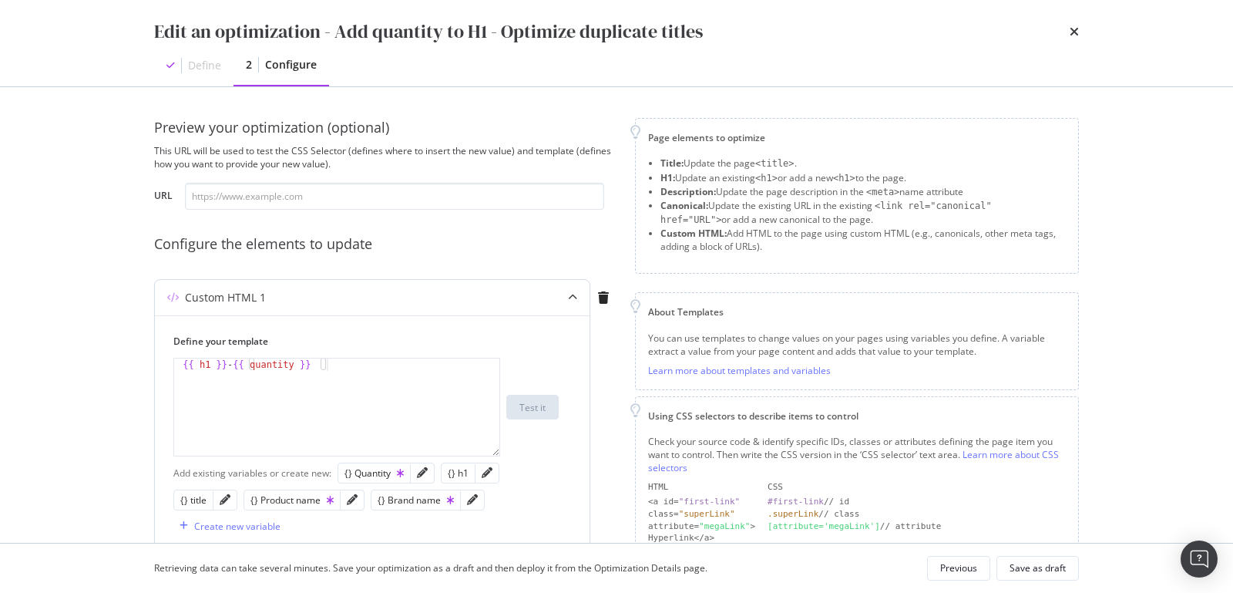
click at [567, 298] on div "modal" at bounding box center [573, 297] width 34 height 35
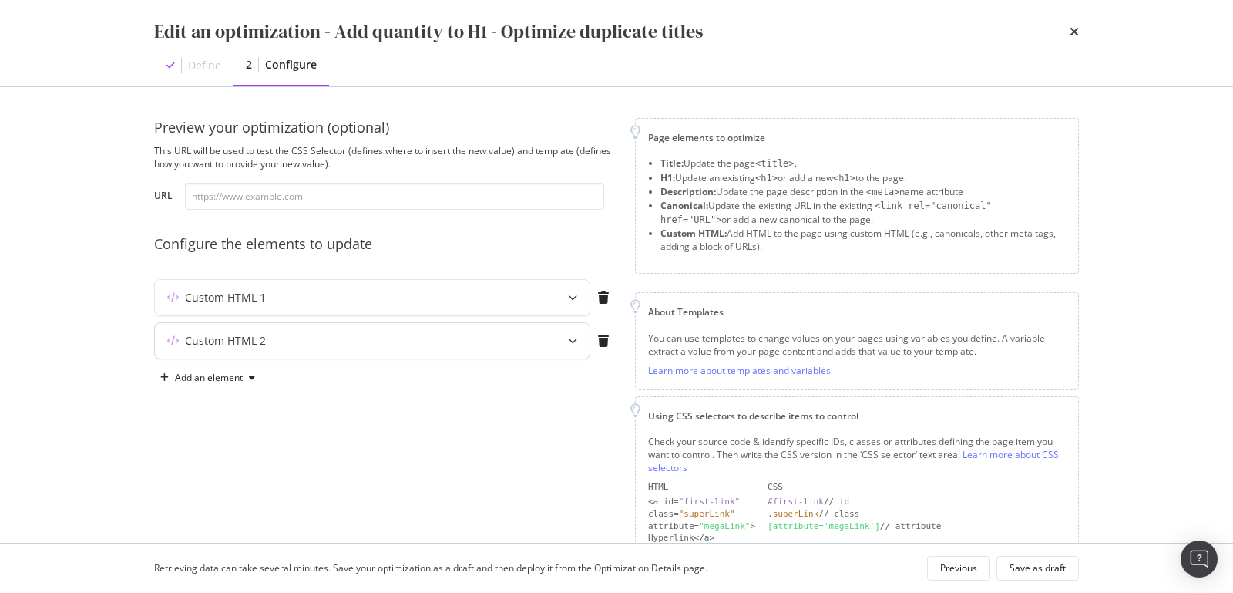
click at [568, 338] on div "modal" at bounding box center [573, 340] width 34 height 35
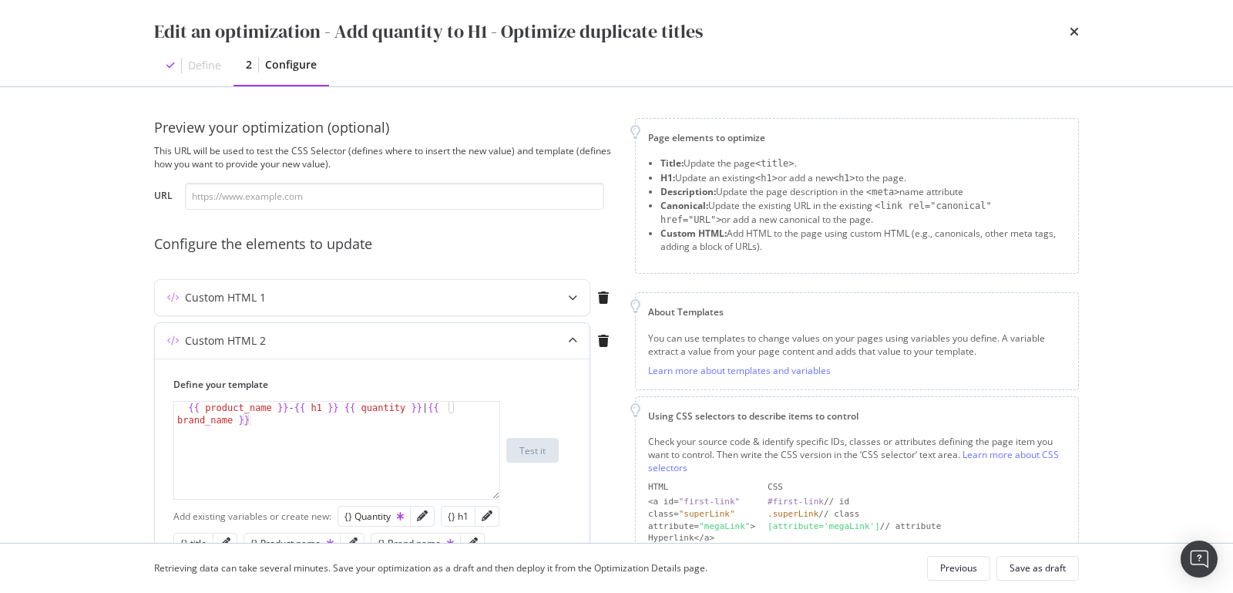
click at [568, 338] on icon "modal" at bounding box center [572, 340] width 9 height 9
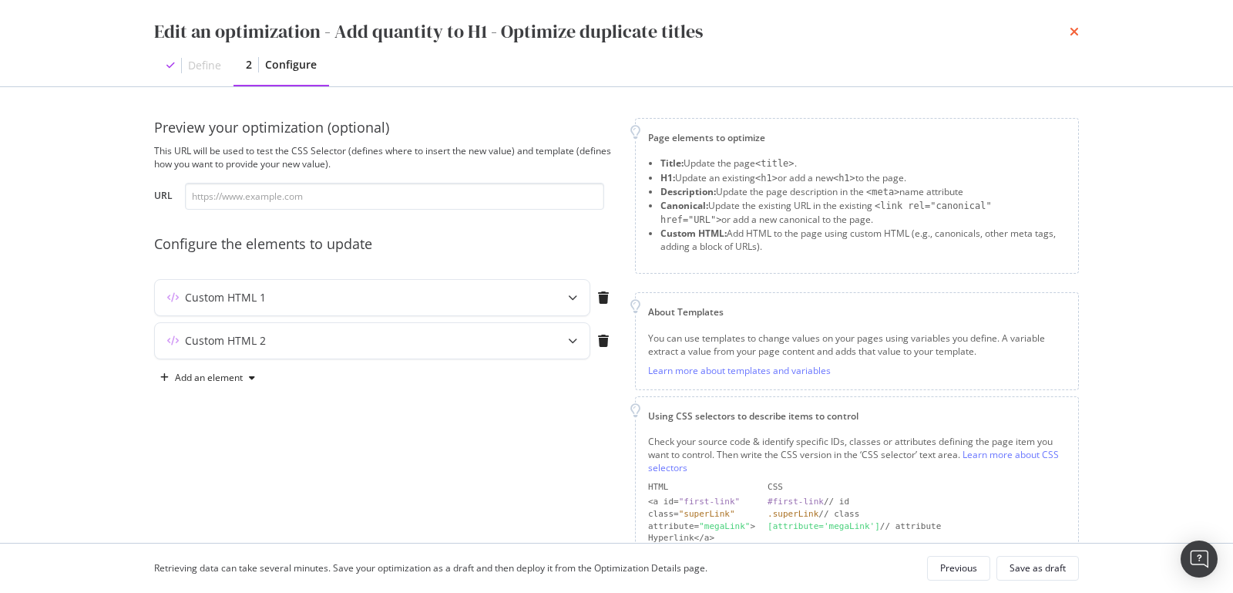
click at [1075, 31] on icon "times" at bounding box center [1074, 31] width 9 height 12
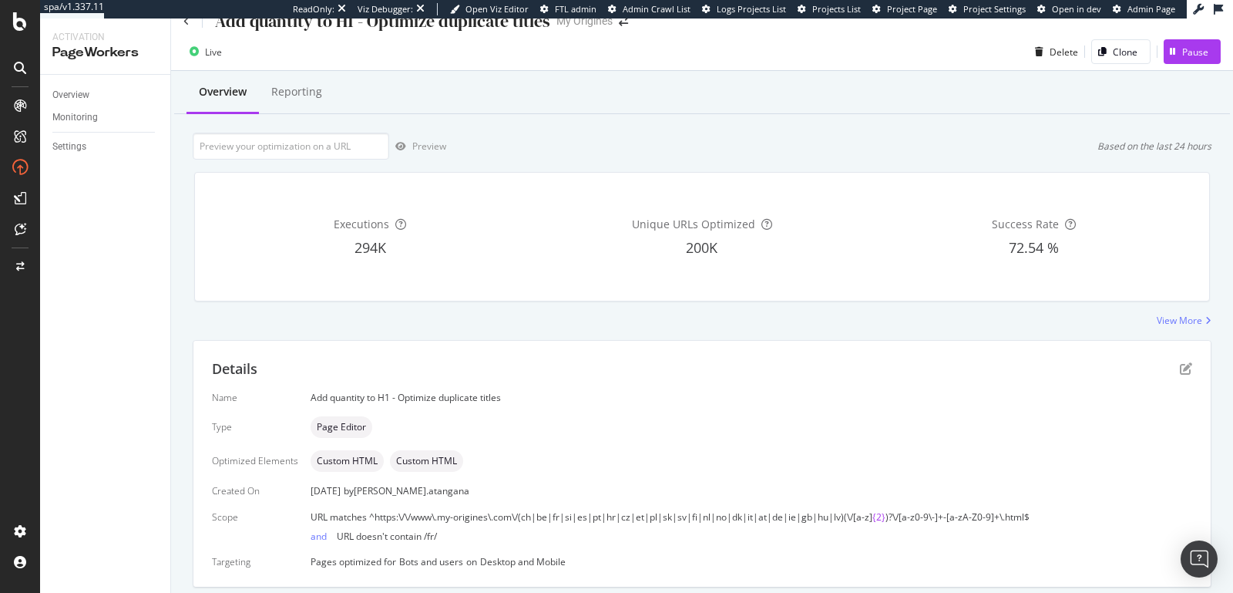
scroll to position [69, 0]
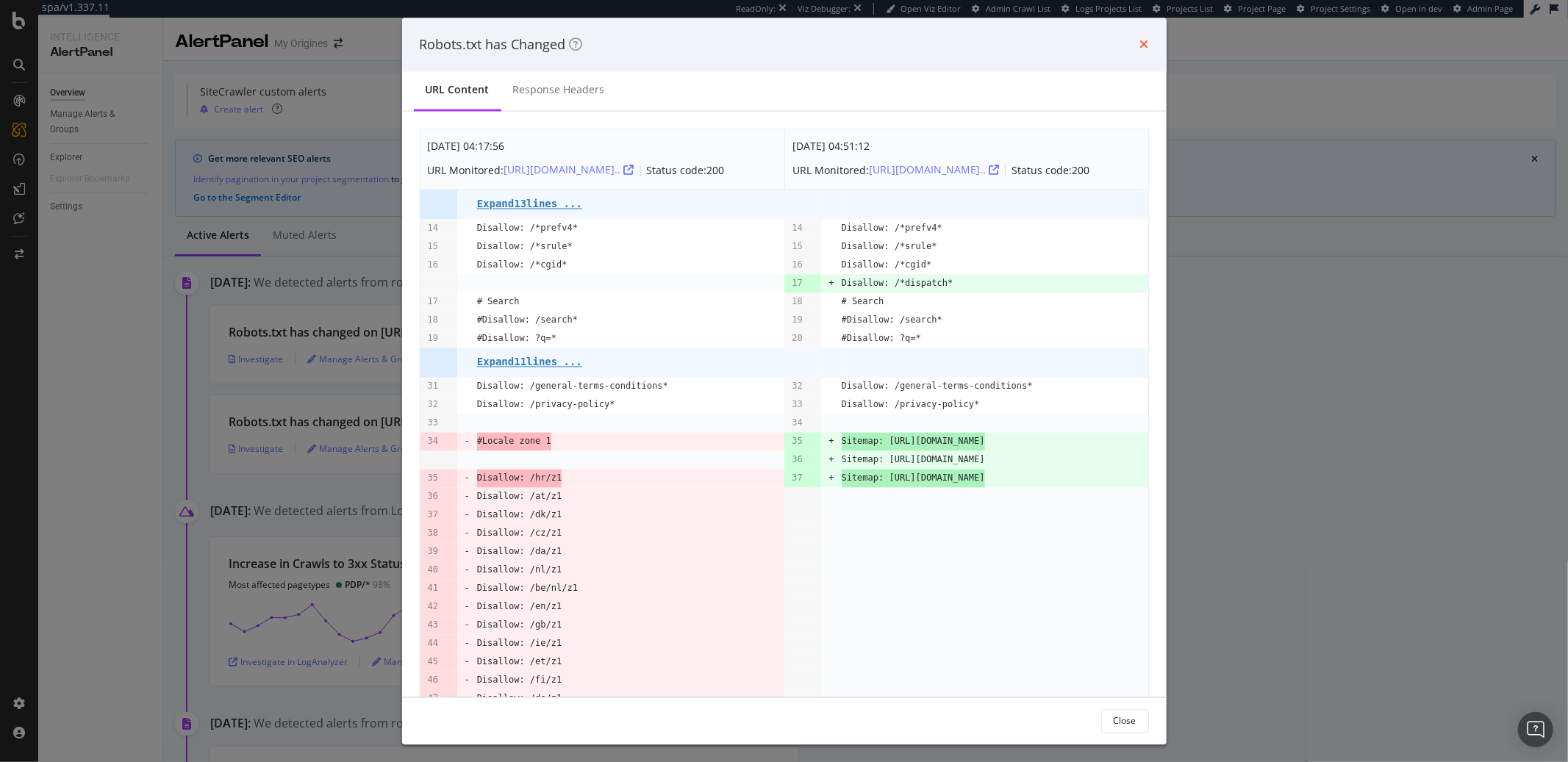
click at [1145, 47] on icon "times" at bounding box center [1145, 45] width 9 height 11
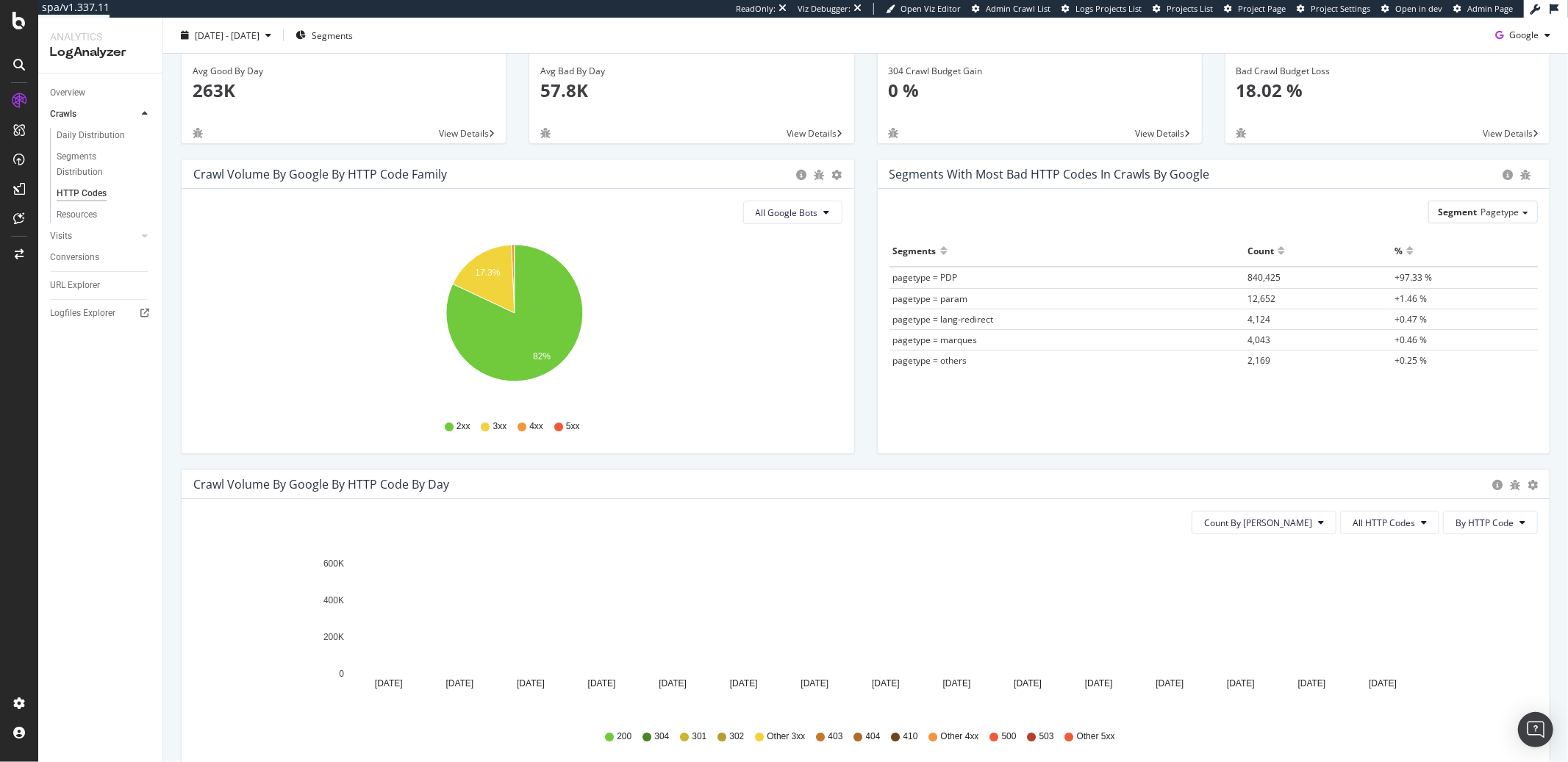
scroll to position [83, 0]
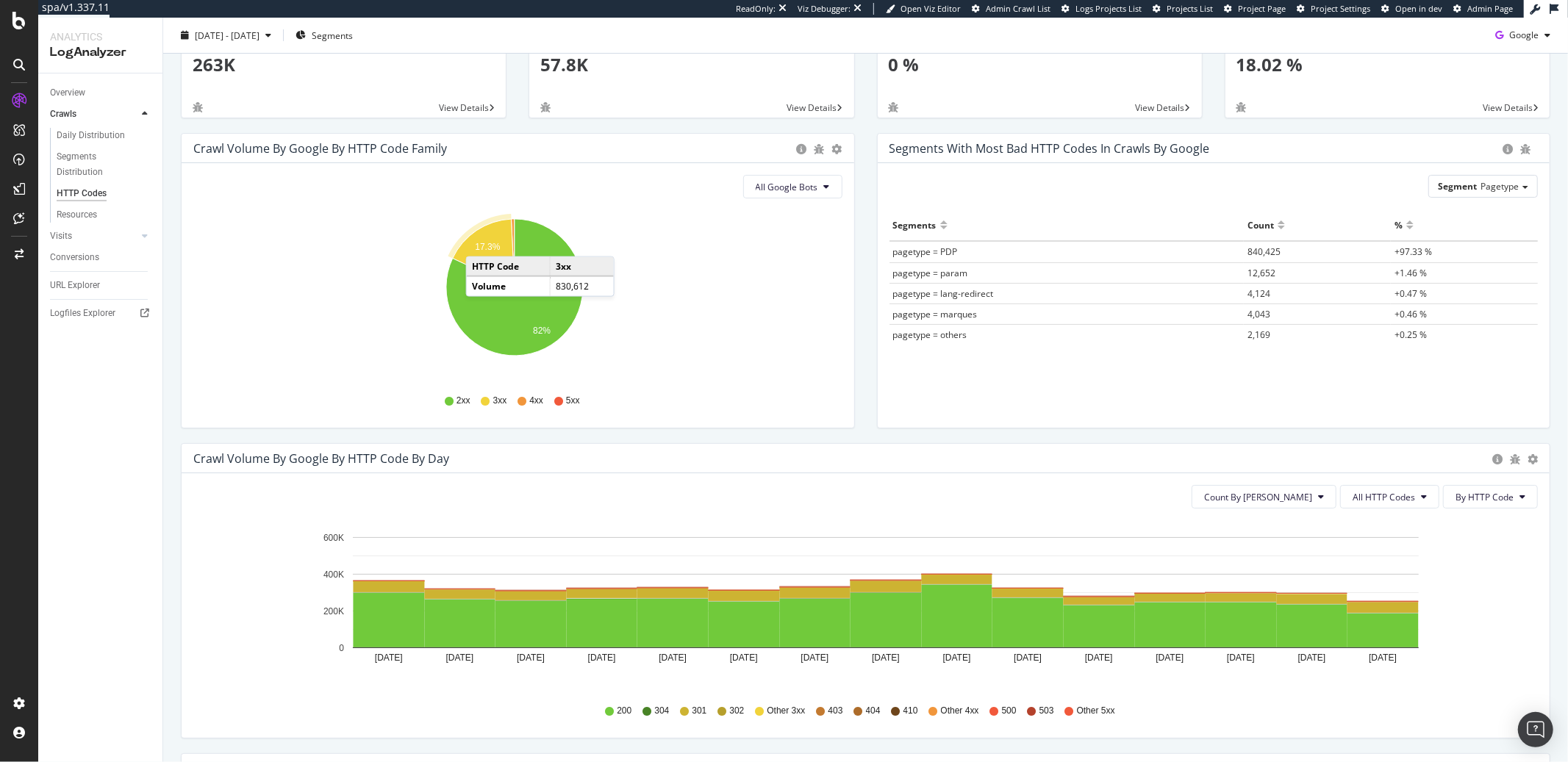
click at [481, 242] on text "17.3%" at bounding box center [487, 247] width 25 height 10
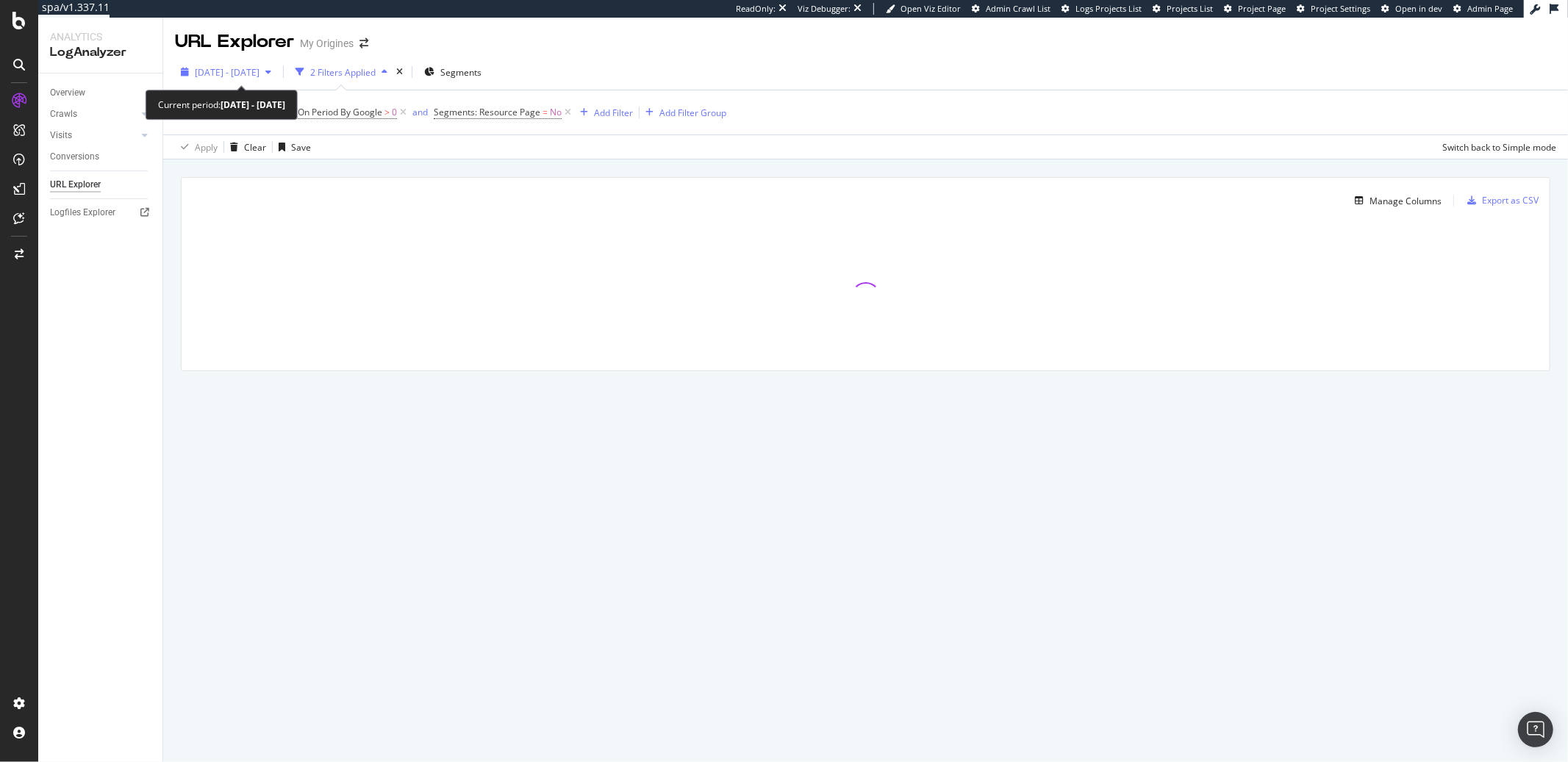
click at [259, 77] on span "2025 Jul. 12th - Jul. 26th" at bounding box center [227, 72] width 65 height 12
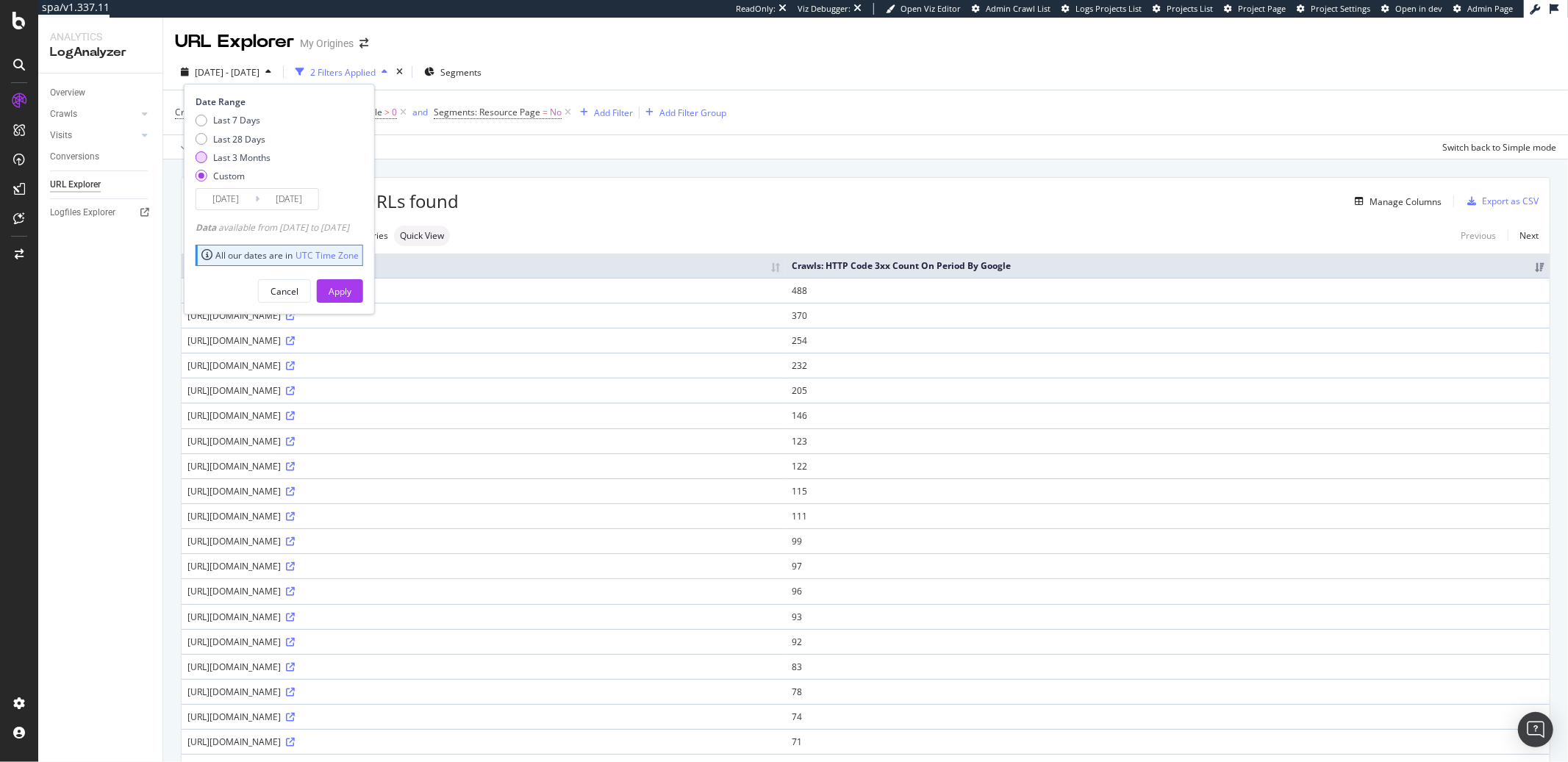
click at [238, 153] on div "Last 3 Months" at bounding box center [242, 157] width 57 height 12
type input "2025/06/03"
type input "2025/09/02"
click at [237, 136] on div "Last 28 Days" at bounding box center [239, 139] width 52 height 12
type input "2025/08/06"
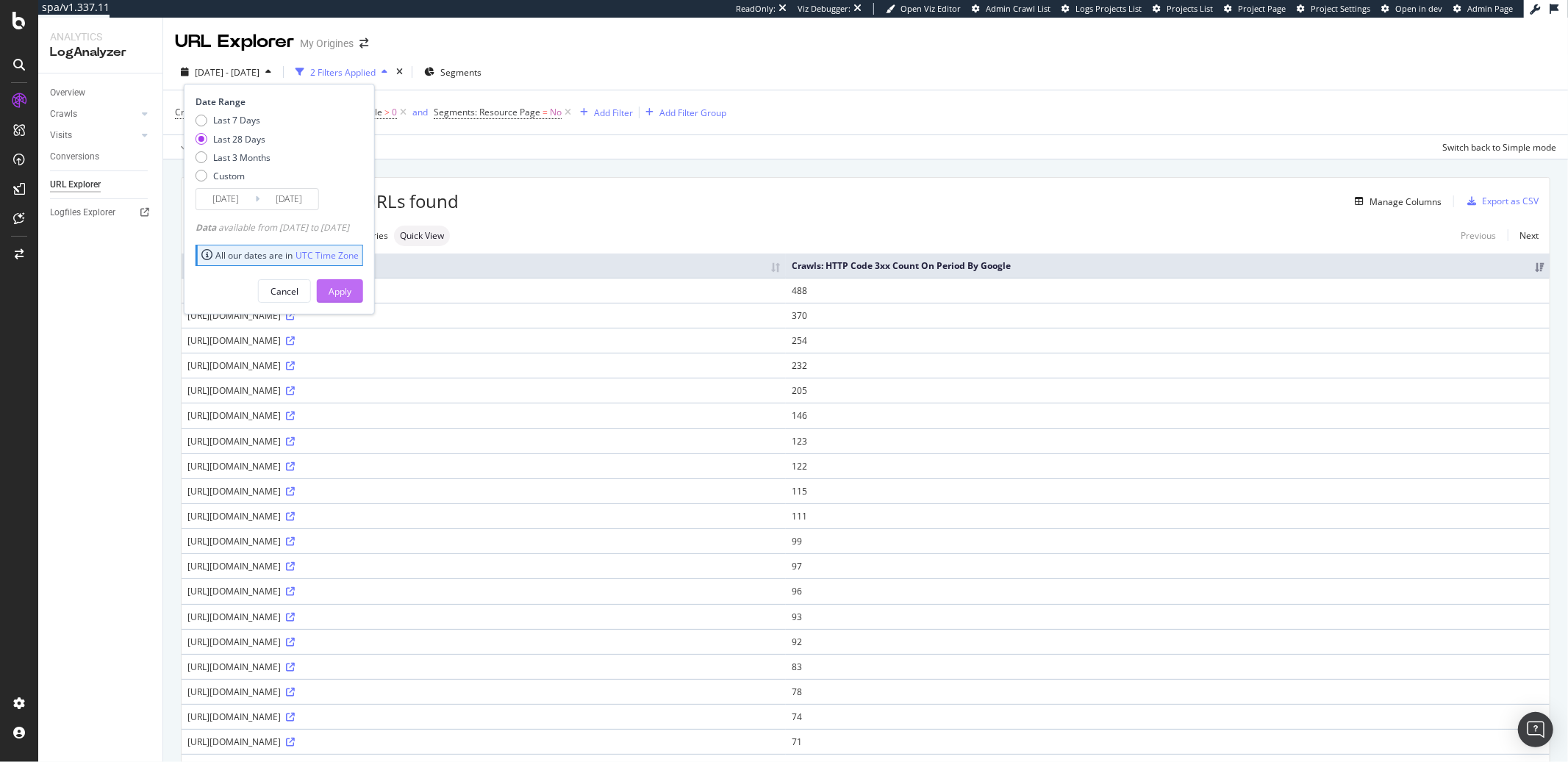
click at [363, 286] on button "Apply" at bounding box center [340, 291] width 47 height 24
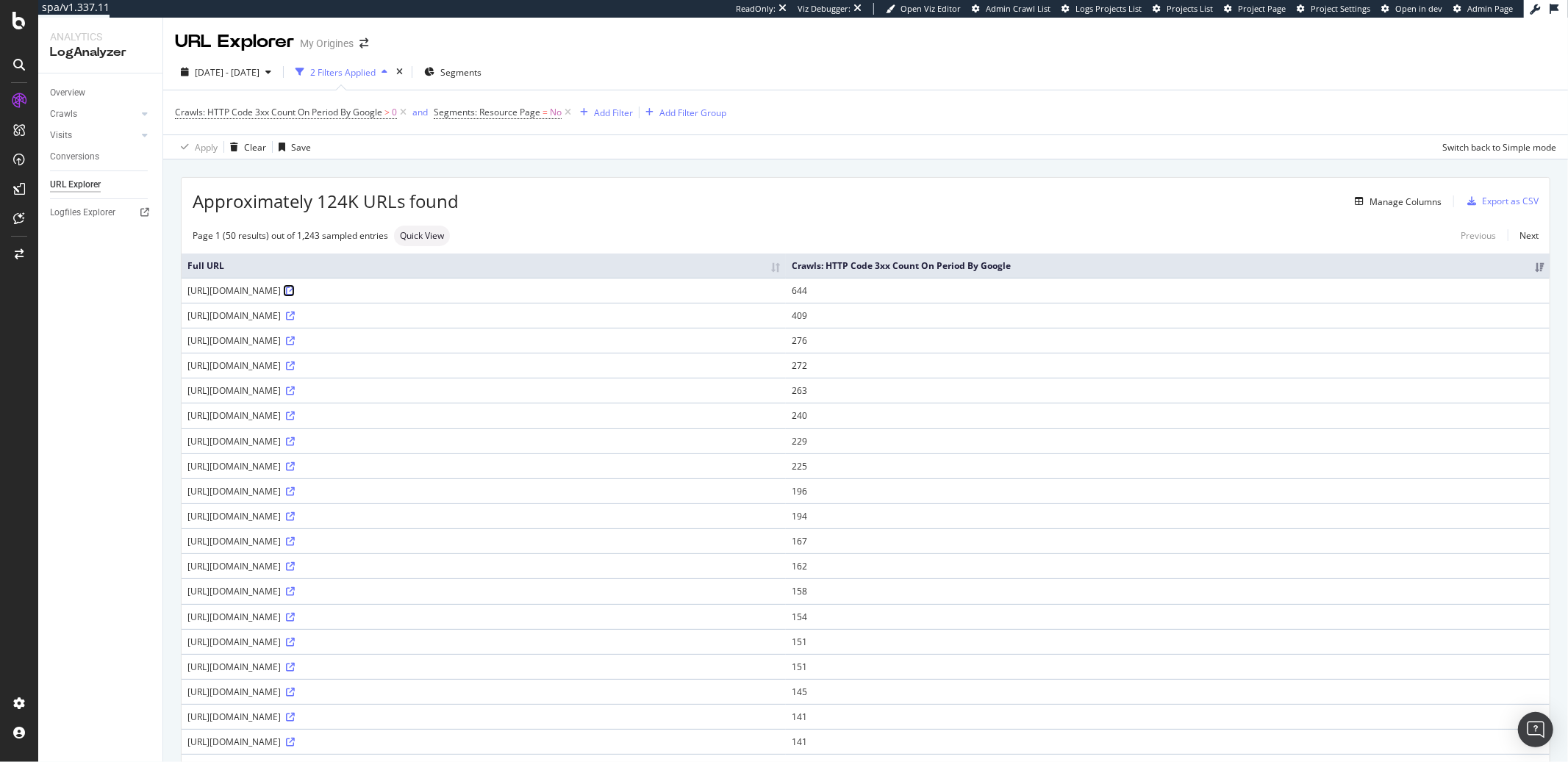
click at [295, 290] on icon at bounding box center [290, 291] width 9 height 9
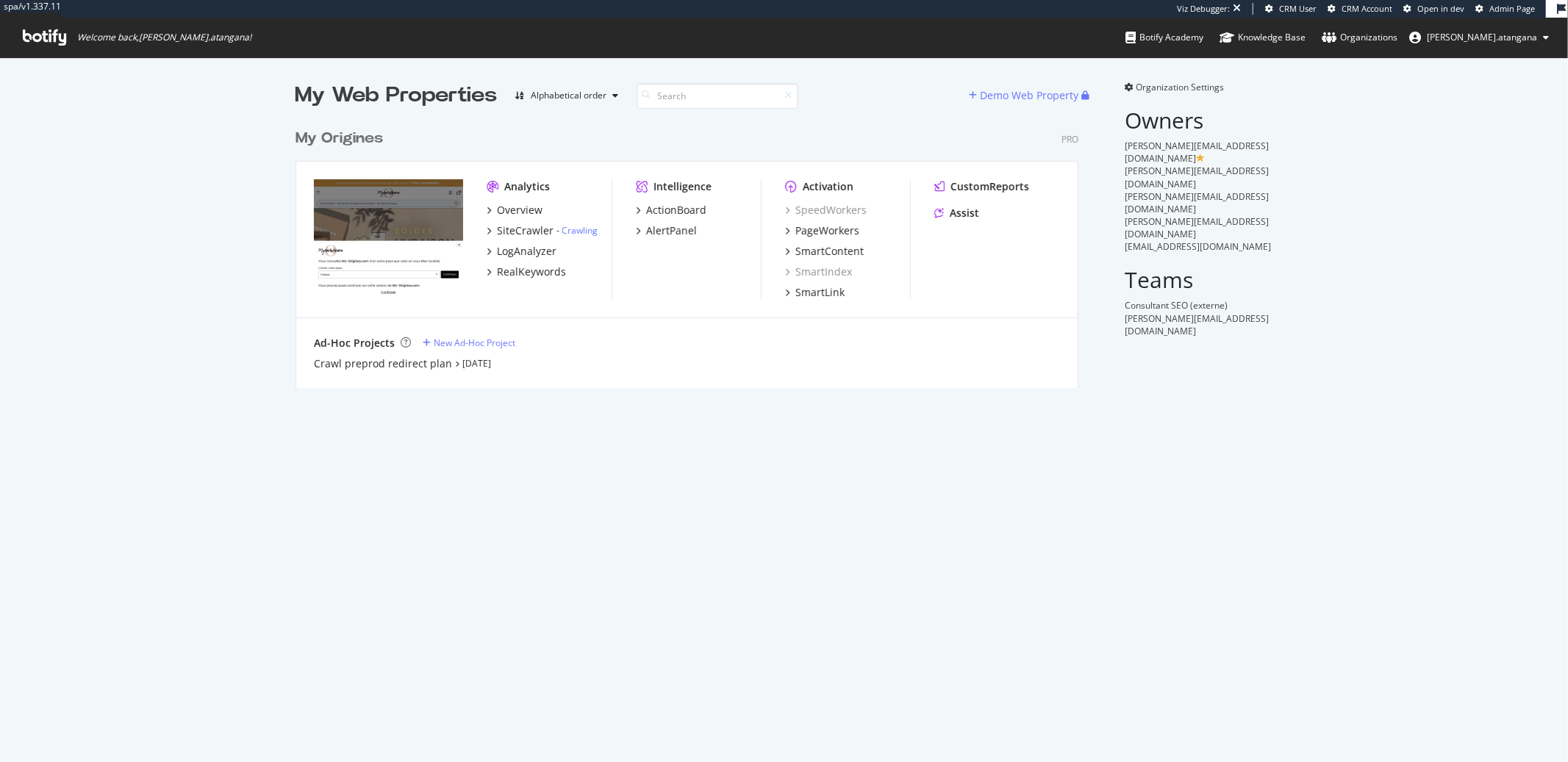
scroll to position [265, 782]
click at [801, 251] on div "SmartContent" at bounding box center [830, 251] width 69 height 14
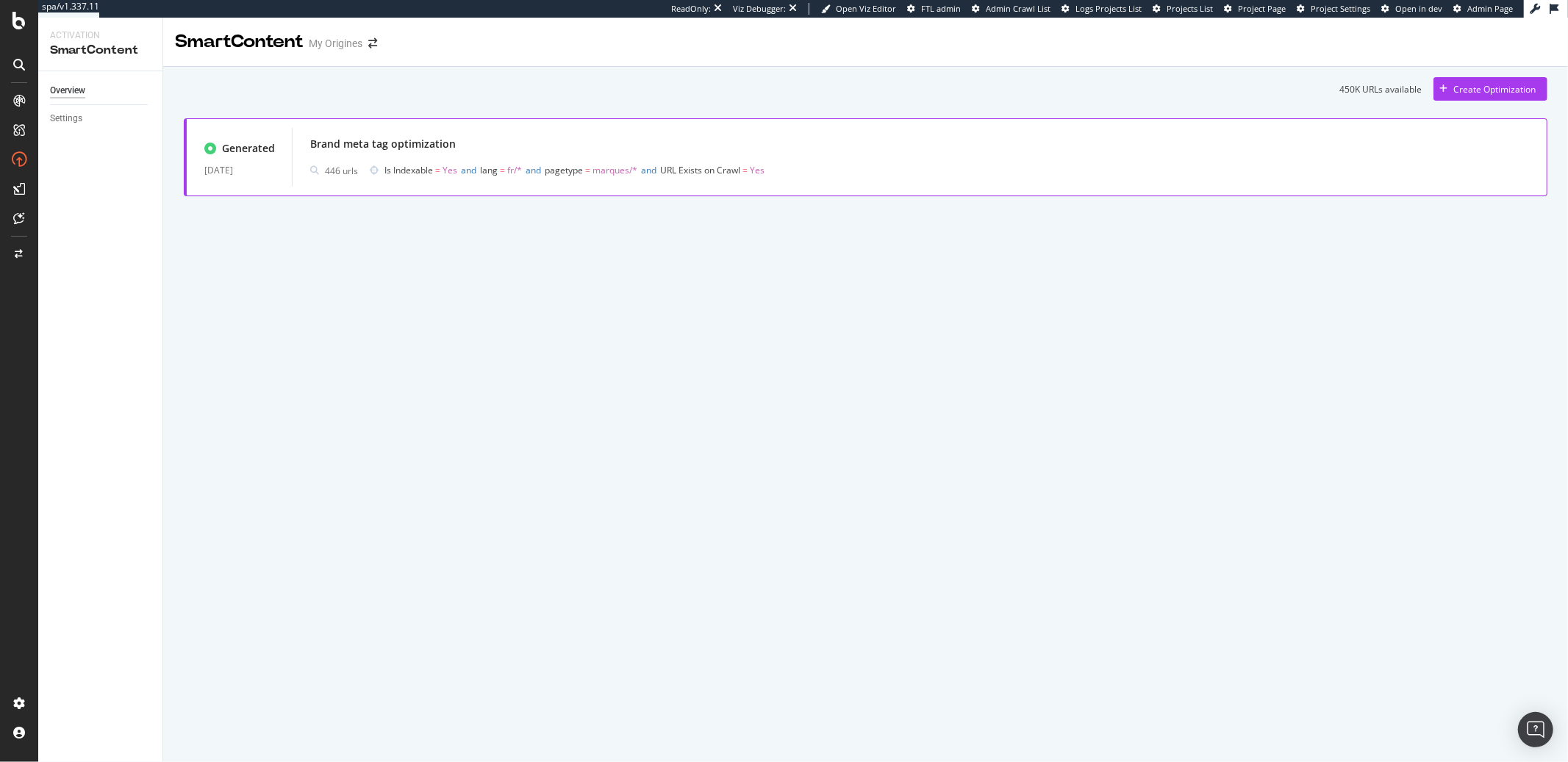
click at [400, 171] on span "Is Indexable" at bounding box center [408, 170] width 49 height 12
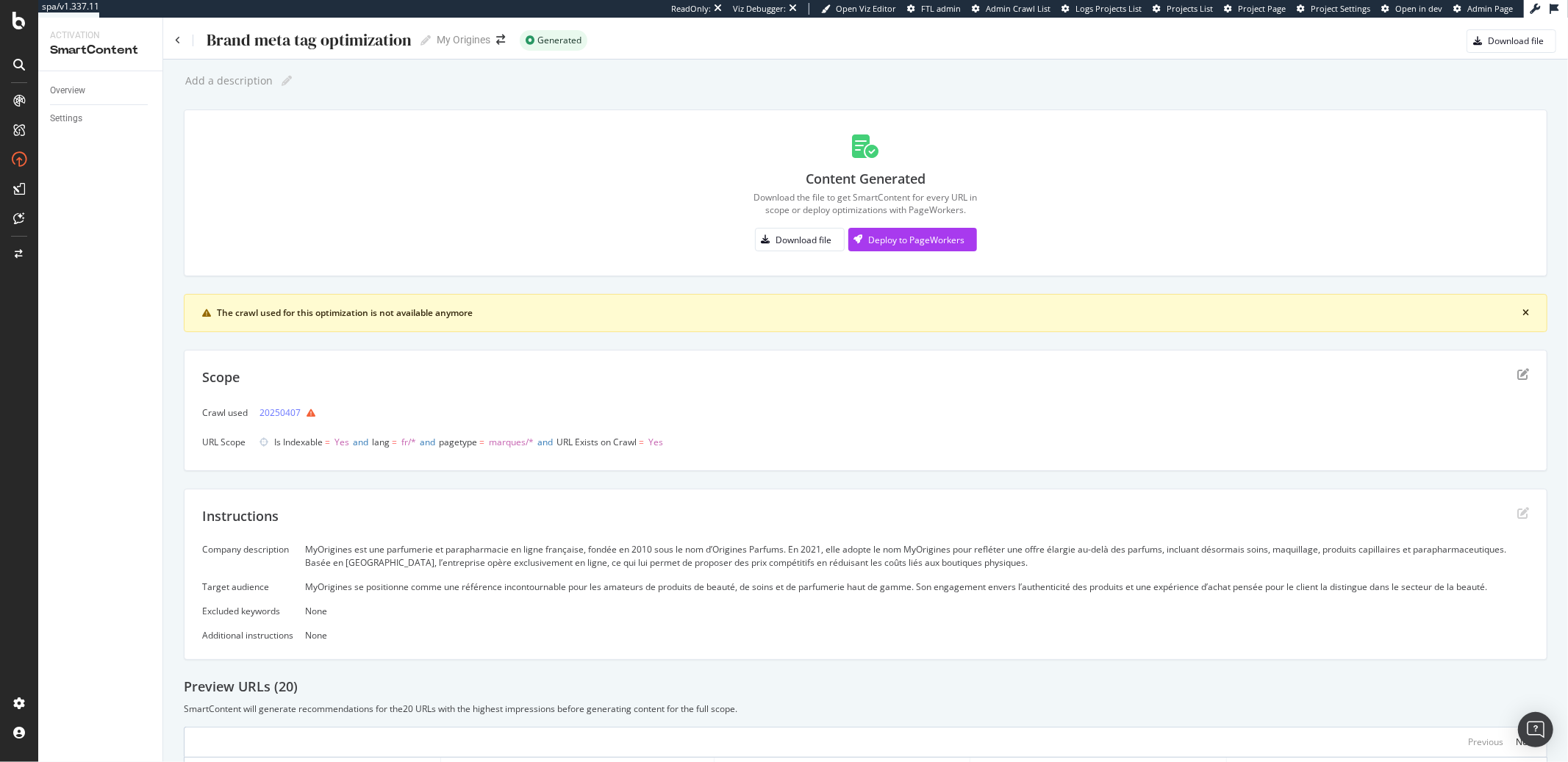
click at [178, 47] on div "Brand meta tag optimization Brand meta tag optimization" at bounding box center [302, 40] width 256 height 22
click at [175, 42] on icon at bounding box center [177, 40] width 6 height 9
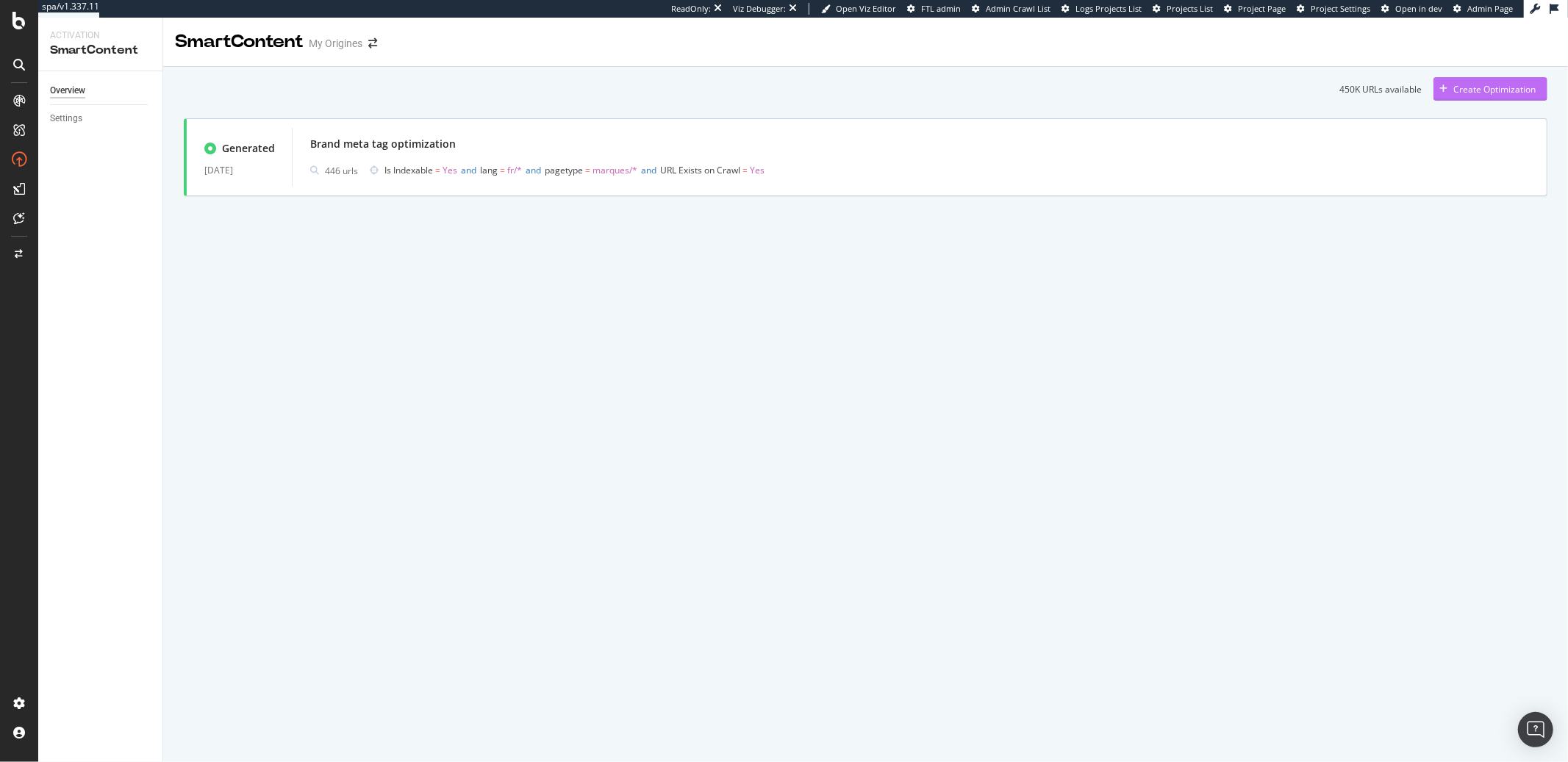
click at [1481, 90] on div "Create Optimization" at bounding box center [1495, 89] width 82 height 12
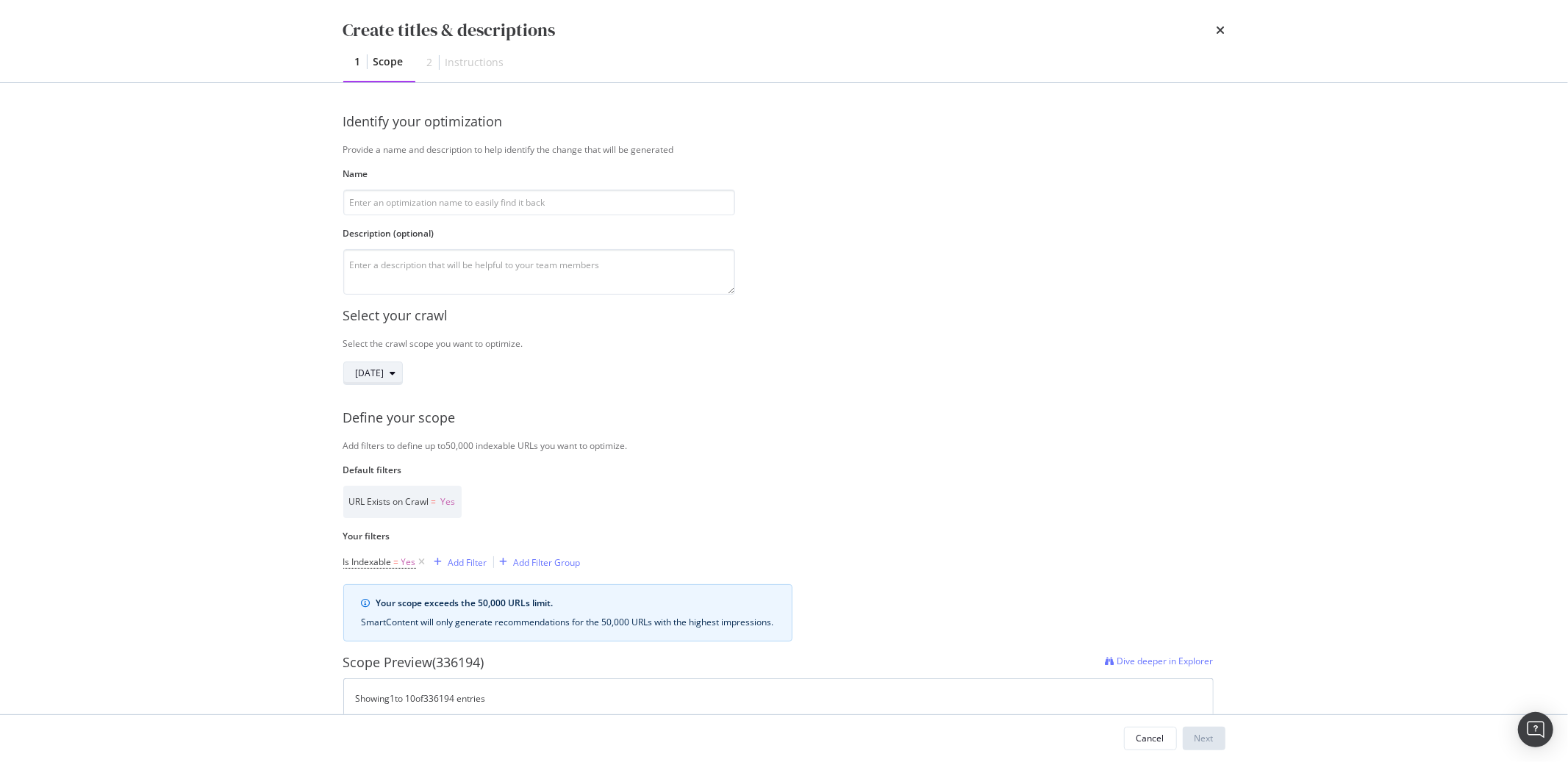
click at [384, 377] on span "[DATE]" at bounding box center [370, 373] width 29 height 12
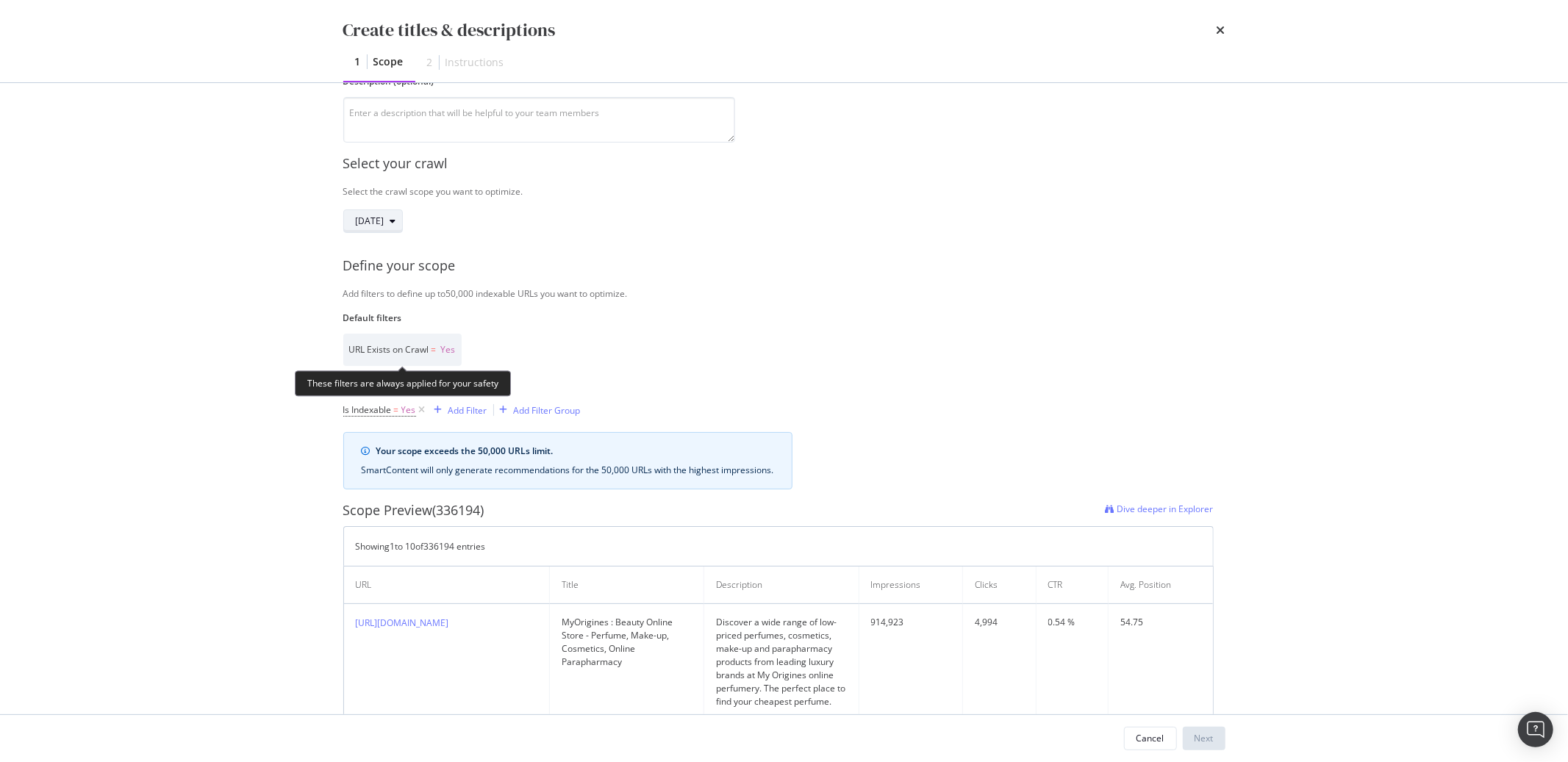
scroll to position [153, 0]
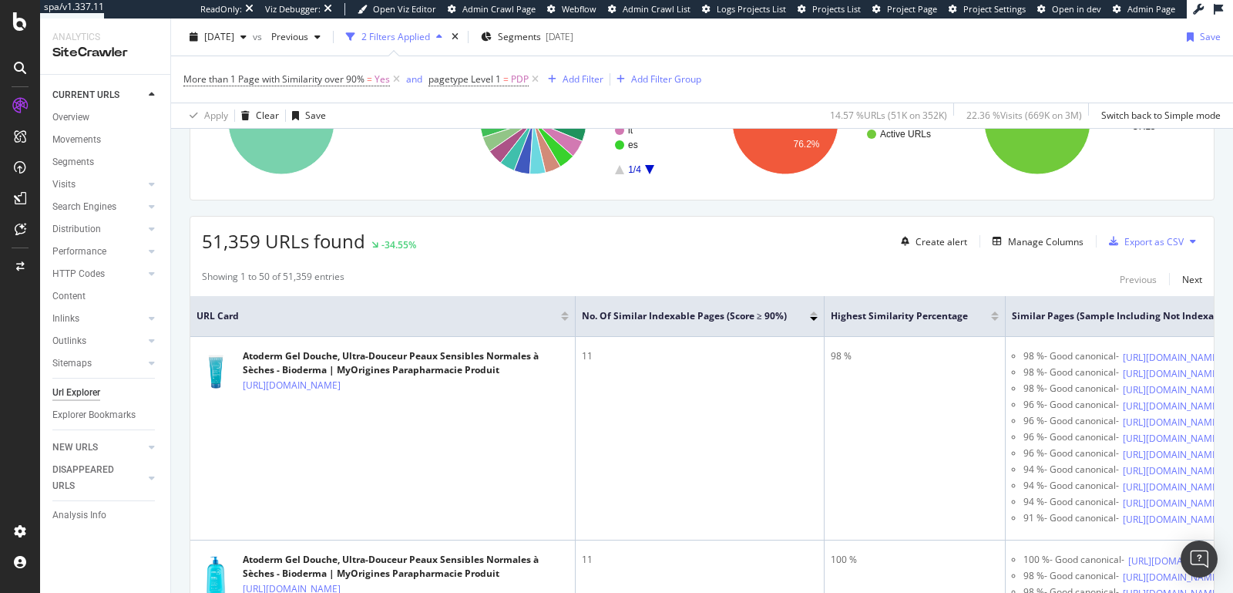
scroll to position [294, 0]
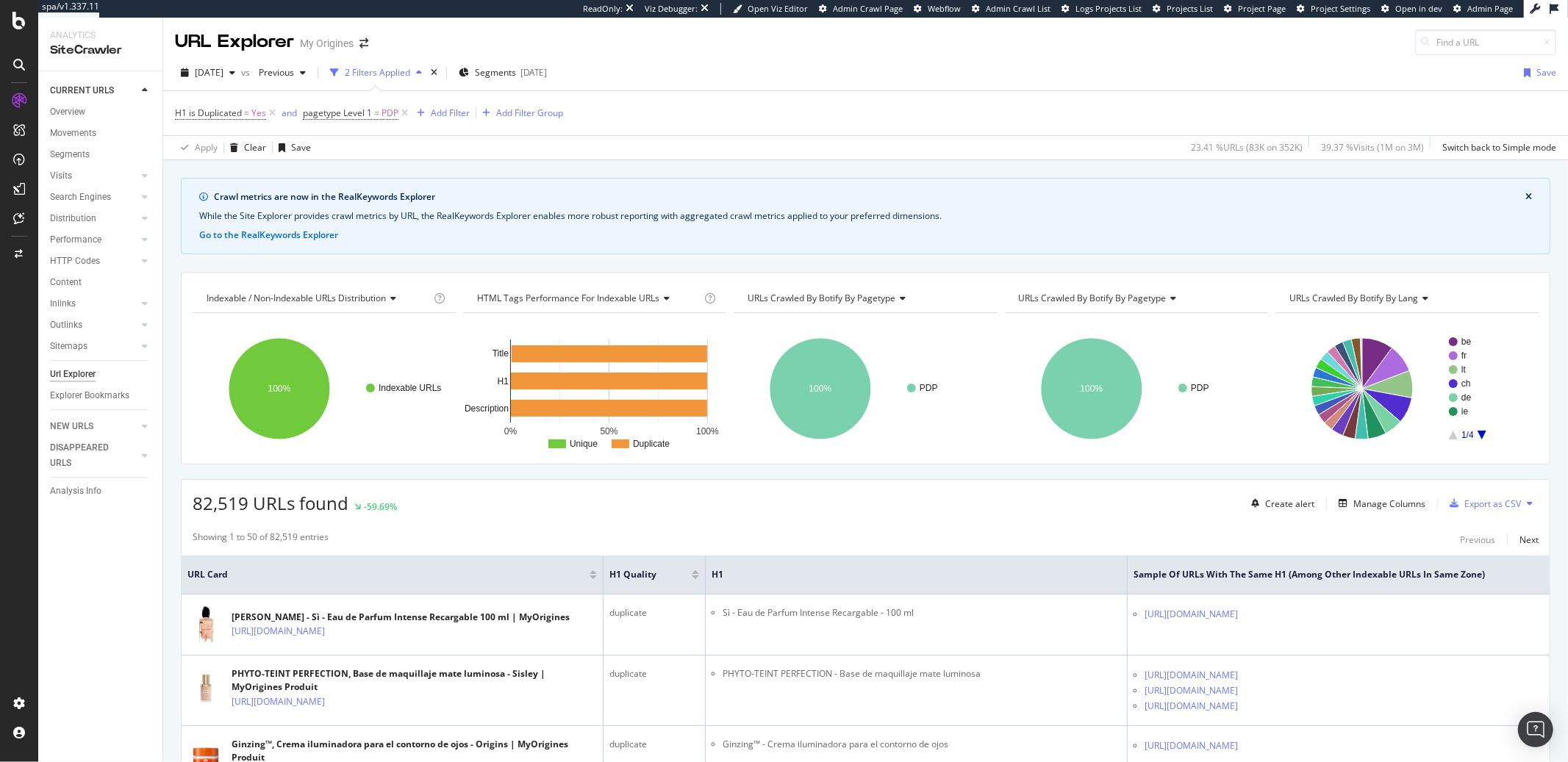
scroll to position [483, 0]
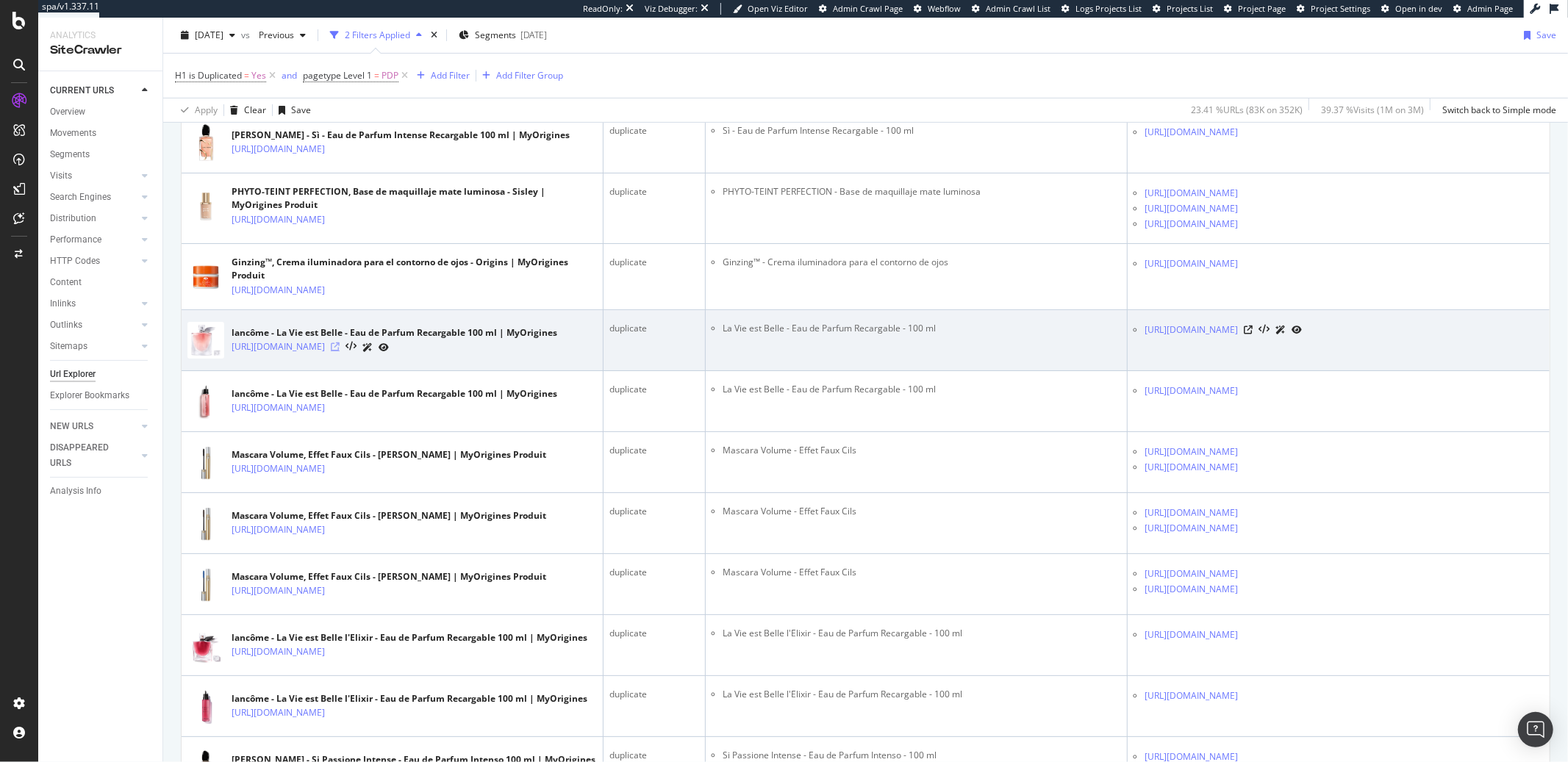
click at [340, 347] on icon at bounding box center [335, 346] width 9 height 9
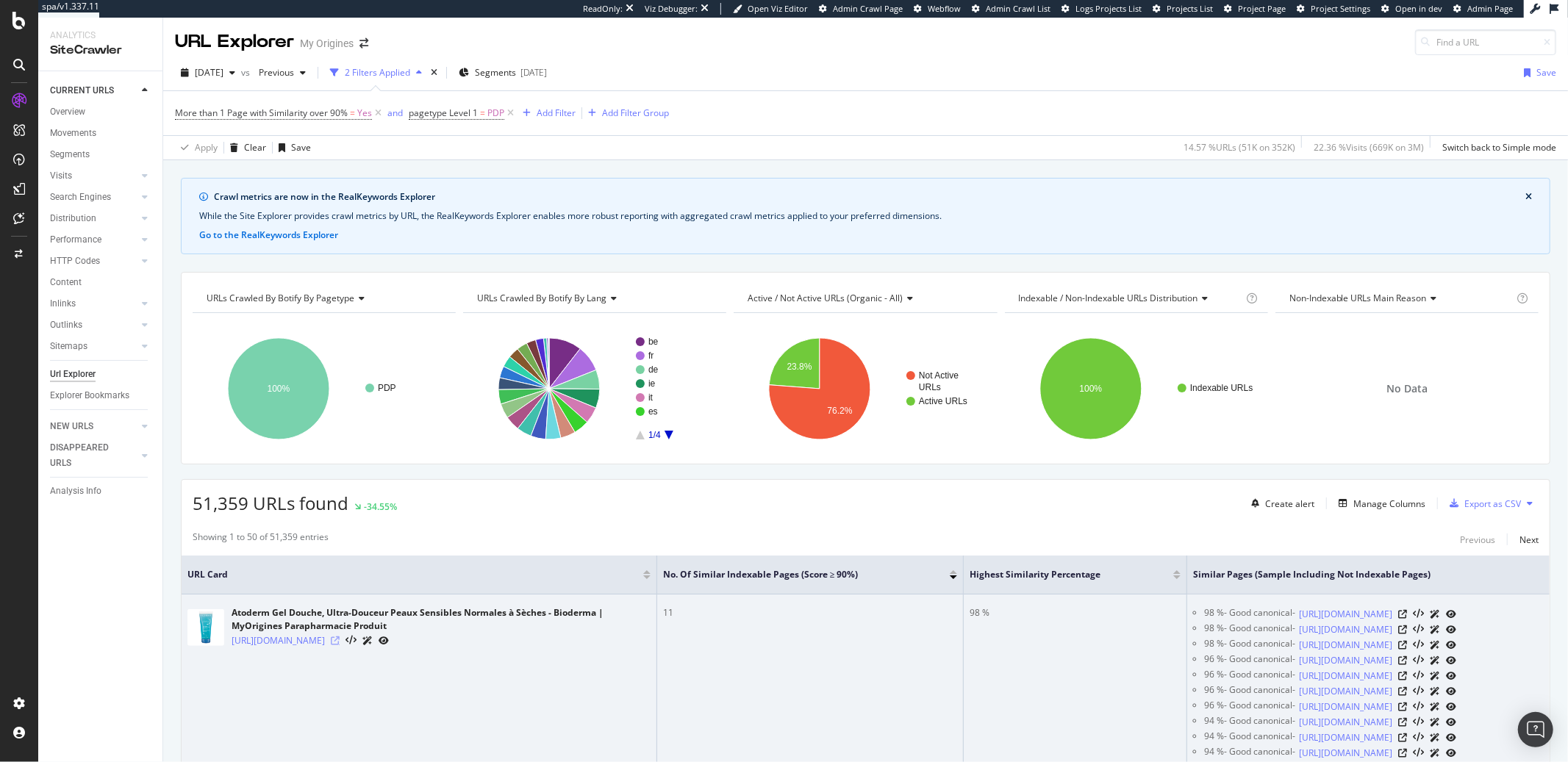
click at [340, 644] on icon at bounding box center [335, 641] width 9 height 9
click at [1408, 619] on icon at bounding box center [1402, 614] width 9 height 9
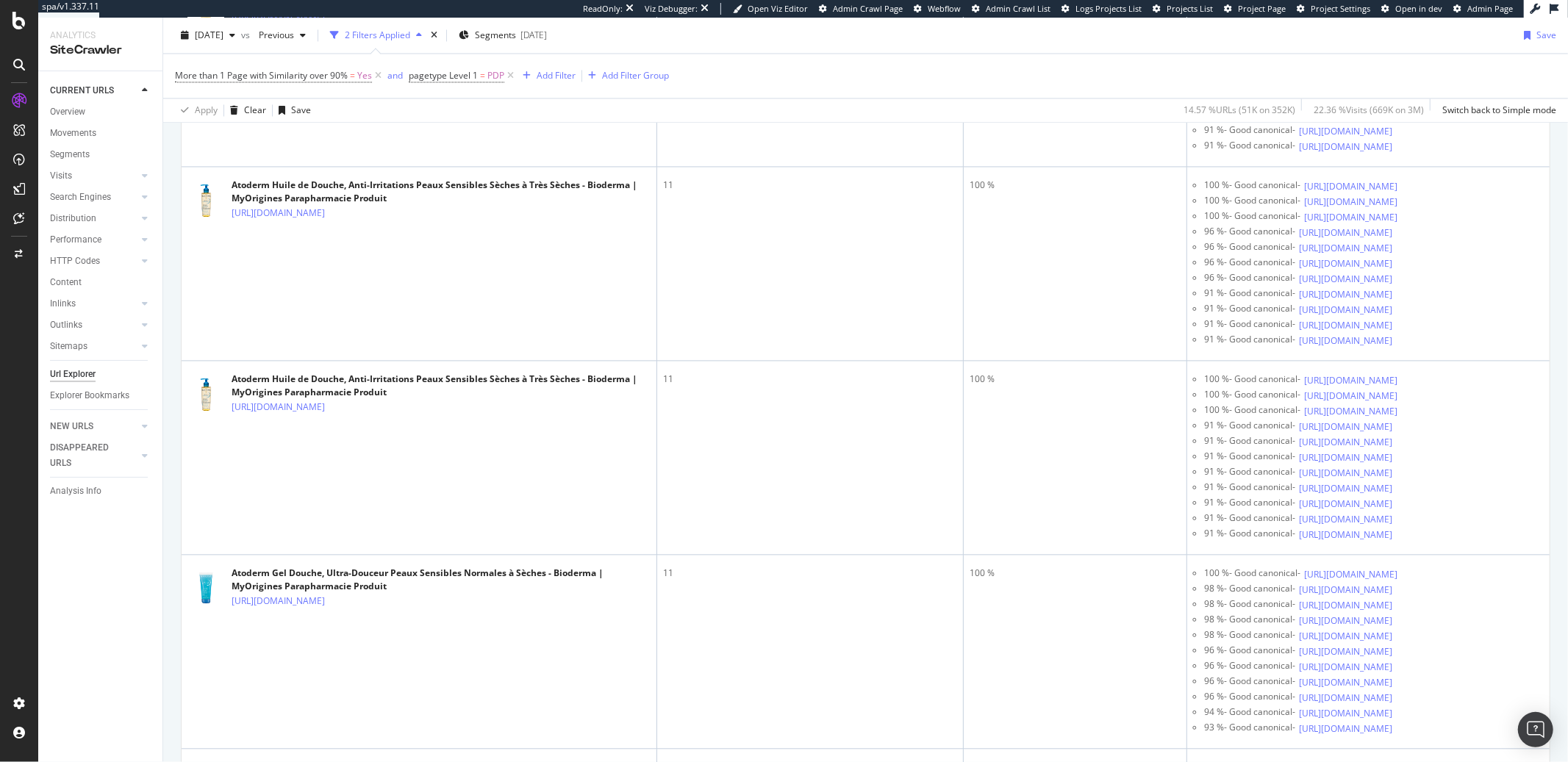
scroll to position [2643, 0]
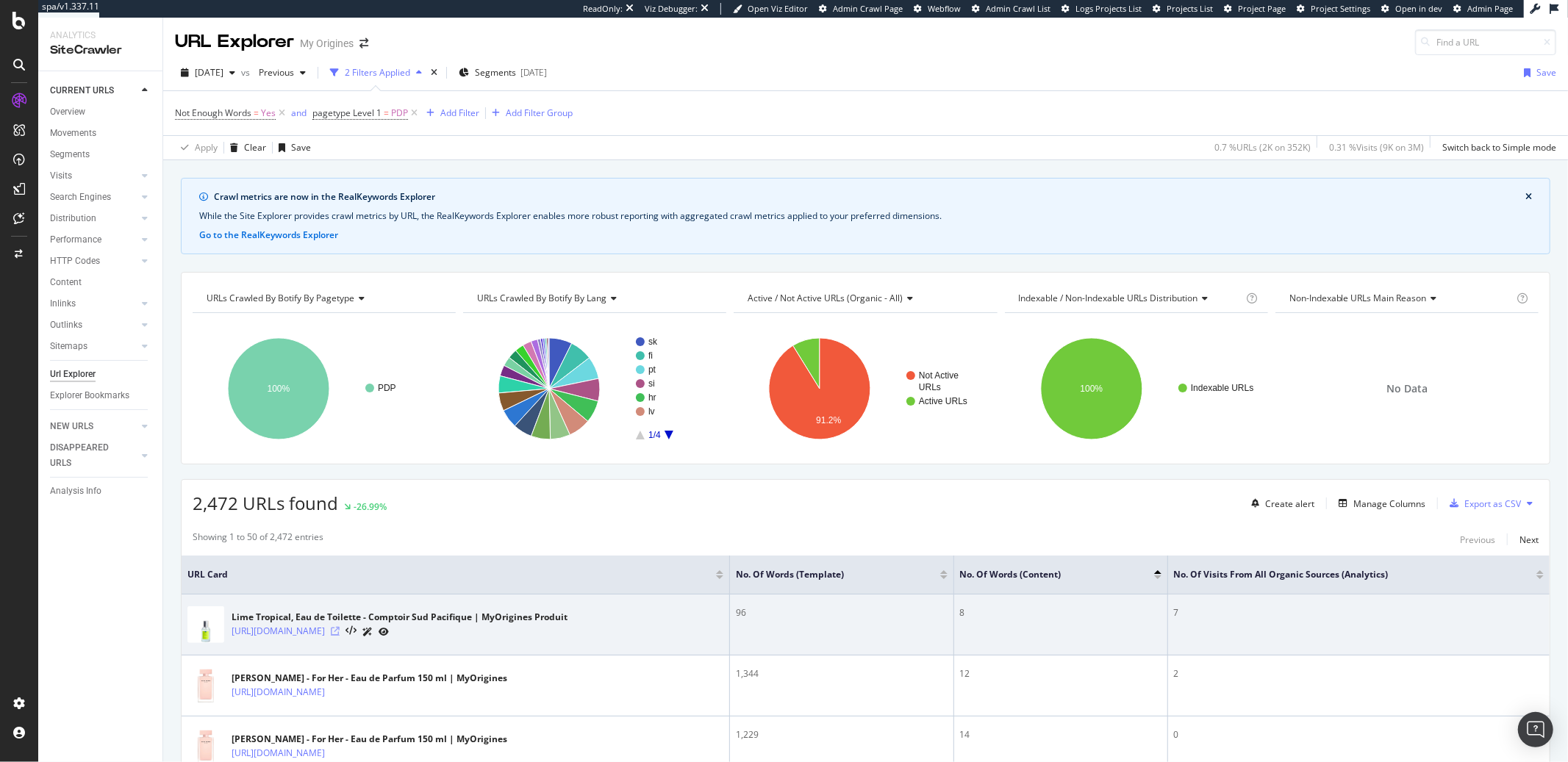
click at [340, 631] on icon at bounding box center [335, 631] width 9 height 9
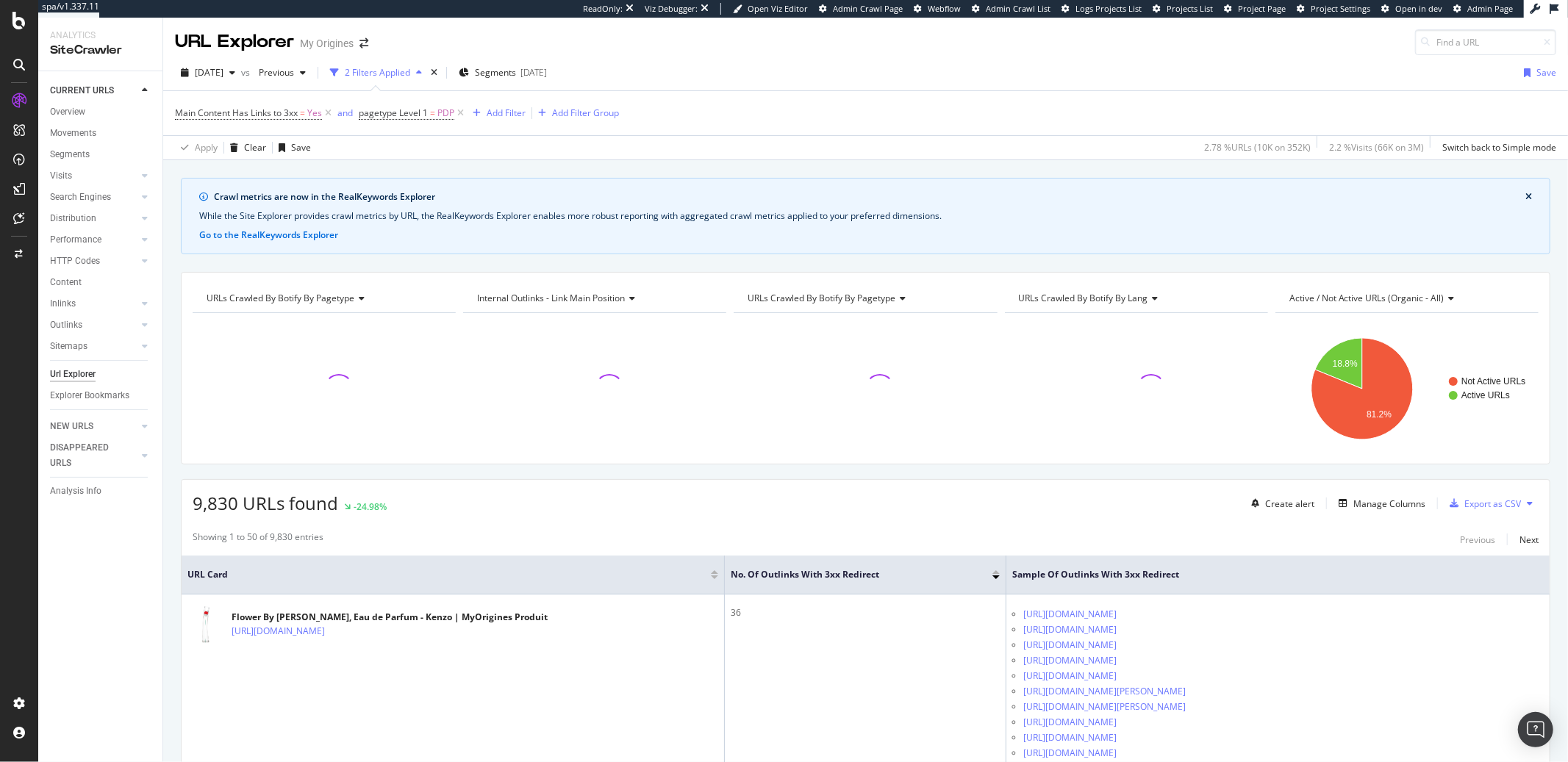
click at [1186, 541] on div "Showing 1 to 50 of 9,830 entries Previous Next" at bounding box center [865, 540] width 1369 height 18
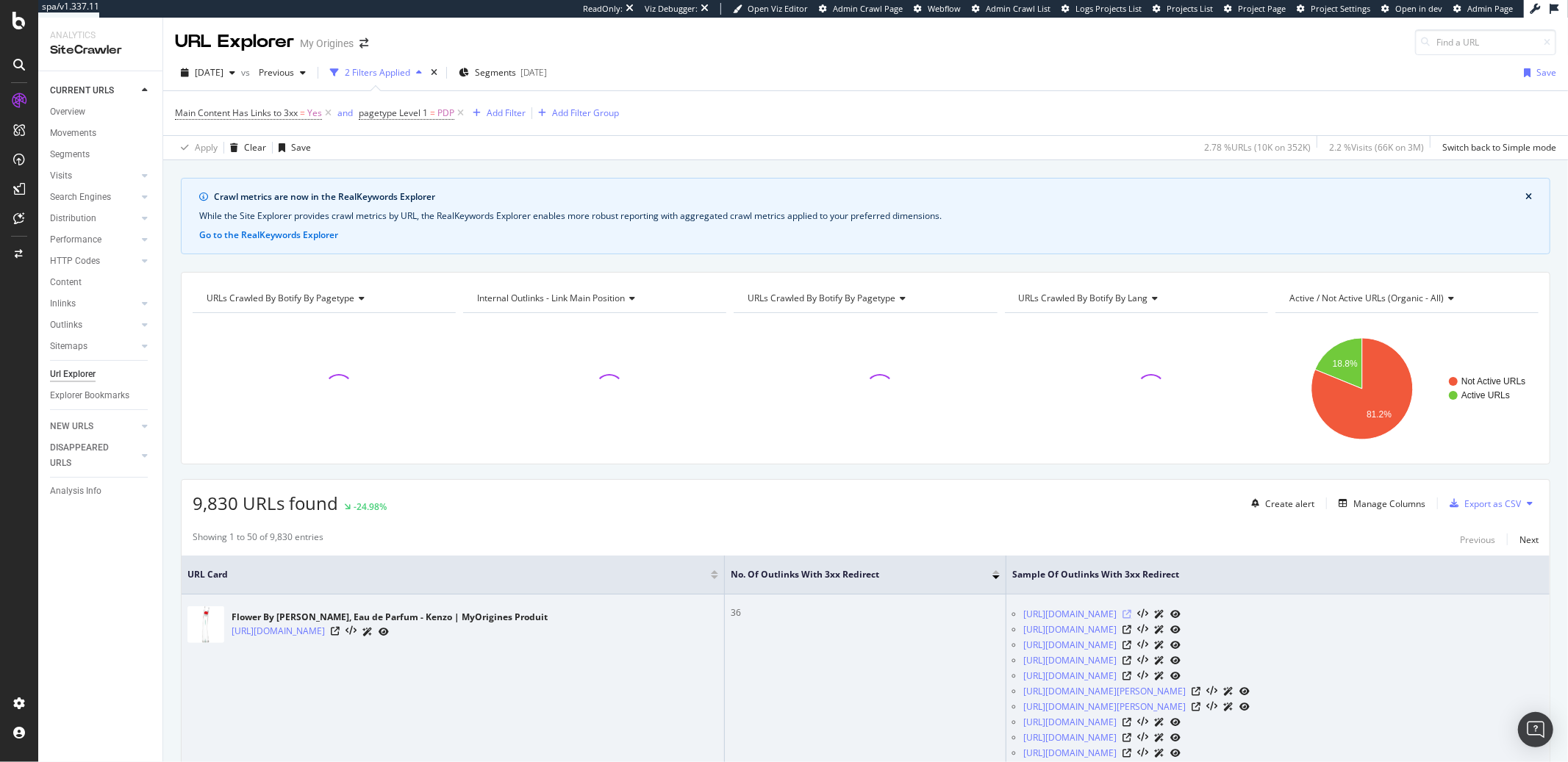
click at [1131, 617] on icon at bounding box center [1126, 614] width 9 height 9
click at [1131, 630] on icon at bounding box center [1126, 629] width 9 height 9
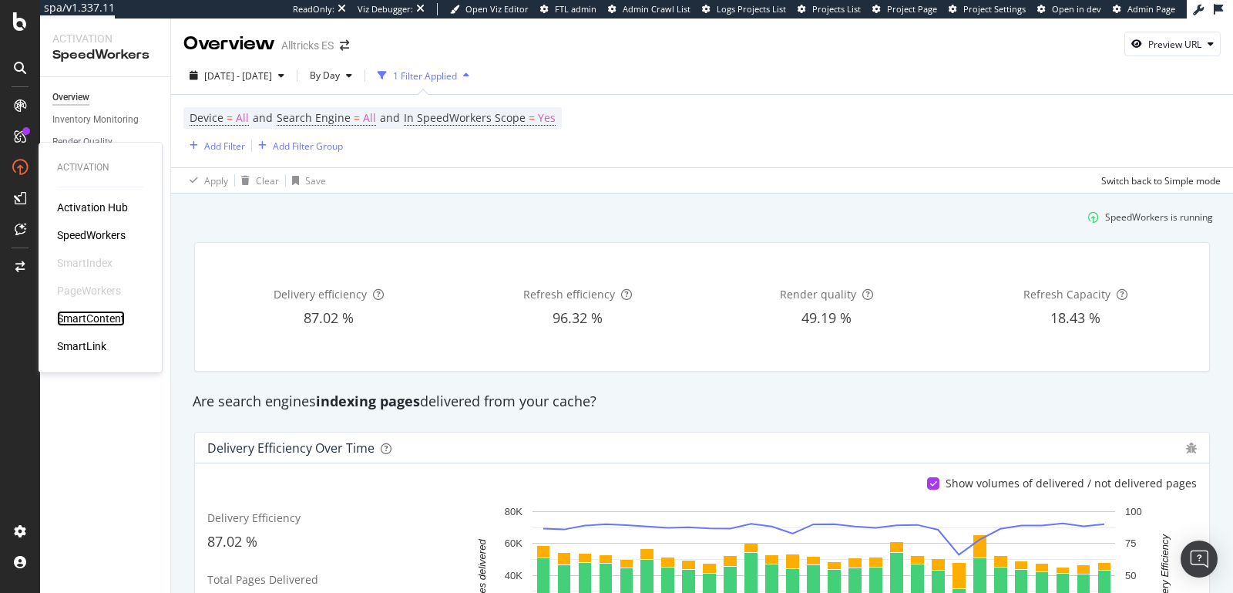
click at [100, 315] on div "SmartContent" at bounding box center [91, 318] width 68 height 15
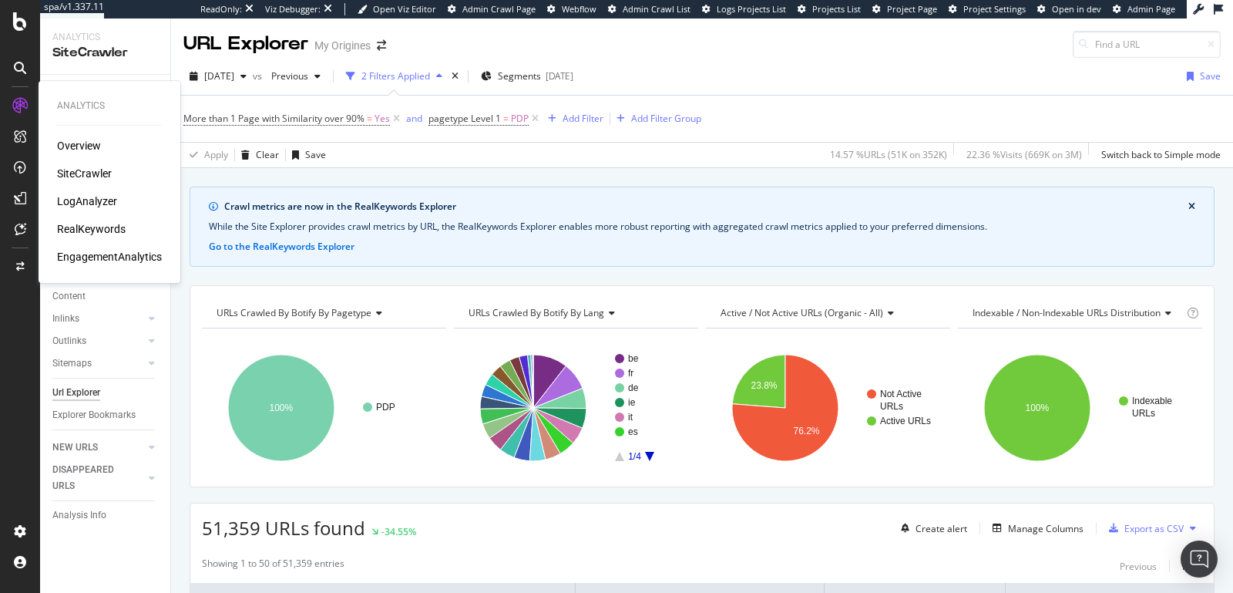
scroll to position [294, 0]
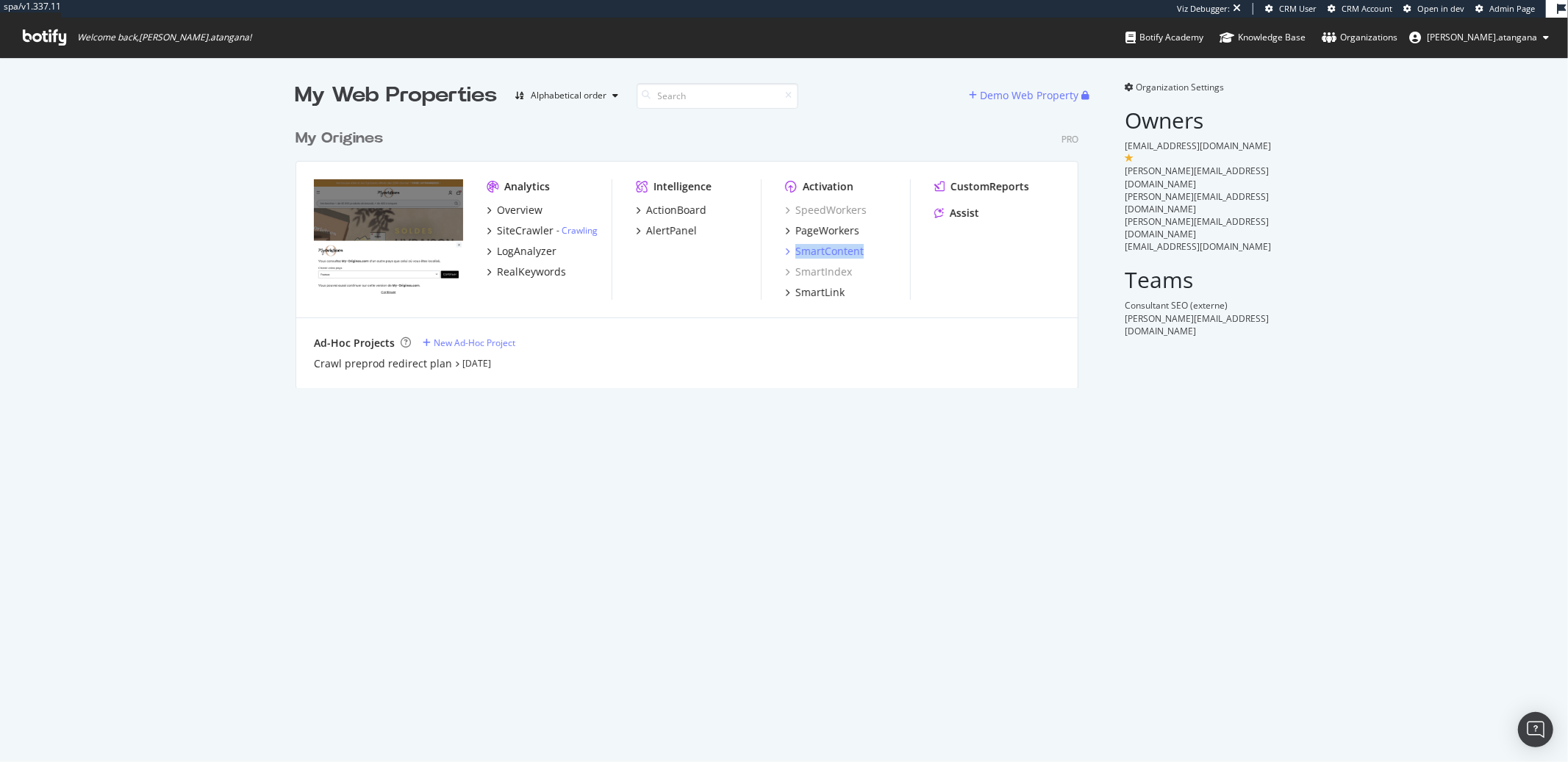
scroll to position [751, 1544]
click at [675, 234] on div "AlertPanel" at bounding box center [671, 230] width 51 height 14
